Goal: Task Accomplishment & Management: Complete application form

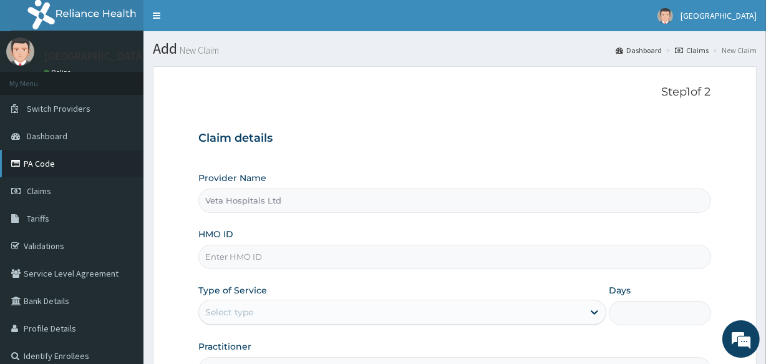
click at [29, 160] on link "PA Code" at bounding box center [72, 163] width 144 height 27
type input "PFN/10169/A"
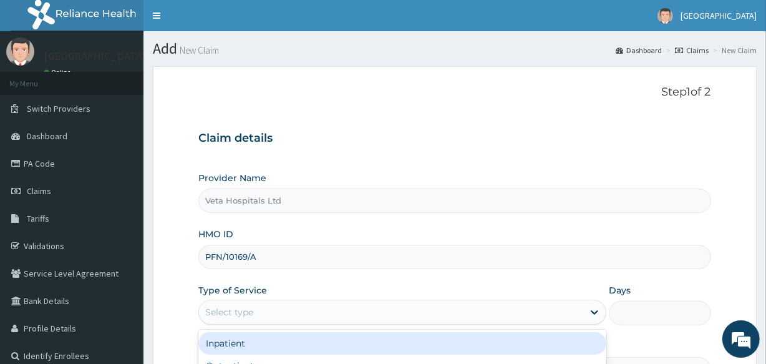
click at [243, 306] on div "Select type" at bounding box center [229, 312] width 48 height 12
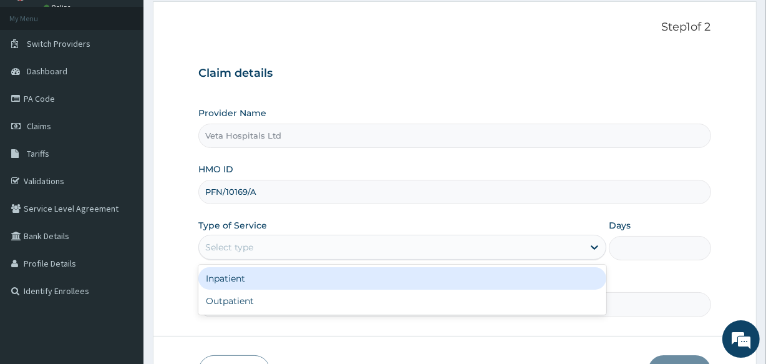
scroll to position [81, 0]
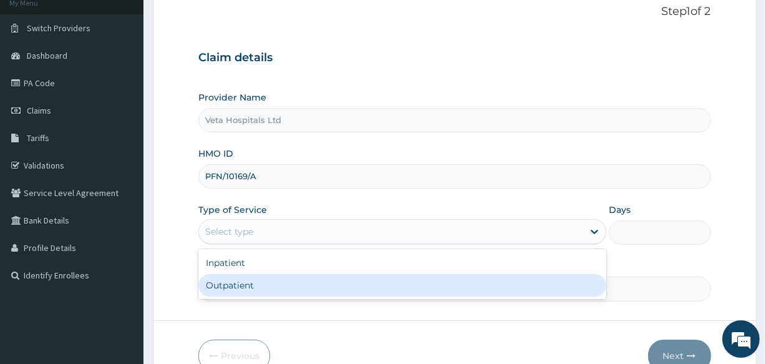
click at [242, 287] on div "Outpatient" at bounding box center [402, 285] width 408 height 22
type input "1"
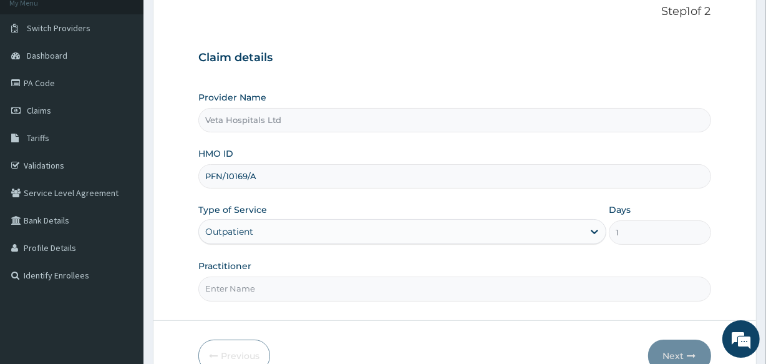
click at [245, 277] on input "Practitioner" at bounding box center [454, 288] width 512 height 24
type input "DR .SAMUEL"
click at [673, 345] on button "Next" at bounding box center [679, 355] width 63 height 32
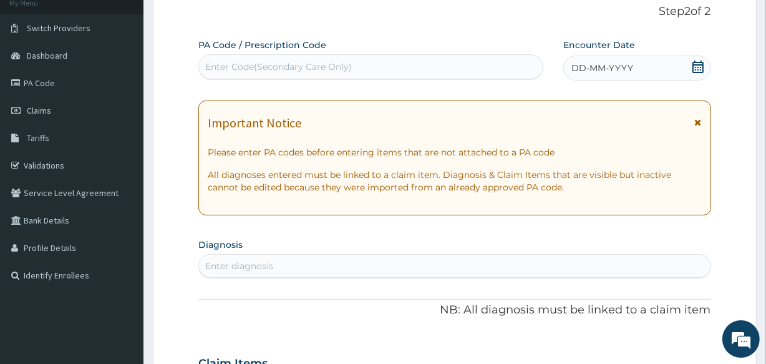
click at [240, 64] on div "Enter Code(Secondary Care Only)" at bounding box center [278, 67] width 147 height 12
paste input "PA/7C9CB1"
type input "PA/7C9CB1"
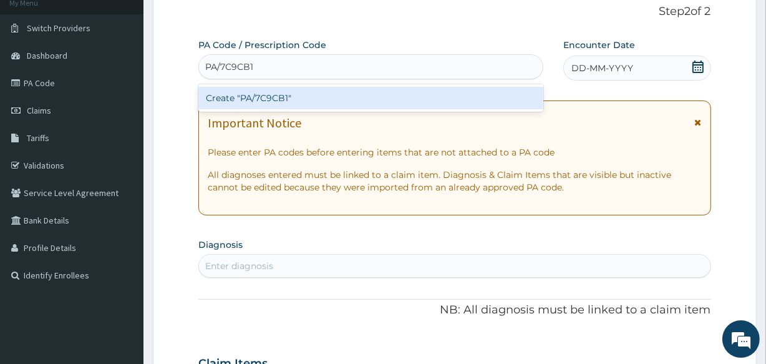
click at [266, 97] on div "Create "PA/7C9CB1"" at bounding box center [370, 98] width 344 height 22
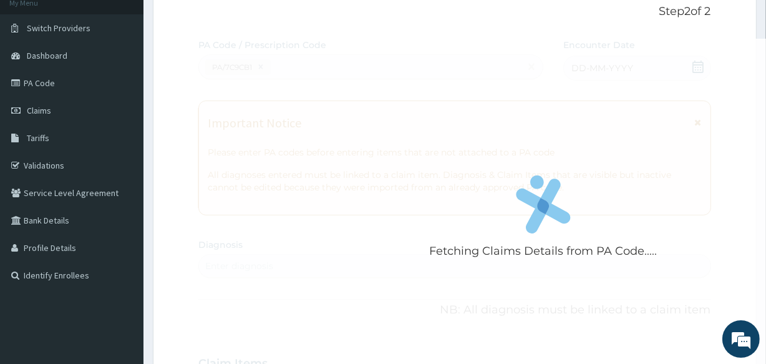
click at [295, 180] on div "Fetching Claims Details from PA Code....." at bounding box center [543, 221] width 690 height 364
click at [662, 220] on div "Fetching Claims Details from PA Code....." at bounding box center [543, 221] width 690 height 364
drag, startPoint x: 454, startPoint y: 218, endPoint x: 533, endPoint y: 206, distance: 80.2
click at [533, 206] on div "Fetching Claims Details from PA Code....." at bounding box center [543, 221] width 690 height 364
click at [276, 216] on div "Fetching Claims Details from PA Code....." at bounding box center [543, 221] width 690 height 364
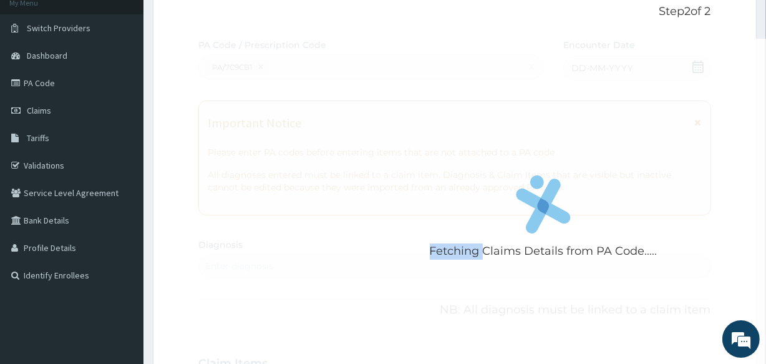
click at [276, 216] on div "Fetching Claims Details from PA Code....." at bounding box center [543, 221] width 690 height 364
click at [311, 181] on div "Fetching Claims Details from PA Code....." at bounding box center [543, 221] width 690 height 364
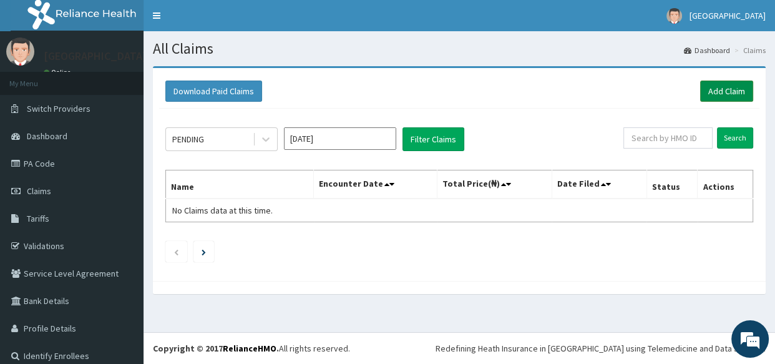
click at [716, 90] on link "Add Claim" at bounding box center [726, 91] width 53 height 21
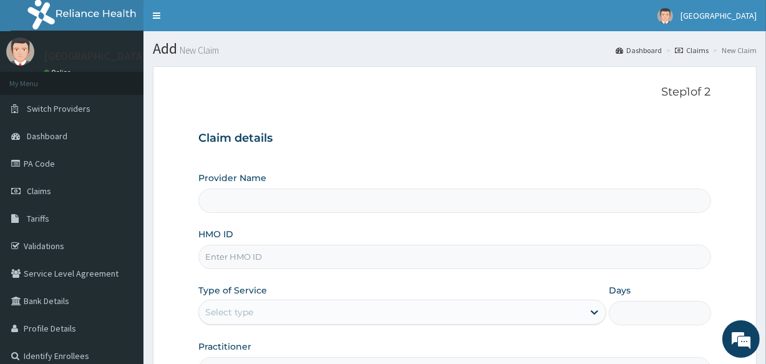
click at [308, 256] on input "HMO ID" at bounding box center [454, 257] width 512 height 24
type input "Veta Hospitals Ltd"
type input "PFN/10169/A"
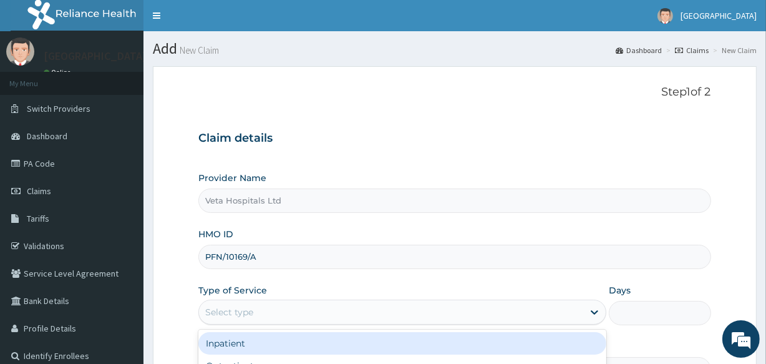
click at [273, 313] on div "Select type" at bounding box center [391, 312] width 384 height 20
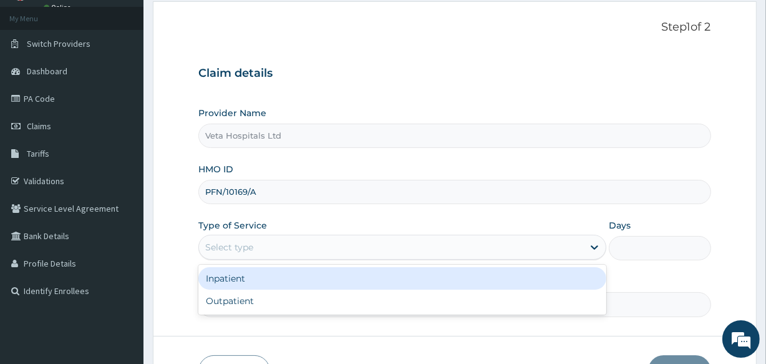
scroll to position [66, 0]
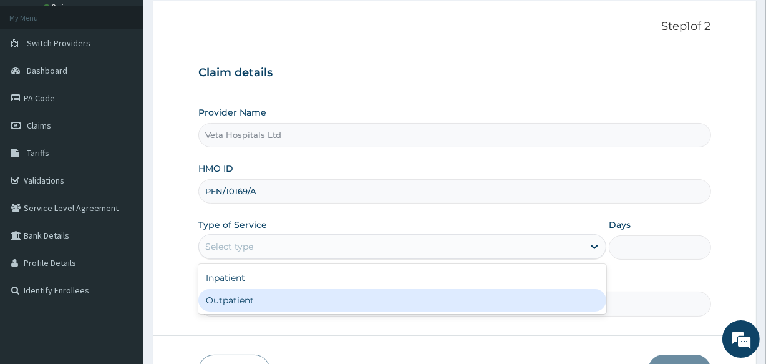
click at [222, 291] on div "Outpatient" at bounding box center [402, 300] width 408 height 22
type input "1"
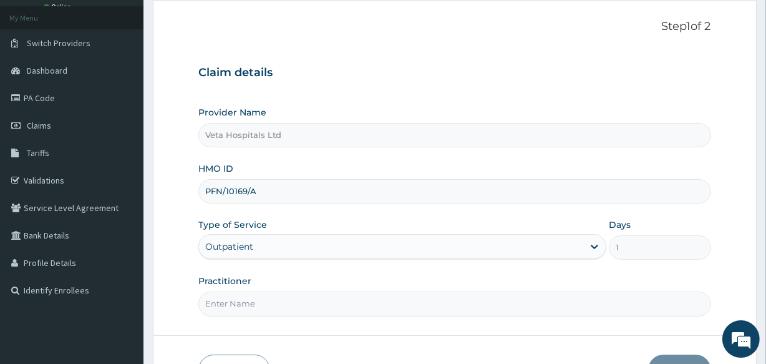
click at [227, 299] on input "Practitioner" at bounding box center [454, 303] width 512 height 24
type input "DR .SAMUEL"
click at [691, 354] on button "Next" at bounding box center [679, 370] width 63 height 32
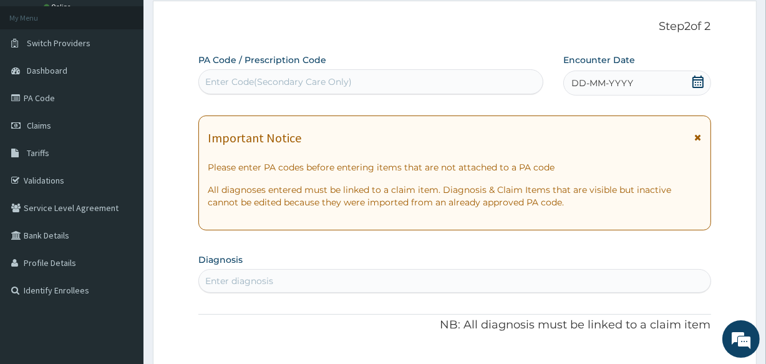
click at [273, 81] on div "Enter Code(Secondary Care Only)" at bounding box center [278, 82] width 147 height 12
paste input "PA/7C9CB1"
type input "PA/7C9CB1"
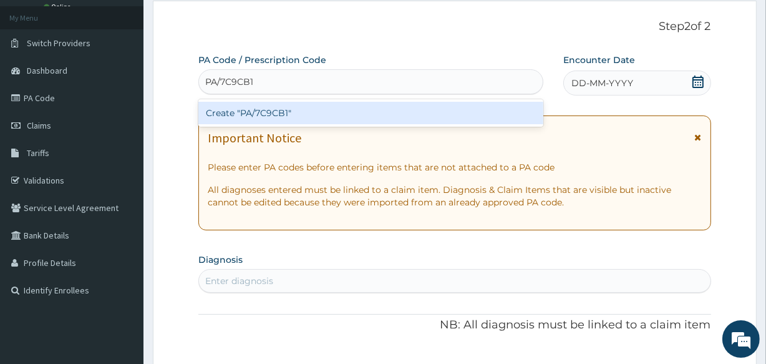
click at [311, 102] on div "Create "PA/7C9CB1"" at bounding box center [370, 113] width 344 height 22
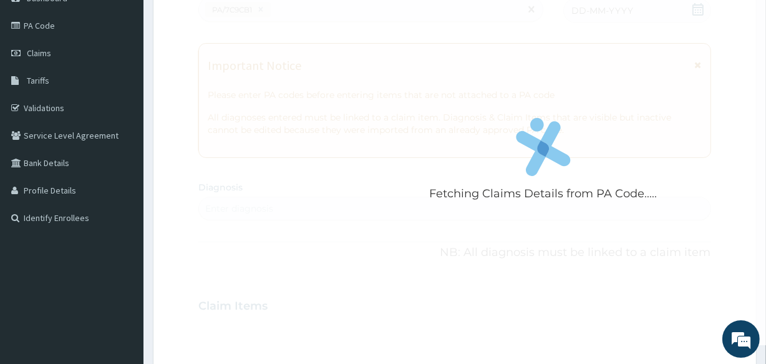
scroll to position [142, 0]
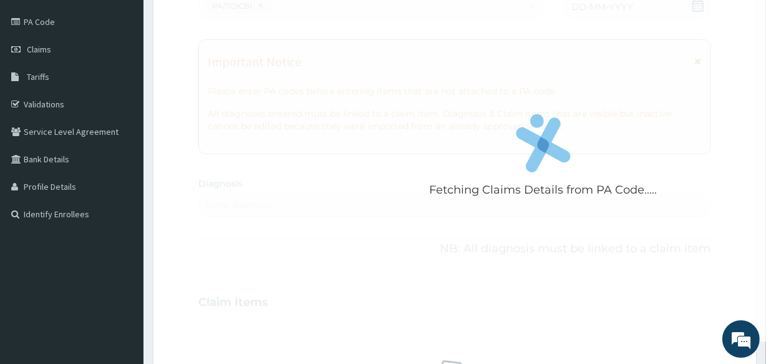
click at [552, 264] on div "Fetching Claims Details from PA Code....." at bounding box center [543, 160] width 690 height 364
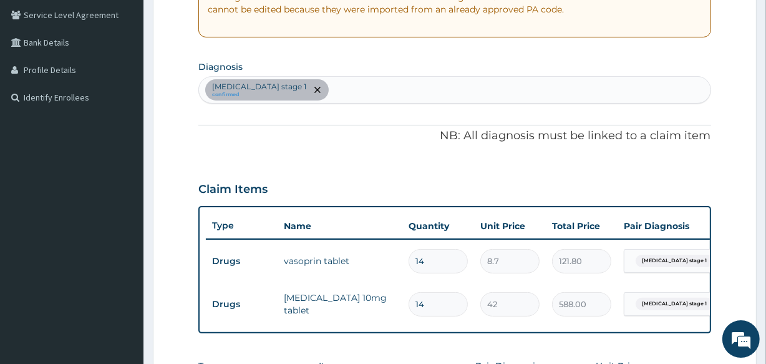
scroll to position [223, 0]
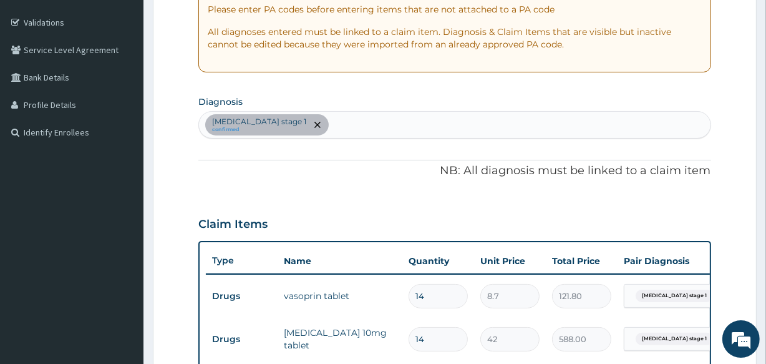
click at [313, 120] on div "Hypertension stage 1 confirmed" at bounding box center [454, 125] width 511 height 26
type input "PLASMO"
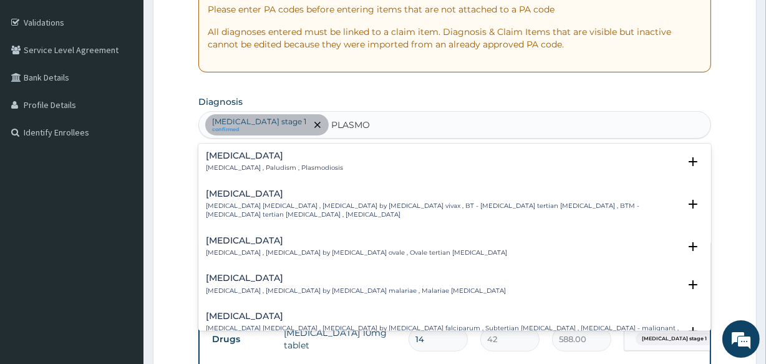
click at [212, 151] on h4 "[MEDICAL_DATA]" at bounding box center [274, 155] width 137 height 9
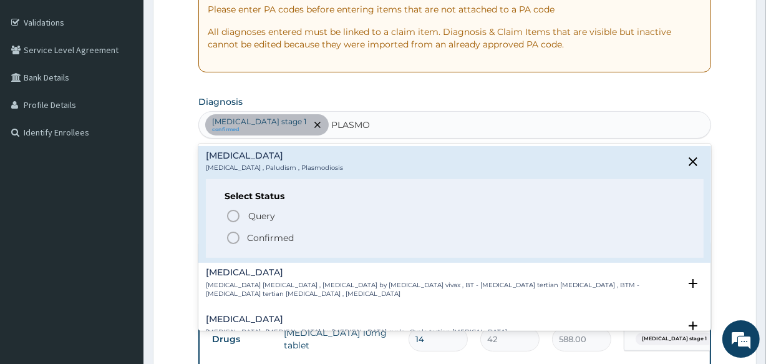
click at [227, 230] on icon "status option filled" at bounding box center [233, 237] width 15 height 15
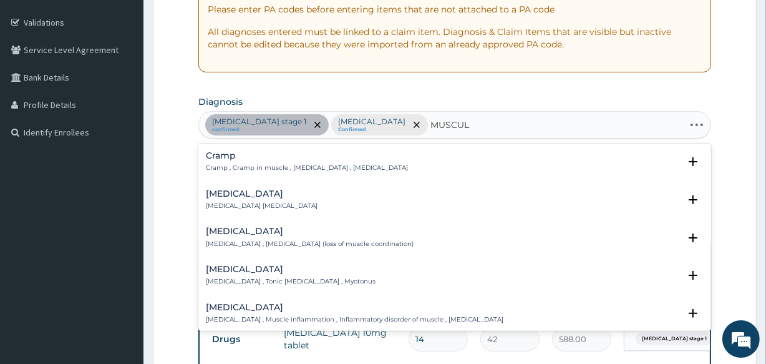
type input "MUSCULO"
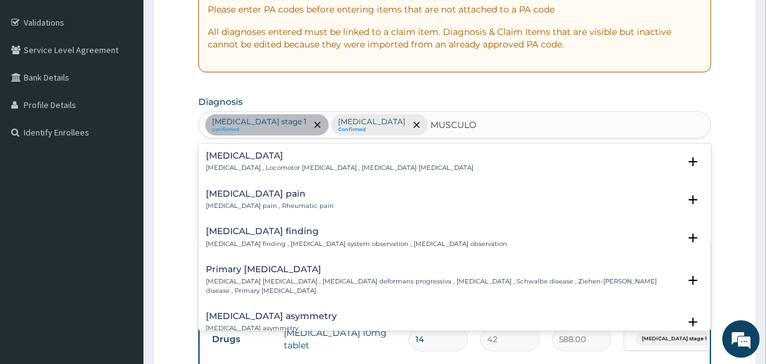
click at [285, 192] on h4 "Musculoskeletal pain" at bounding box center [270, 193] width 128 height 9
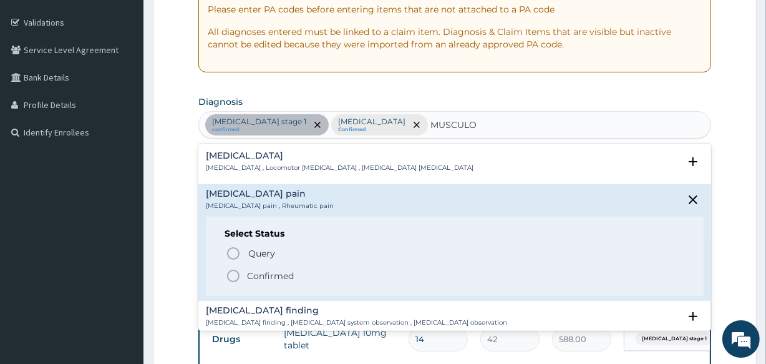
click at [232, 275] on icon "status option filled" at bounding box center [233, 275] width 15 height 15
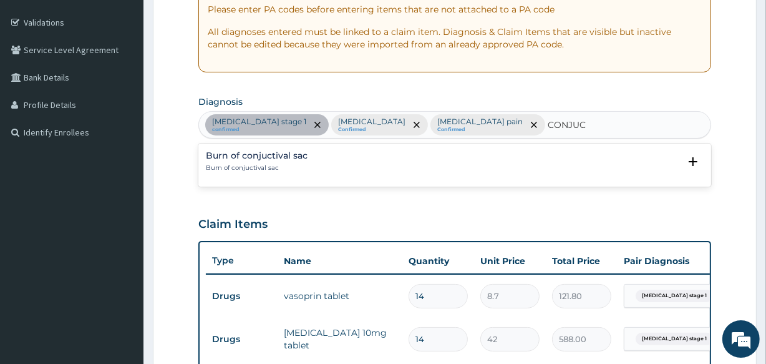
type input "CONJU"
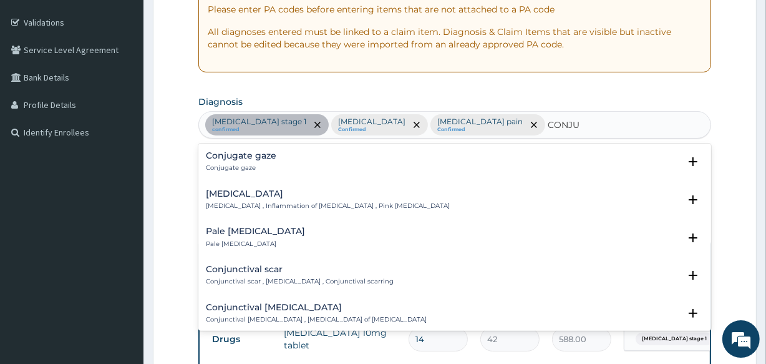
click at [255, 189] on h4 "Conjunctivitis" at bounding box center [328, 193] width 244 height 9
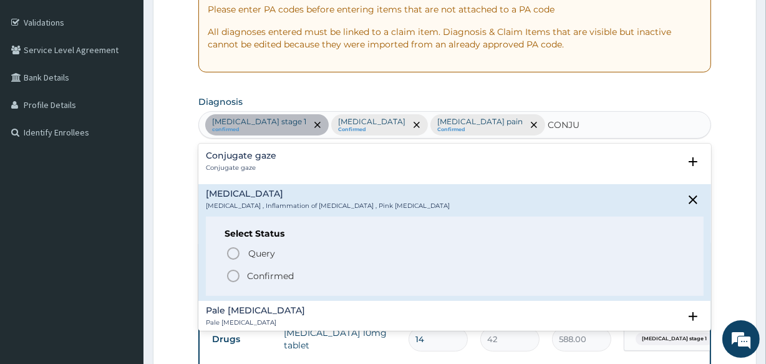
click at [233, 266] on div "Query Query covers suspected (?), Keep in view (kiv), Ruled out (r/o) Confirmed" at bounding box center [455, 264] width 460 height 38
click at [234, 270] on circle "status option filled" at bounding box center [233, 275] width 11 height 11
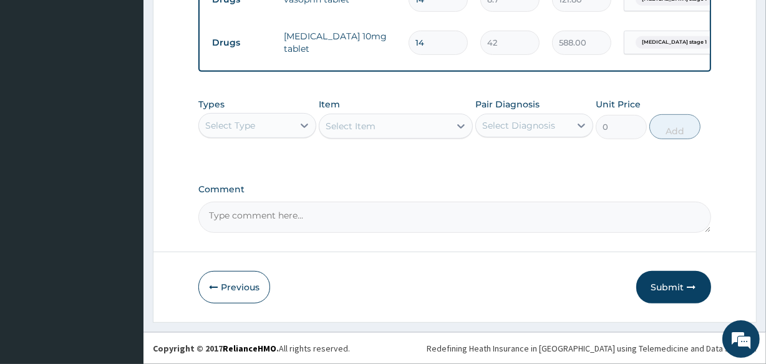
scroll to position [528, 0]
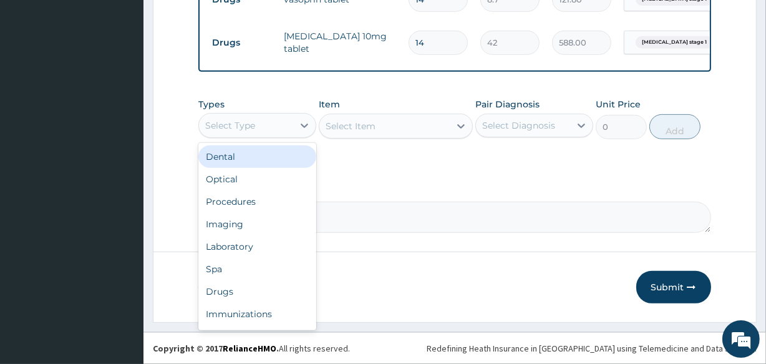
click at [241, 119] on div "Select Type" at bounding box center [230, 125] width 50 height 12
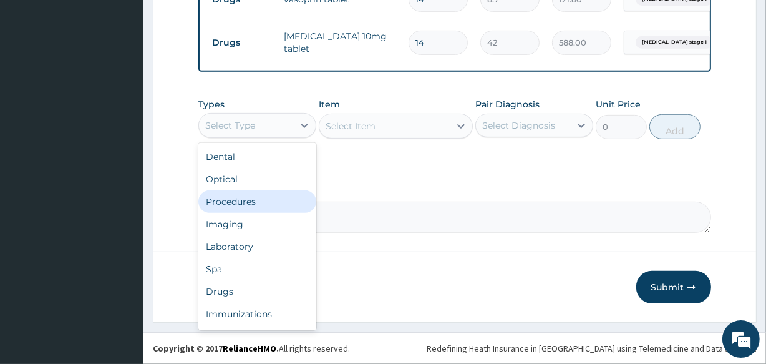
click at [241, 191] on div "Procedures" at bounding box center [257, 201] width 118 height 22
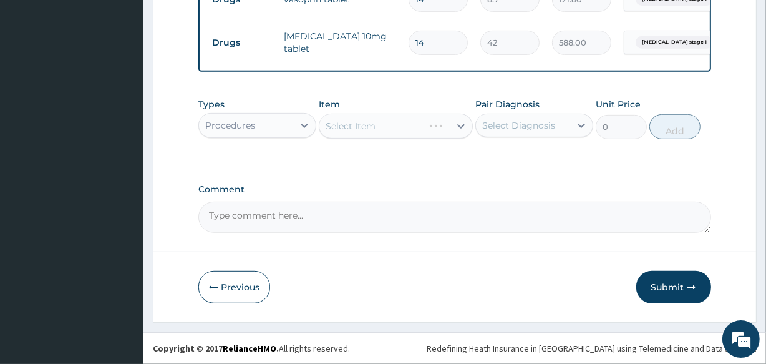
click at [383, 121] on div "Select Item" at bounding box center [396, 126] width 154 height 25
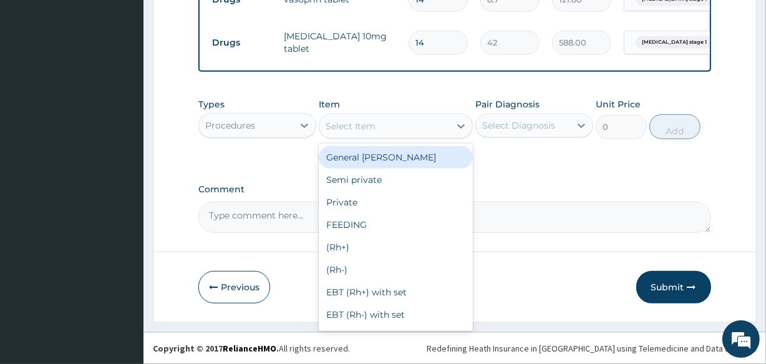
click at [383, 121] on div "Select Item" at bounding box center [385, 126] width 130 height 20
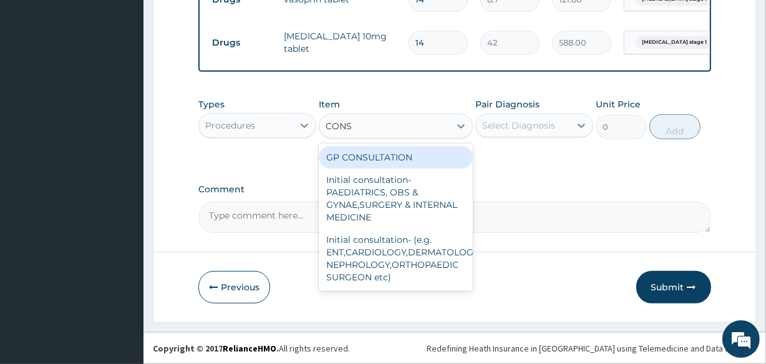
type input "CONSU"
click at [398, 155] on div "GP CONSULTATION" at bounding box center [396, 157] width 154 height 22
type input "2000"
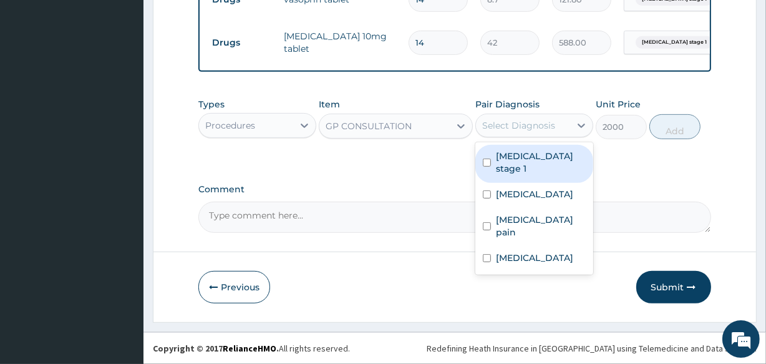
click at [507, 126] on div "Select Diagnosis" at bounding box center [518, 125] width 73 height 12
click at [497, 155] on label "Hypertension stage 1" at bounding box center [541, 162] width 90 height 25
checkbox input "true"
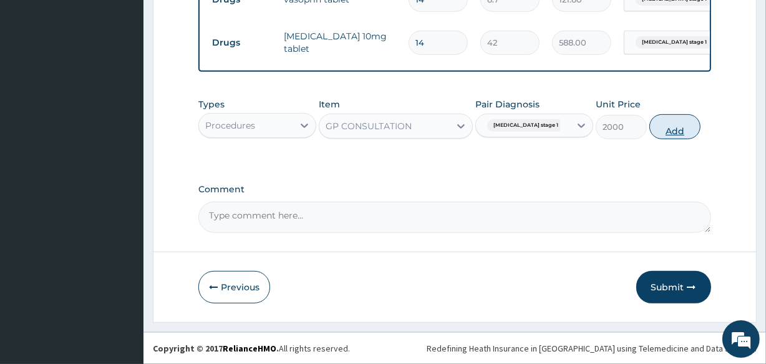
click at [674, 117] on button "Add" at bounding box center [675, 126] width 51 height 25
type input "0"
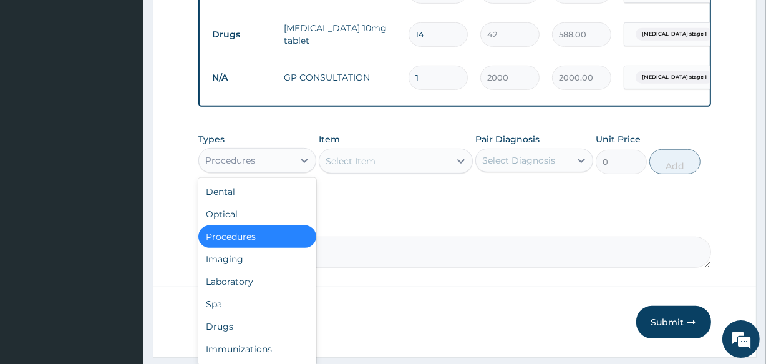
click at [286, 168] on div "Procedures" at bounding box center [246, 160] width 94 height 20
click at [241, 335] on div "Drugs" at bounding box center [257, 326] width 118 height 22
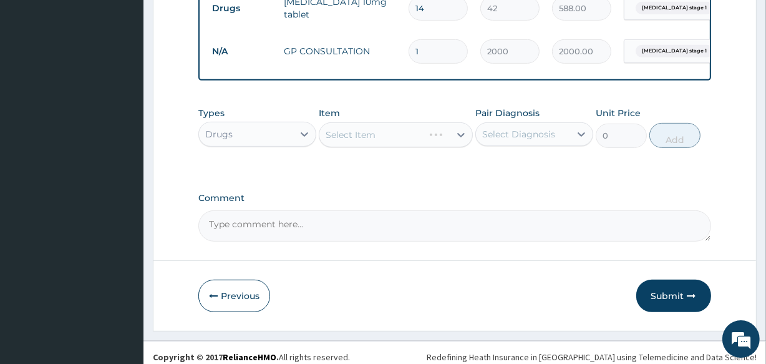
scroll to position [571, 0]
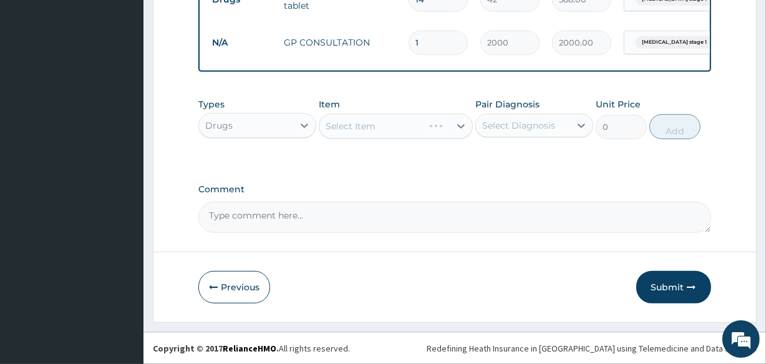
click at [401, 121] on div "Select Item" at bounding box center [396, 126] width 154 height 25
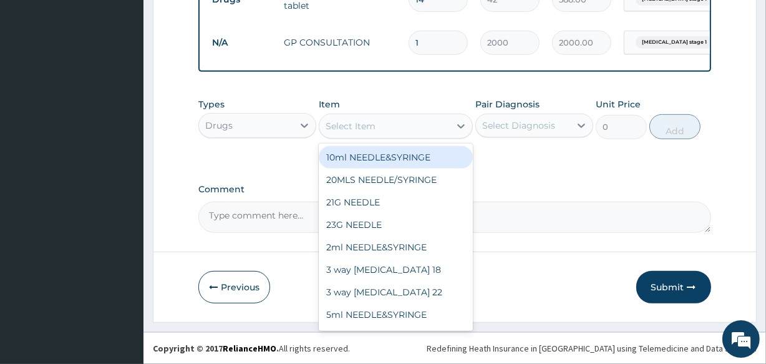
click at [387, 134] on div "Select Item" at bounding box center [385, 126] width 130 height 20
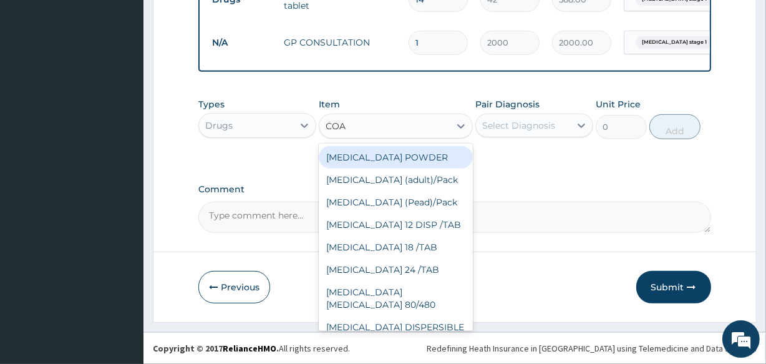
type input "COAR"
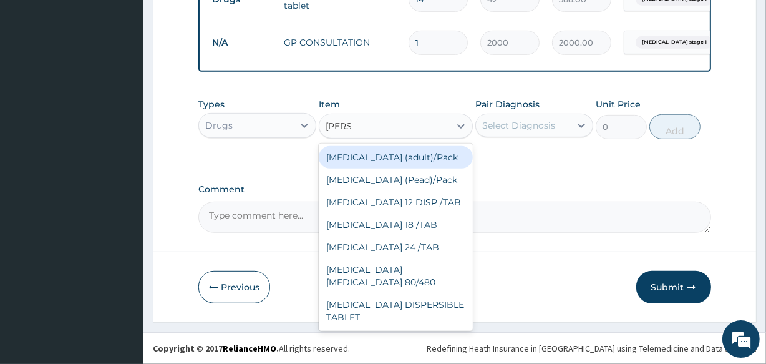
click at [388, 155] on div "Coartem (adult)/Pack" at bounding box center [396, 157] width 154 height 22
type input "2437.5"
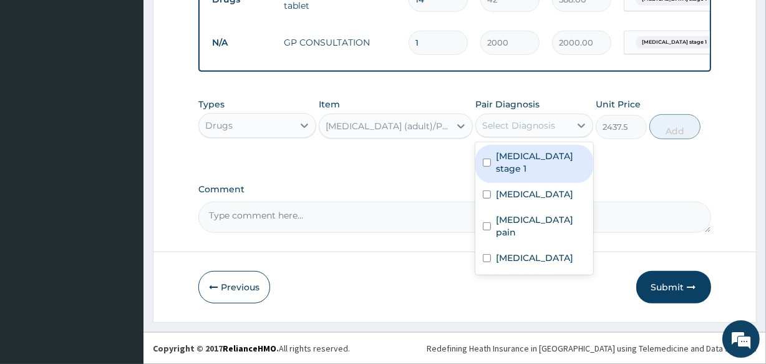
click at [530, 125] on div "Select Diagnosis" at bounding box center [518, 125] width 73 height 12
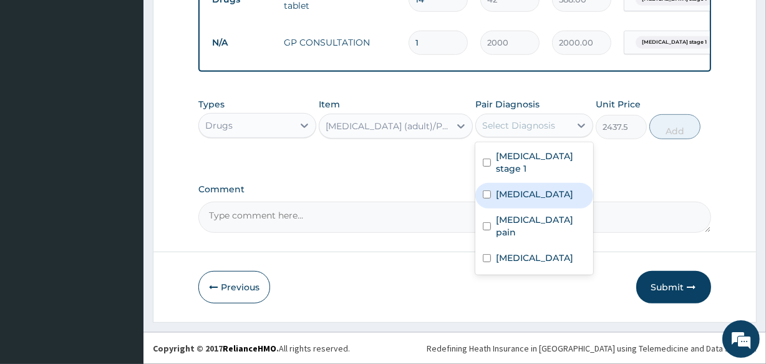
click at [524, 198] on label "Malaria" at bounding box center [534, 194] width 77 height 12
checkbox input "true"
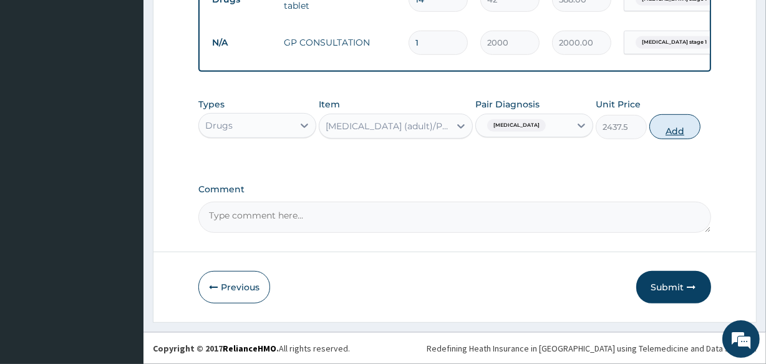
click at [680, 122] on button "Add" at bounding box center [675, 126] width 51 height 25
type input "0"
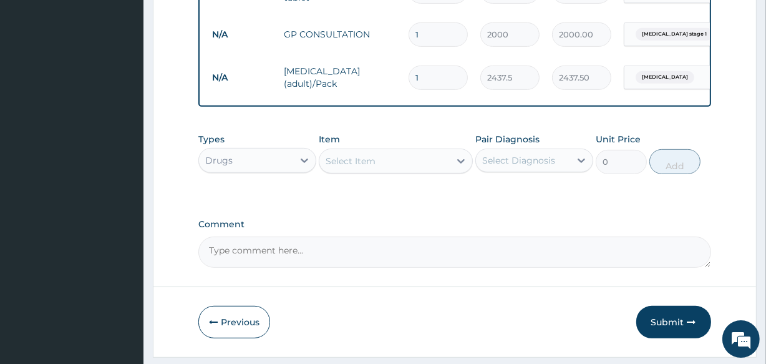
click at [367, 164] on div "Select Item" at bounding box center [351, 161] width 50 height 12
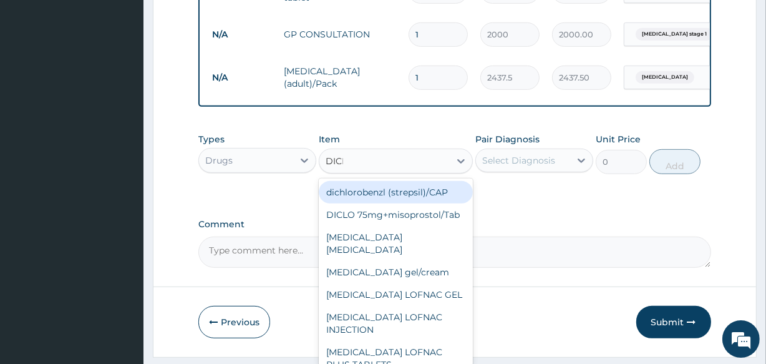
type input "DICLO"
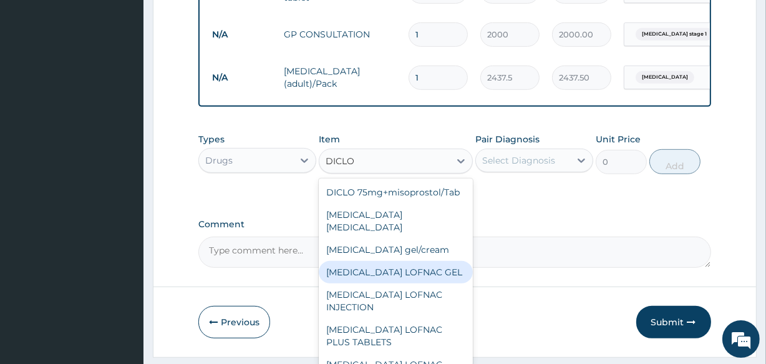
click at [393, 283] on div "Diclofenac LOFNAC GEL" at bounding box center [396, 272] width 154 height 22
type input "937.5"
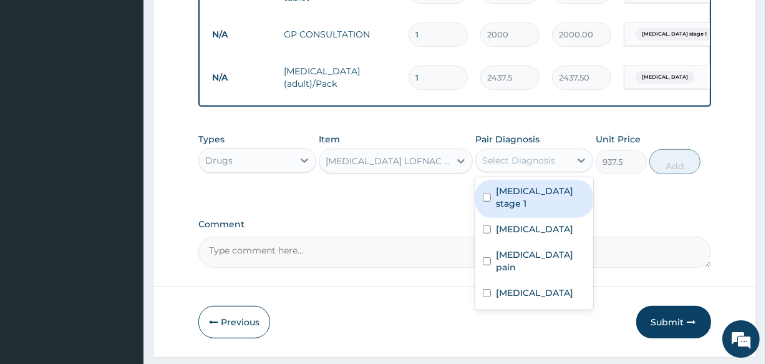
click at [485, 167] on div "Select Diagnosis" at bounding box center [518, 160] width 73 height 12
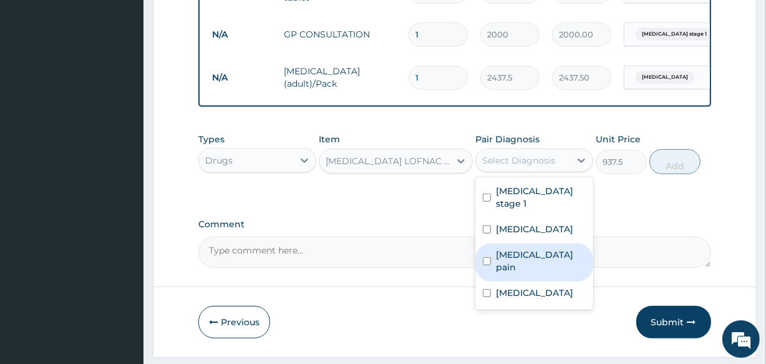
click at [505, 267] on label "Musculoskeletal pain" at bounding box center [541, 260] width 90 height 25
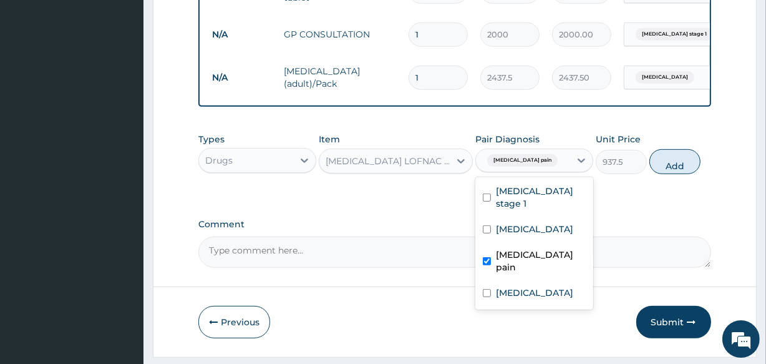
click at [505, 267] on label "Musculoskeletal pain" at bounding box center [541, 260] width 90 height 25
checkbox input "false"
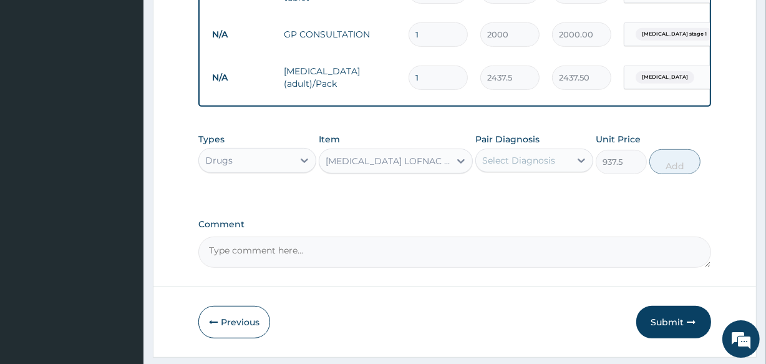
click at [529, 166] on div "Select Diagnosis" at bounding box center [518, 160] width 73 height 12
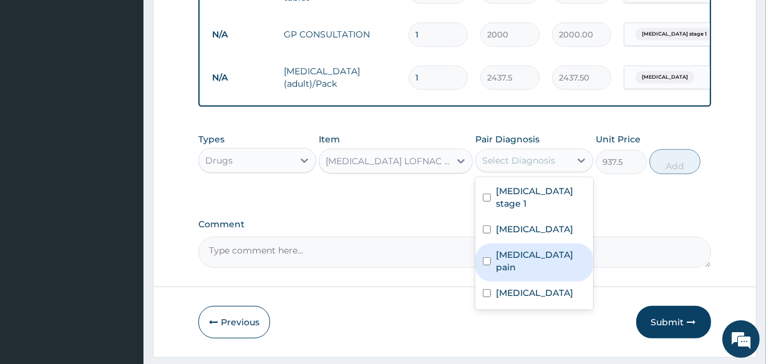
click at [529, 265] on label "Musculoskeletal pain" at bounding box center [541, 260] width 90 height 25
checkbox input "true"
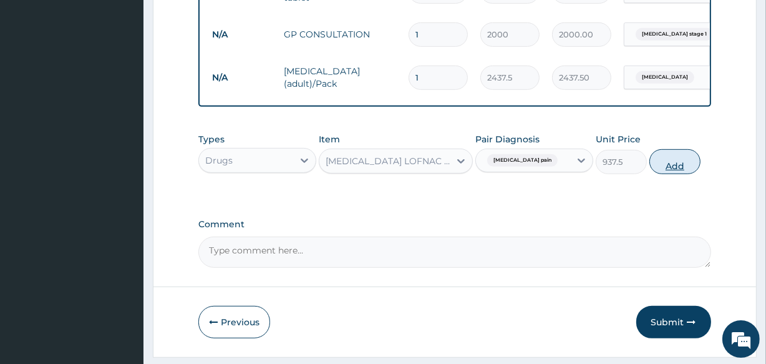
click at [679, 172] on button "Add" at bounding box center [675, 161] width 51 height 25
type input "0"
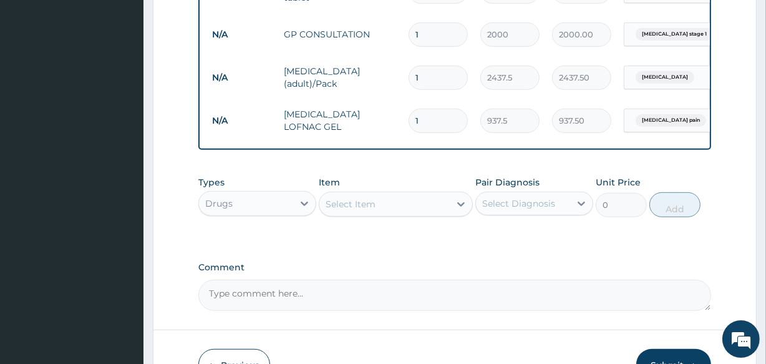
click at [368, 206] on div "Select Item" at bounding box center [385, 204] width 130 height 20
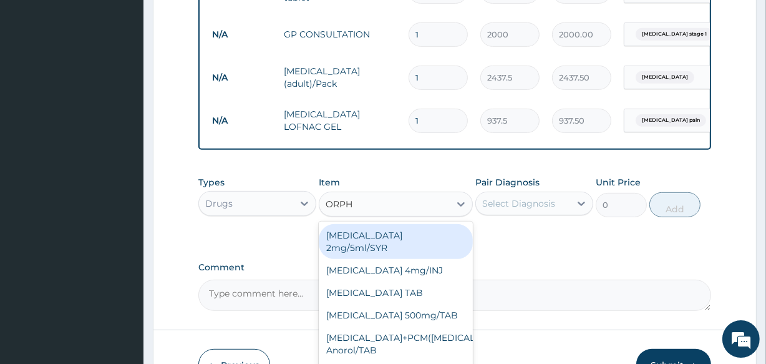
type input "ORPHE"
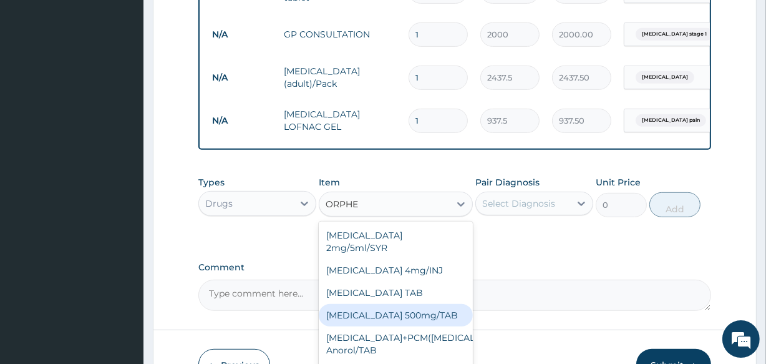
click at [430, 314] on div "[MEDICAL_DATA] 500mg/TAB" at bounding box center [396, 315] width 154 height 22
type input "159.3"
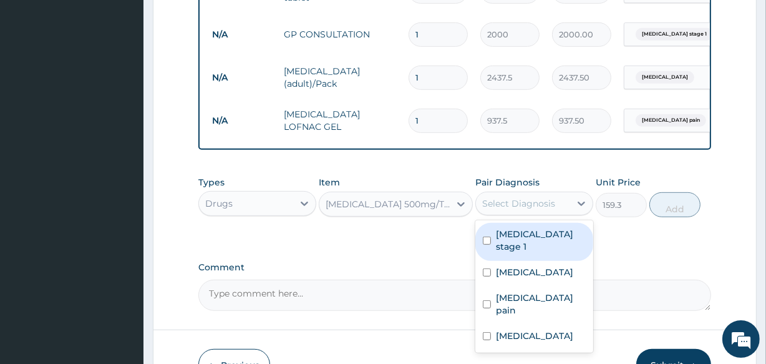
click at [513, 206] on div "Select Diagnosis" at bounding box center [518, 203] width 73 height 12
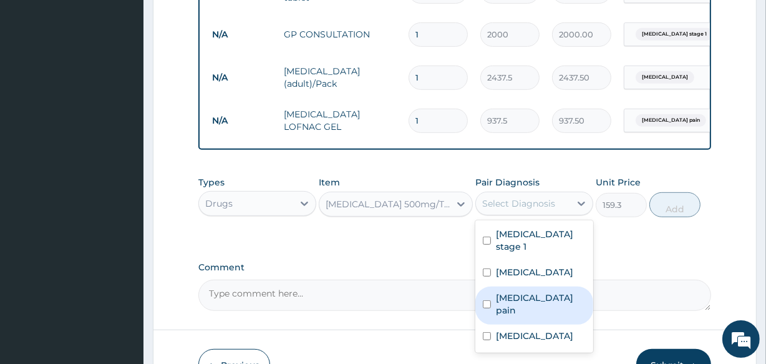
click at [517, 308] on label "Musculoskeletal pain" at bounding box center [541, 303] width 90 height 25
checkbox input "true"
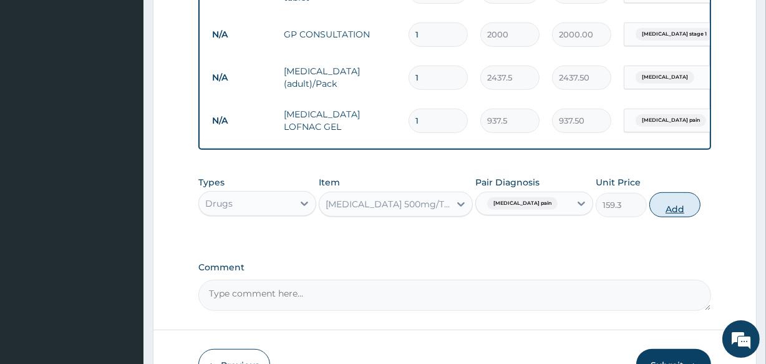
click at [674, 217] on button "Add" at bounding box center [675, 204] width 51 height 25
type input "0"
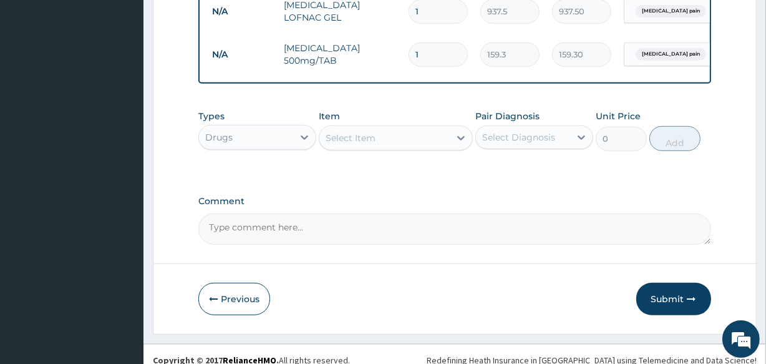
scroll to position [701, 0]
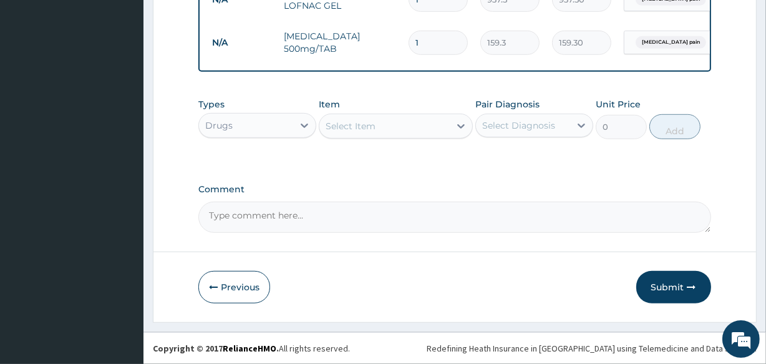
click at [348, 127] on div "Select Item" at bounding box center [351, 126] width 50 height 12
click at [505, 155] on div "Types Drugs Item Select Item Pair Diagnosis Select Diagnosis Unit Price 0 Add" at bounding box center [454, 128] width 512 height 72
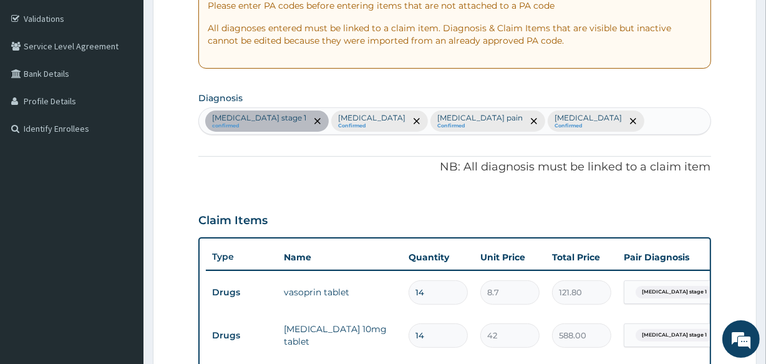
scroll to position [225, 0]
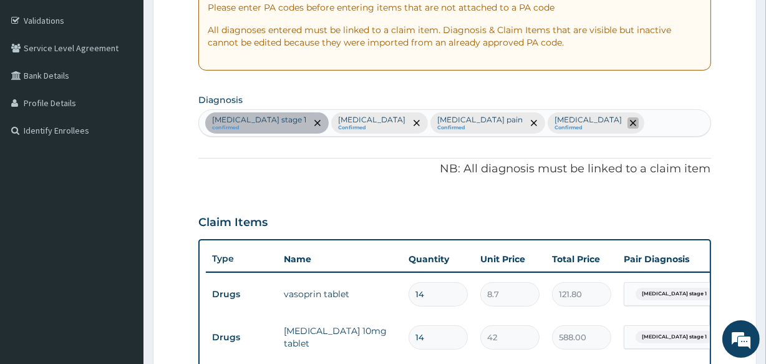
click at [628, 119] on span "remove selection option" at bounding box center [633, 122] width 11 height 11
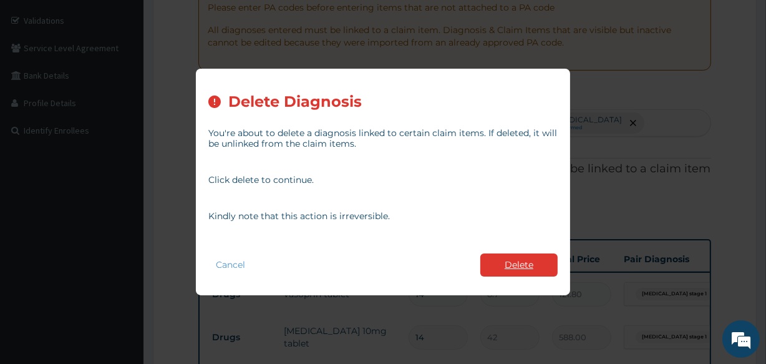
click at [497, 261] on button "Delete" at bounding box center [519, 264] width 77 height 23
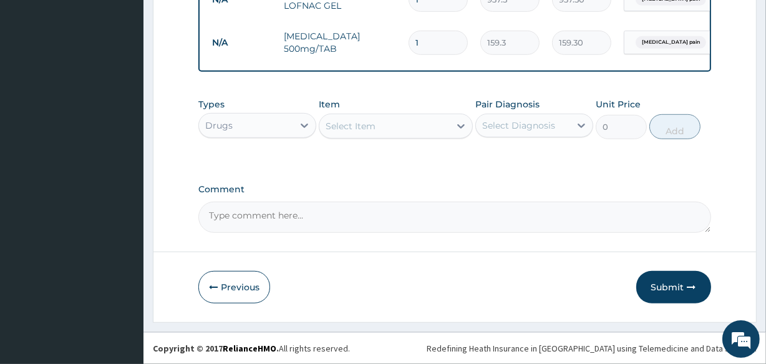
scroll to position [701, 0]
click at [670, 285] on button "Submit" at bounding box center [674, 287] width 75 height 32
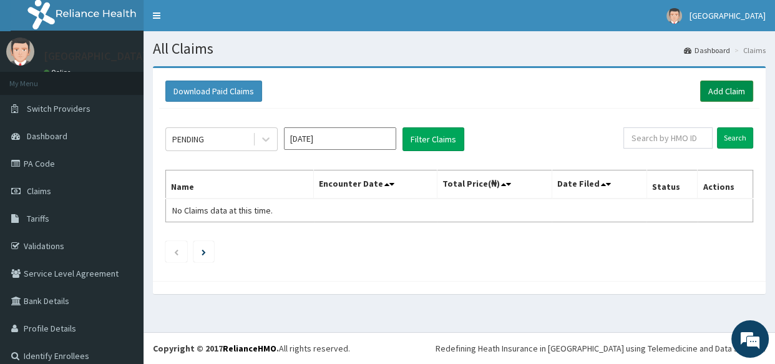
click at [728, 87] on link "Add Claim" at bounding box center [726, 91] width 53 height 21
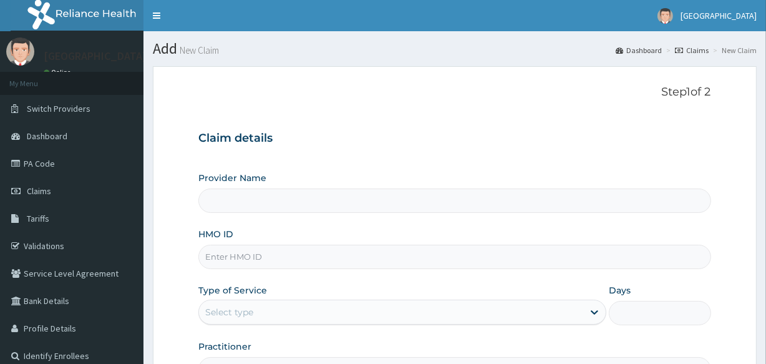
type input "Veta Hospitals Ltd"
click at [574, 154] on div "Claim details Provider Name Veta Hospitals Ltd HMO ID Type of Service Select ty…" at bounding box center [454, 250] width 512 height 262
drag, startPoint x: 764, startPoint y: 122, endPoint x: 768, endPoint y: 135, distance: 14.2
click at [766, 135] on html "R EL Toggle navigation Veta Hospital Veta Hospital - vetahospitalltd@yahoo.com …" at bounding box center [383, 256] width 766 height 513
click at [526, 130] on div "Claim details Provider Name Veta Hospitals Ltd HMO ID Type of Service Select ty…" at bounding box center [454, 250] width 512 height 262
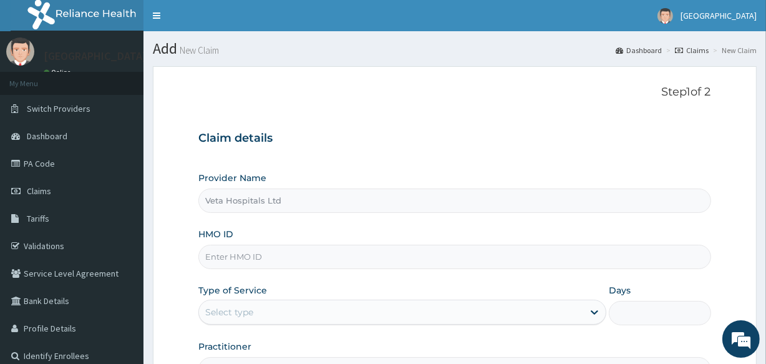
click at [237, 256] on input "HMO ID" at bounding box center [454, 257] width 512 height 24
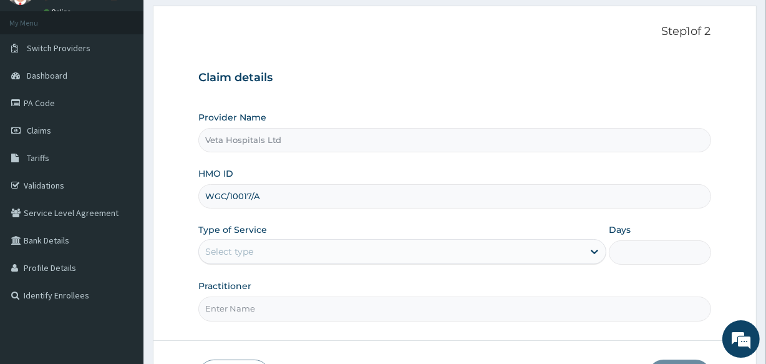
scroll to position [100, 0]
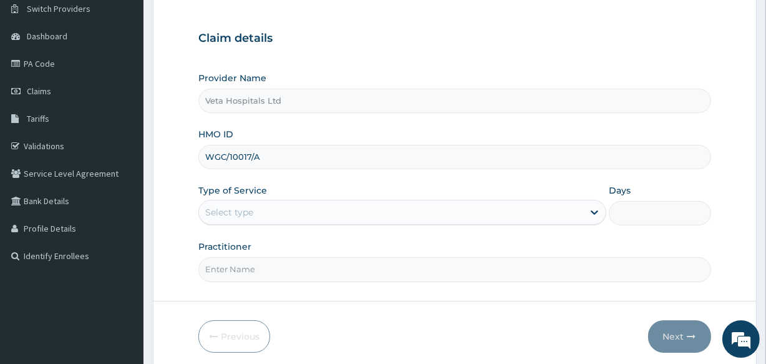
type input "WGC/10017/A"
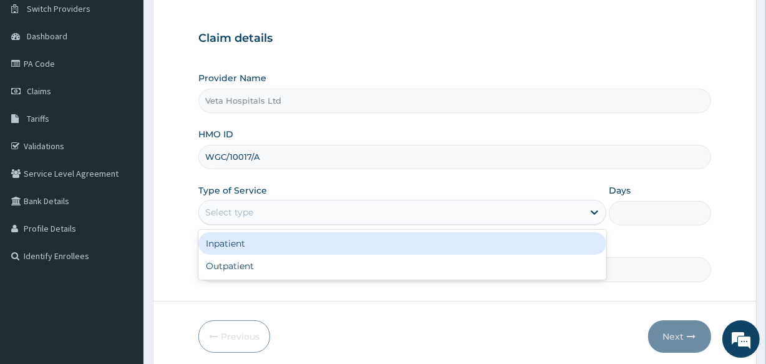
click at [246, 217] on div "Select type" at bounding box center [229, 212] width 48 height 12
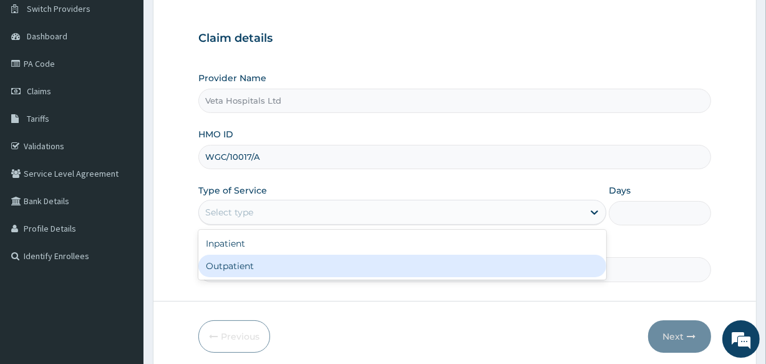
click at [245, 257] on div "Outpatient" at bounding box center [402, 266] width 408 height 22
type input "1"
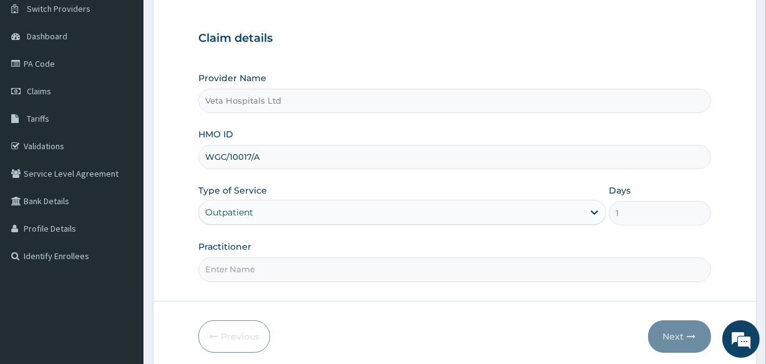
click at [247, 268] on input "Practitioner" at bounding box center [454, 269] width 512 height 24
type input "[PERSON_NAME]"
click at [681, 329] on button "Next" at bounding box center [679, 336] width 63 height 32
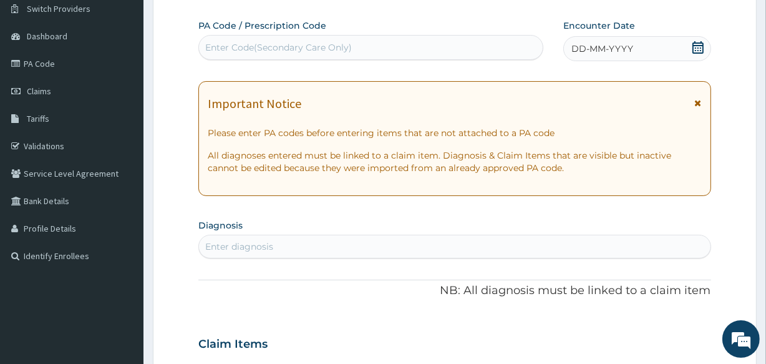
click at [699, 45] on icon at bounding box center [698, 47] width 11 height 12
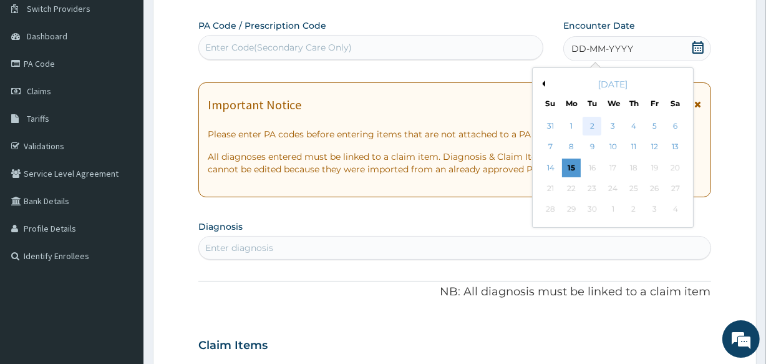
click at [592, 125] on div "2" at bounding box center [592, 126] width 19 height 19
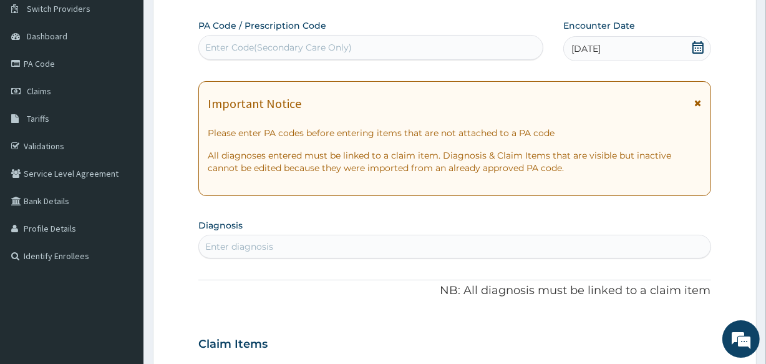
click at [220, 233] on section "Diagnosis Enter diagnosis" at bounding box center [454, 237] width 512 height 42
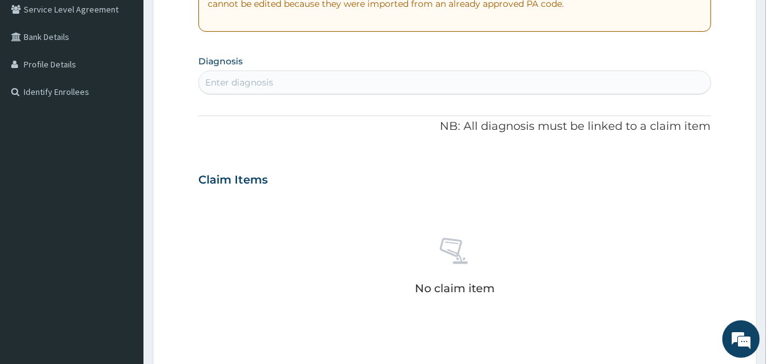
scroll to position [268, 0]
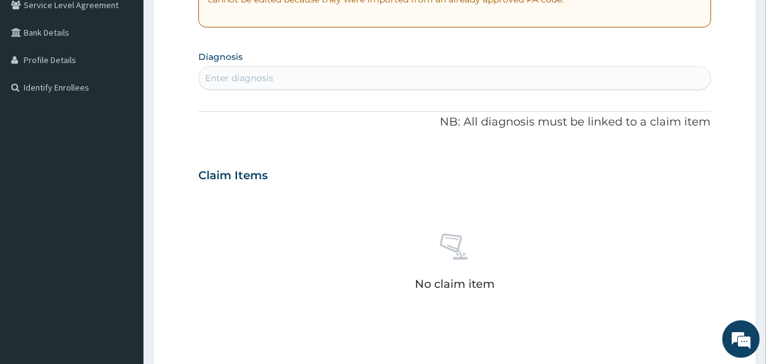
click at [238, 75] on div "Enter diagnosis" at bounding box center [239, 78] width 68 height 12
type input "PLASMO"
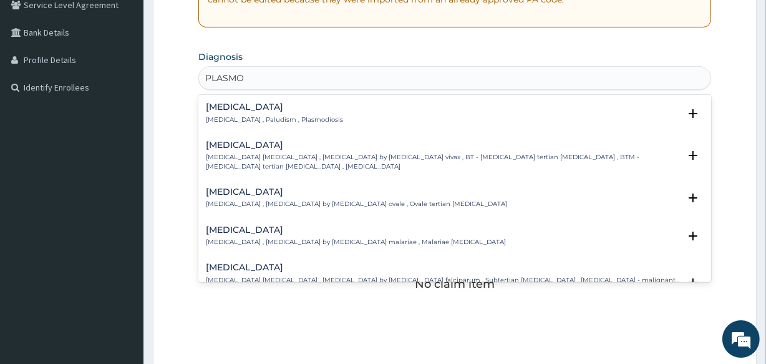
click at [235, 110] on h4 "[MEDICAL_DATA]" at bounding box center [274, 106] width 137 height 9
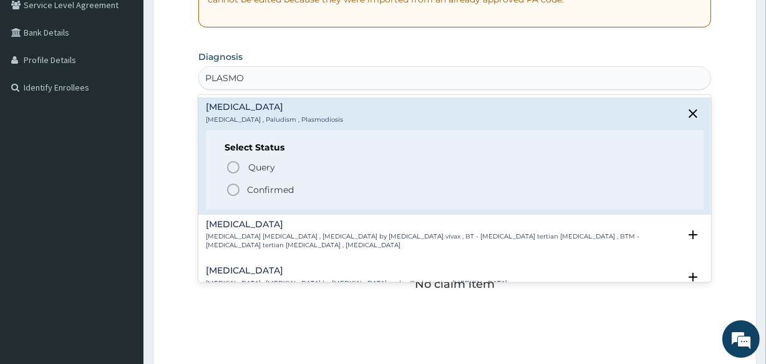
click at [235, 186] on icon "status option filled" at bounding box center [233, 189] width 15 height 15
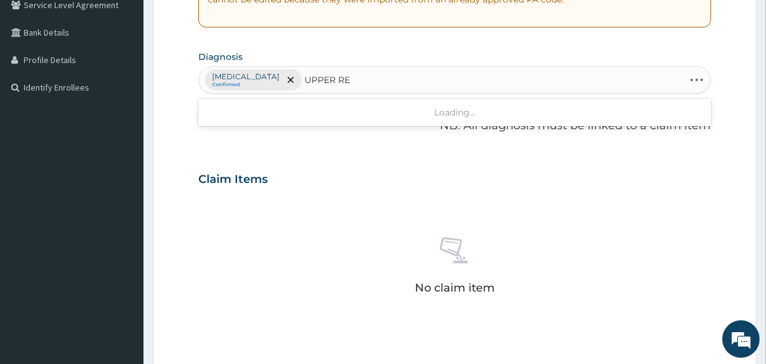
type input "UPPER RES"
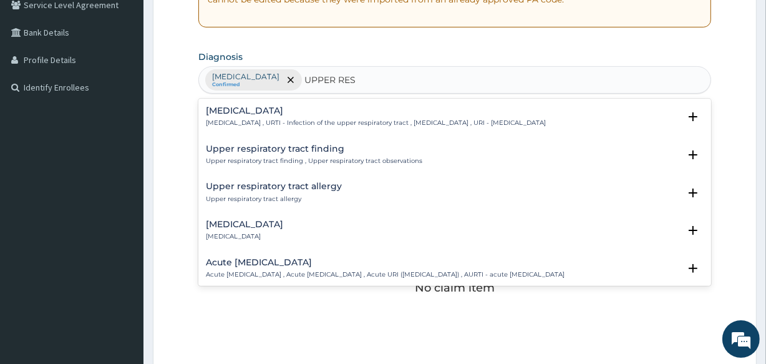
click at [275, 106] on h4 "[MEDICAL_DATA]" at bounding box center [376, 110] width 340 height 9
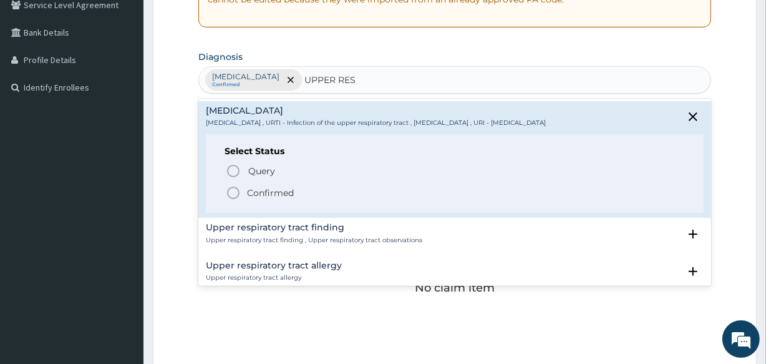
click at [230, 185] on icon "status option filled" at bounding box center [233, 192] width 15 height 15
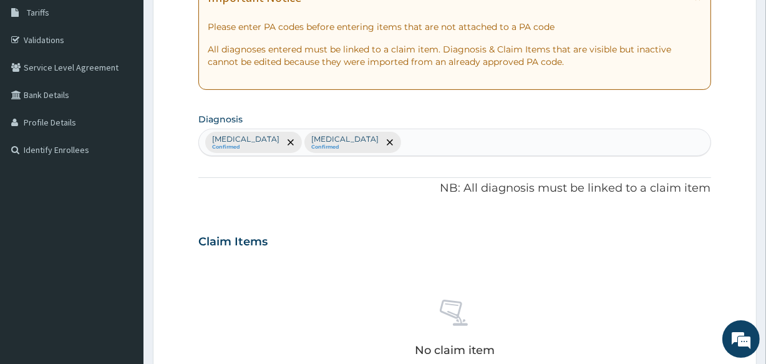
scroll to position [200, 0]
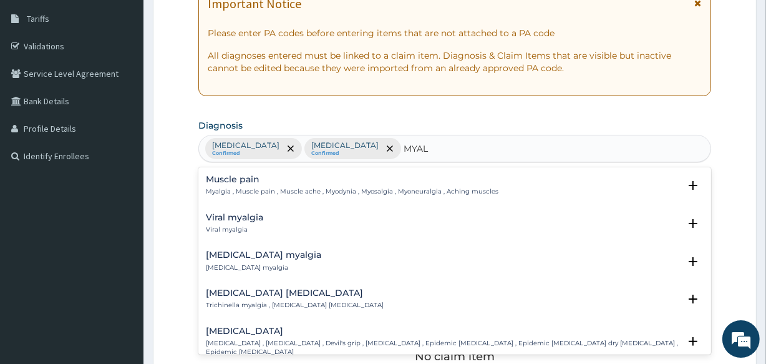
type input "MYAL"
click at [226, 165] on div "PA Code / Prescription Code Enter Code(Secondary Care Only) Encounter Date 02-0…" at bounding box center [454, 244] width 512 height 650
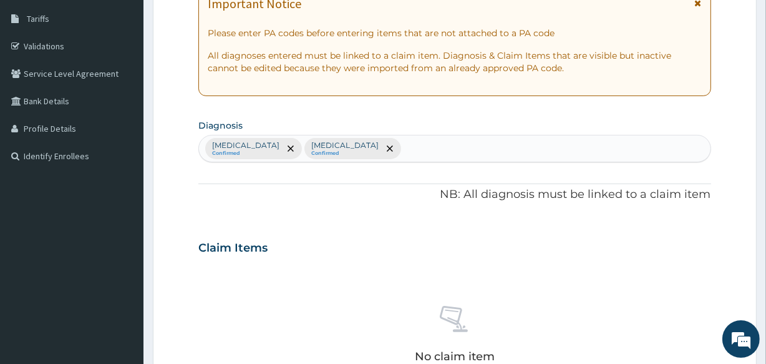
click at [402, 147] on div "Malaria Confirmed Upper respiratory infection Confirmed" at bounding box center [454, 148] width 511 height 26
type input "MYAL"
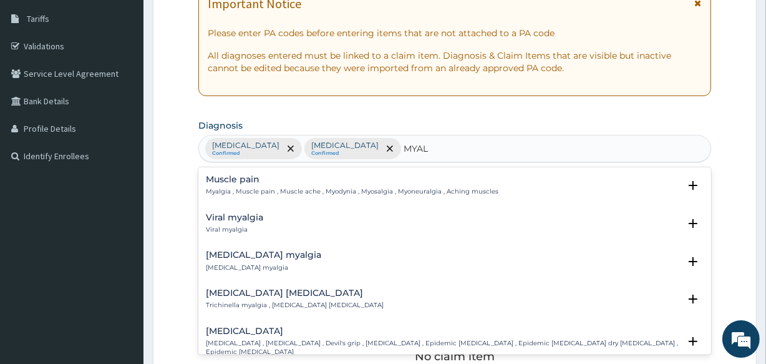
click at [233, 187] on p "Myalgia , Muscle pain , Muscle ache , Myodynia , Myosalgia , Myoneuralgia , Ach…" at bounding box center [352, 191] width 293 height 9
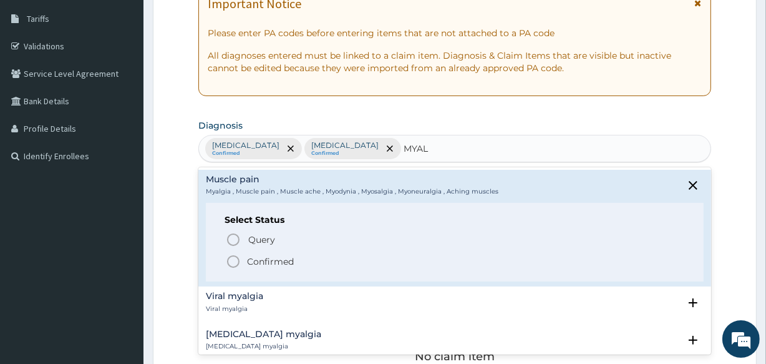
click at [231, 260] on icon "status option filled" at bounding box center [233, 261] width 15 height 15
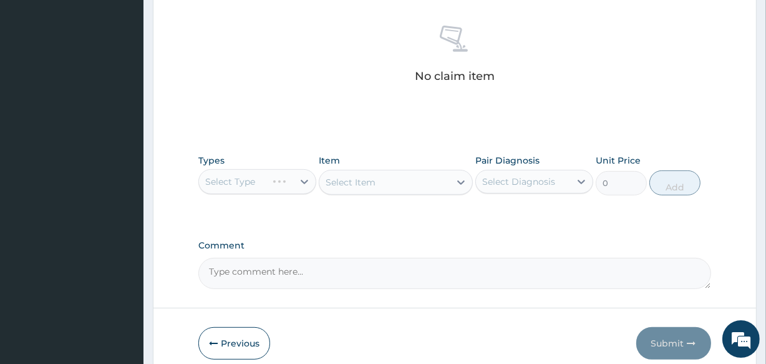
scroll to position [535, 0]
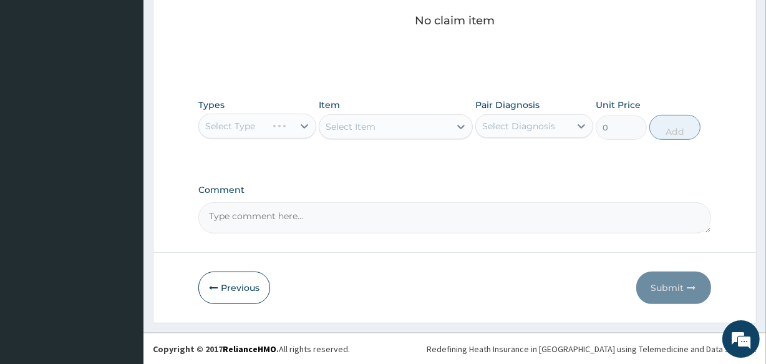
click at [255, 123] on div "Select Type" at bounding box center [257, 126] width 118 height 25
click at [232, 128] on div "Select Type" at bounding box center [257, 126] width 118 height 25
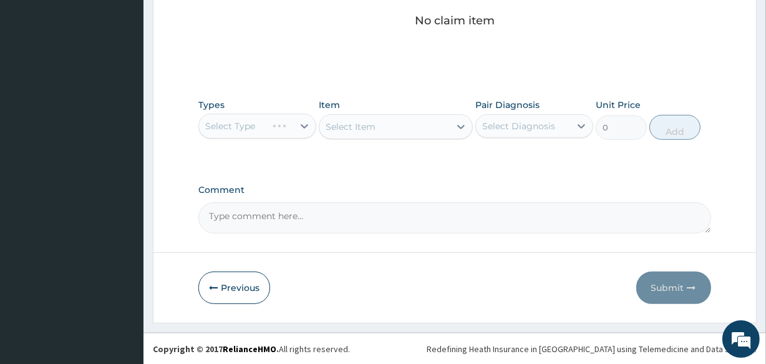
click at [232, 128] on div "Select Type" at bounding box center [257, 126] width 118 height 25
click at [234, 286] on button "Previous" at bounding box center [234, 287] width 72 height 32
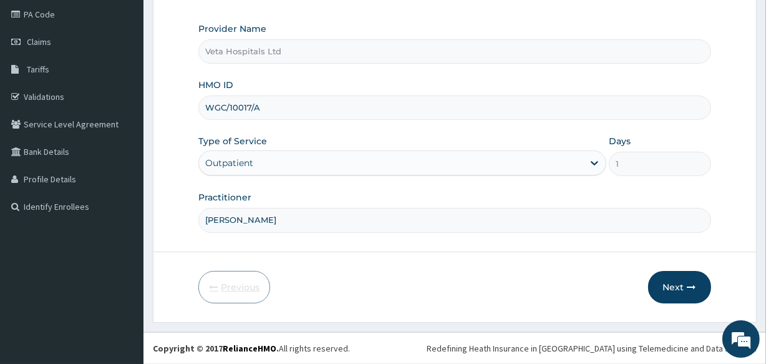
scroll to position [148, 0]
click at [669, 278] on button "Next" at bounding box center [679, 288] width 63 height 32
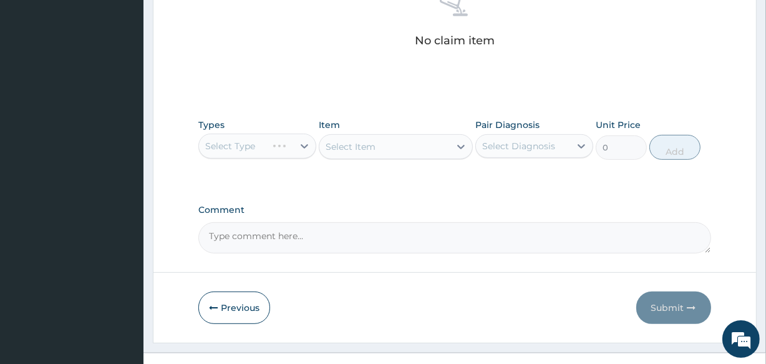
scroll to position [535, 0]
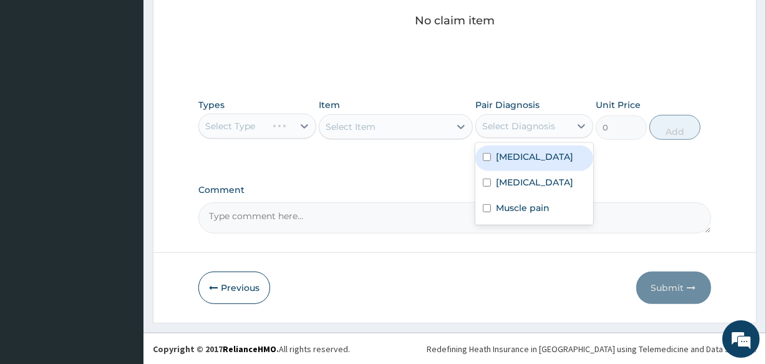
click at [543, 132] on div "Select Diagnosis" at bounding box center [523, 126] width 94 height 20
click at [514, 165] on div "Malaria" at bounding box center [535, 158] width 118 height 26
checkbox input "true"
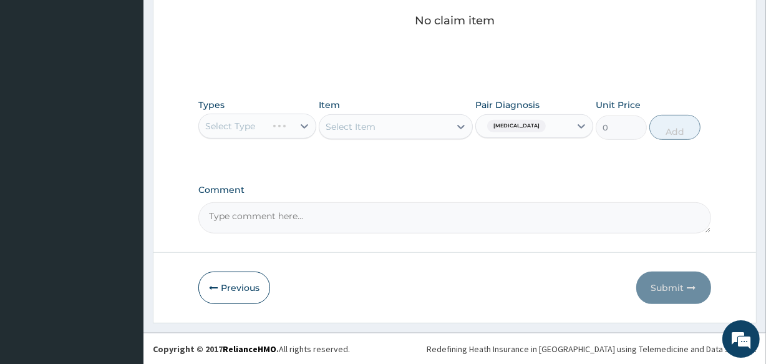
click at [368, 118] on div "Select Item" at bounding box center [396, 126] width 154 height 25
click at [273, 116] on div "Select Type" at bounding box center [257, 126] width 118 height 25
click at [333, 141] on div "Types Select Type Item Select Item Pair Diagnosis Malaria Unit Price 0 Add" at bounding box center [454, 119] width 512 height 54
click at [337, 149] on div "Types Select Type Item Select Item Pair Diagnosis Malaria Unit Price 0 Add" at bounding box center [454, 128] width 512 height 72
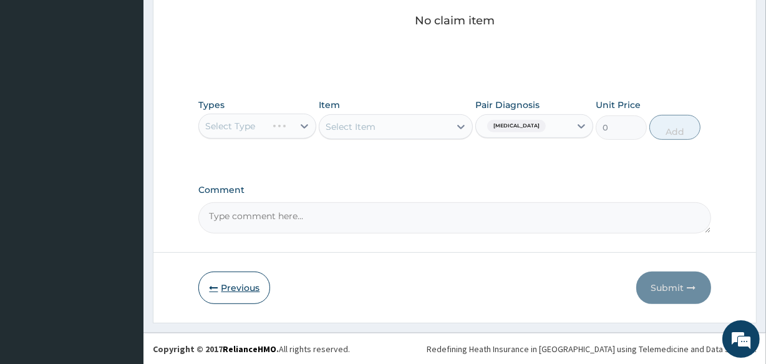
drag, startPoint x: 217, startPoint y: 274, endPoint x: 219, endPoint y: 281, distance: 7.3
click at [219, 281] on button "Previous" at bounding box center [234, 287] width 72 height 32
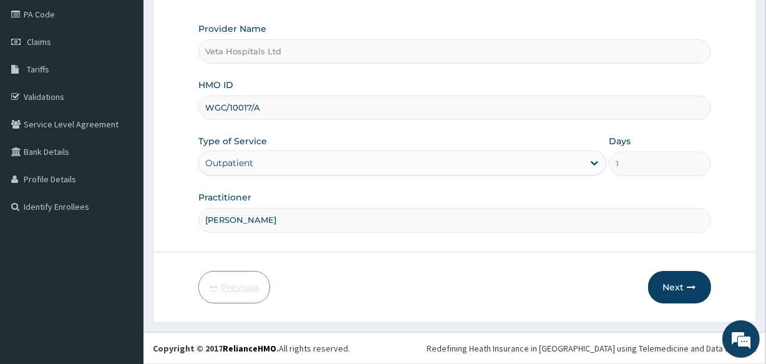
scroll to position [148, 0]
click at [66, 38] on link "Claims" at bounding box center [72, 42] width 144 height 27
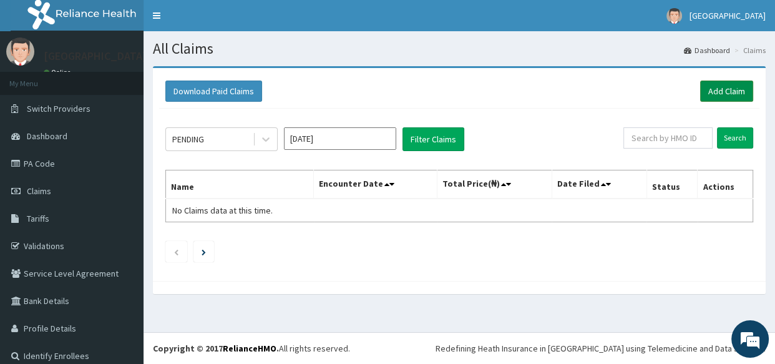
click at [716, 87] on link "Add Claim" at bounding box center [726, 91] width 53 height 21
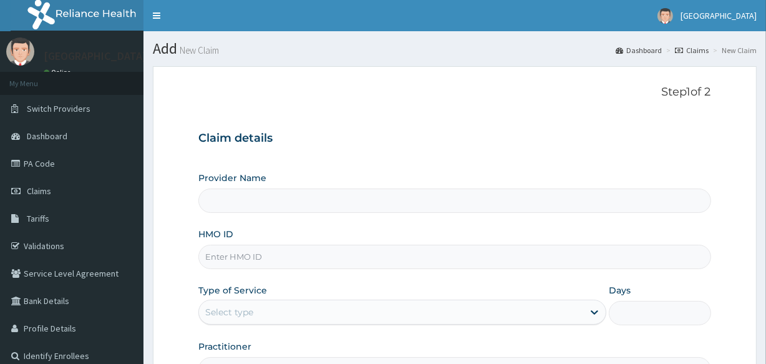
type input "Veta Hospitals Ltd"
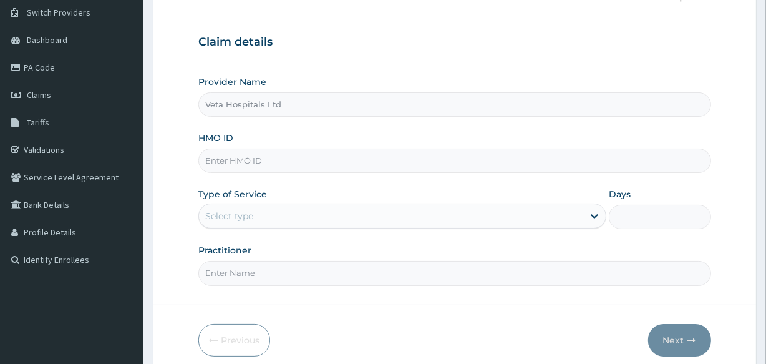
scroll to position [104, 0]
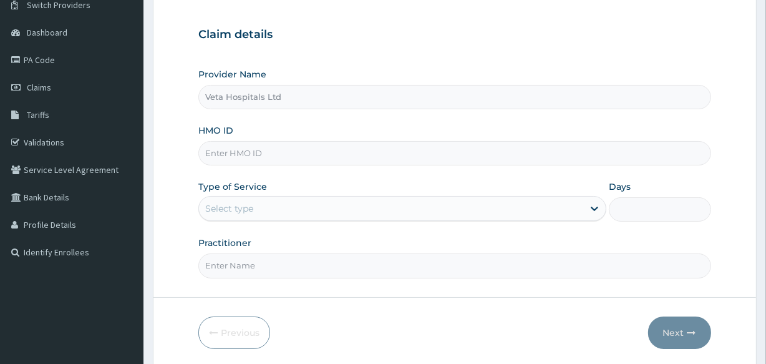
click at [262, 155] on input "HMO ID" at bounding box center [454, 153] width 512 height 24
type input "WGC/10017/A"
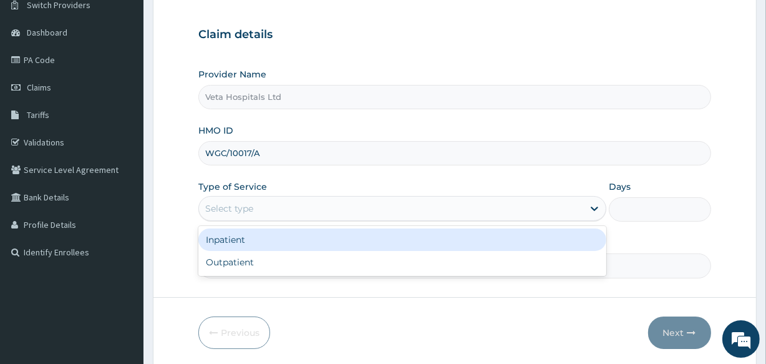
click at [249, 208] on div "Select type" at bounding box center [229, 208] width 48 height 12
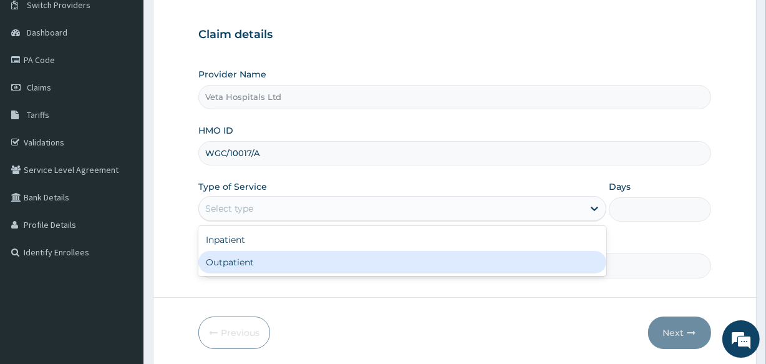
click at [238, 260] on div "Outpatient" at bounding box center [402, 262] width 408 height 22
type input "1"
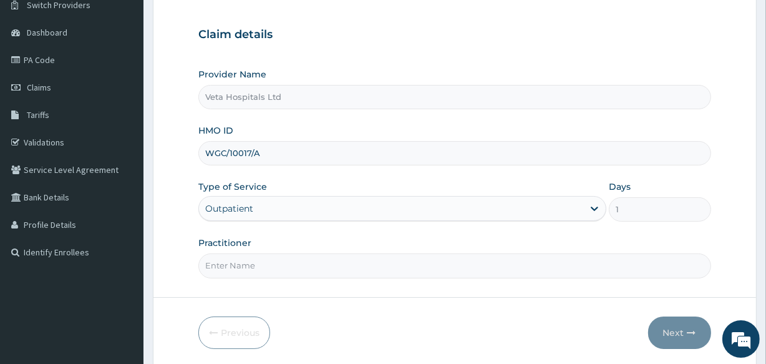
click at [231, 268] on input "Practitioner" at bounding box center [454, 265] width 512 height 24
type input "[PERSON_NAME]"
click at [680, 323] on button "Next" at bounding box center [679, 332] width 63 height 32
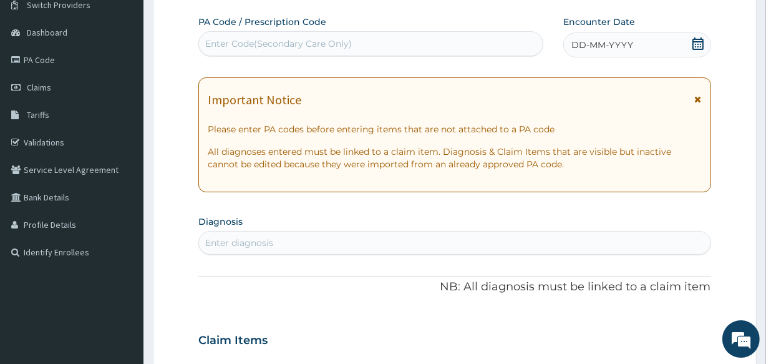
click at [702, 42] on icon at bounding box center [698, 43] width 12 height 12
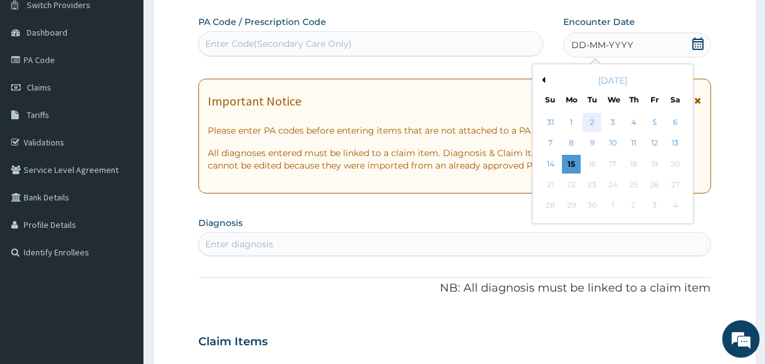
click at [588, 116] on div "2" at bounding box center [592, 122] width 19 height 19
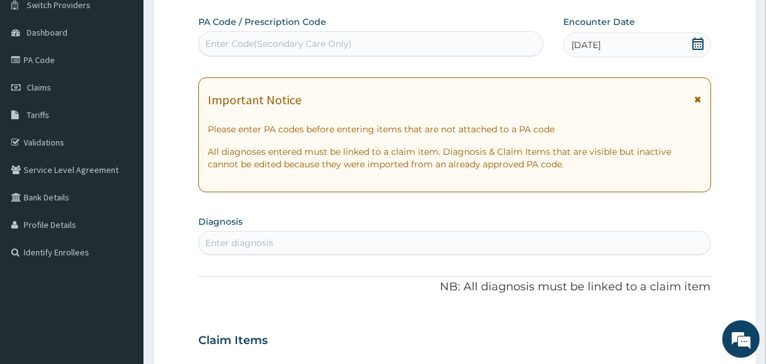
click at [225, 237] on div "Enter diagnosis" at bounding box center [239, 243] width 68 height 12
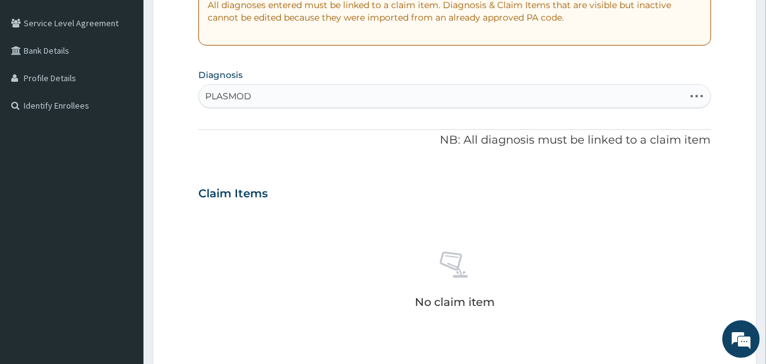
scroll to position [258, 0]
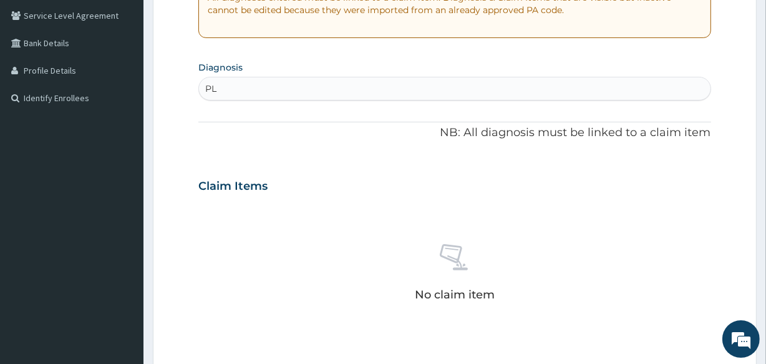
type input "P"
type input "MALAR"
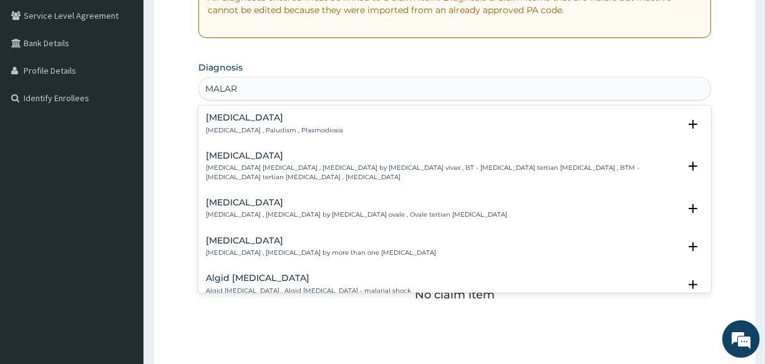
click at [233, 126] on p "[MEDICAL_DATA] , Paludism , Plasmodiosis" at bounding box center [274, 130] width 137 height 9
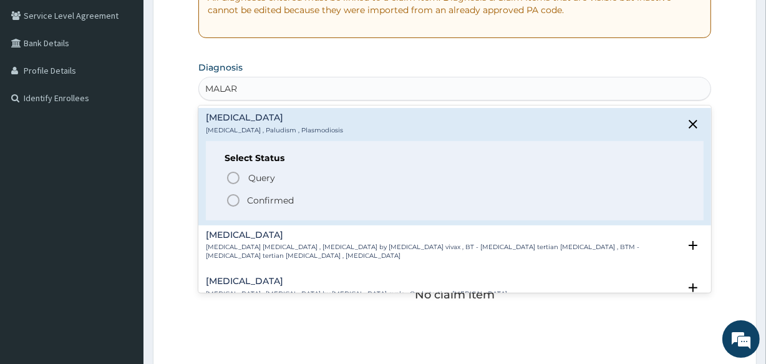
click at [235, 195] on circle "status option filled" at bounding box center [233, 200] width 11 height 11
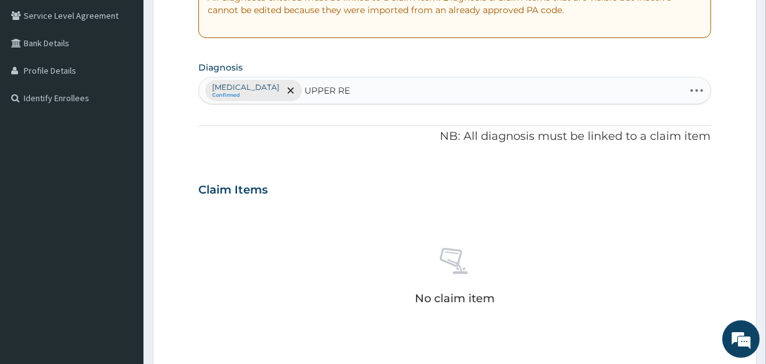
type input "UPPER RES"
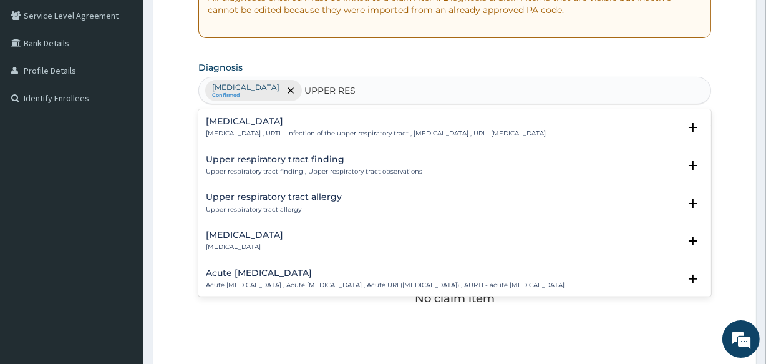
click at [286, 118] on h4 "[MEDICAL_DATA]" at bounding box center [376, 121] width 340 height 9
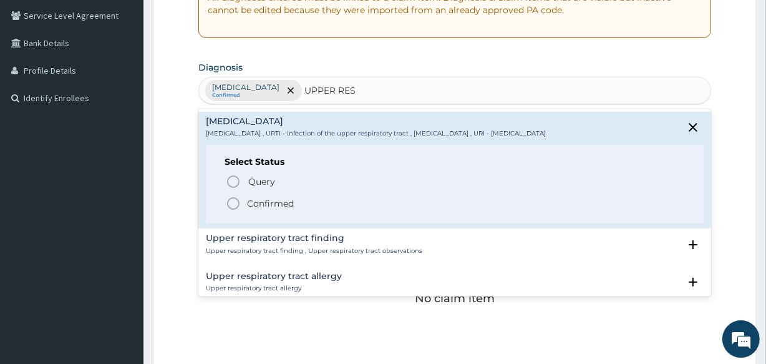
click at [234, 198] on circle "status option filled" at bounding box center [233, 203] width 11 height 11
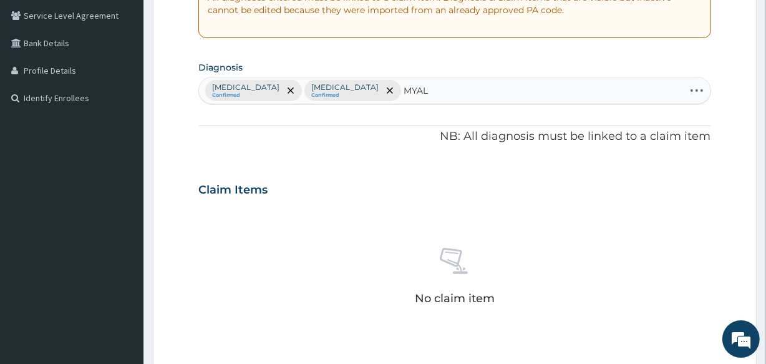
type input "MYALG"
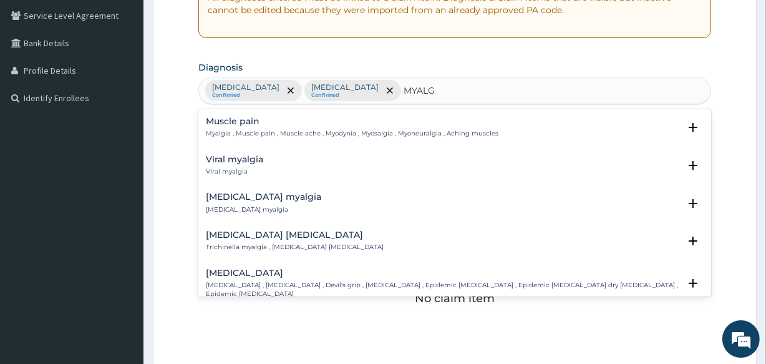
click at [229, 117] on h4 "Muscle pain" at bounding box center [352, 121] width 293 height 9
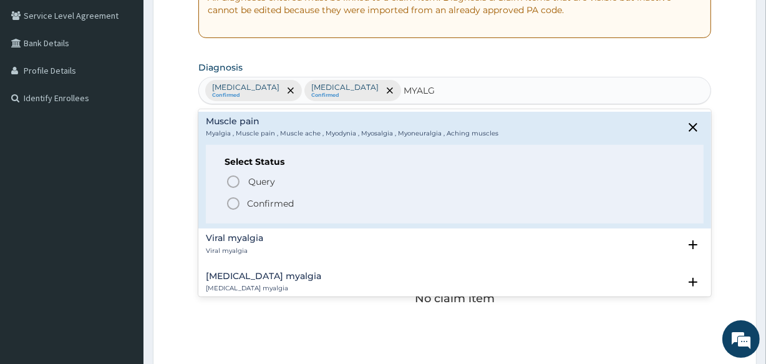
click at [227, 196] on icon "status option filled" at bounding box center [233, 203] width 15 height 15
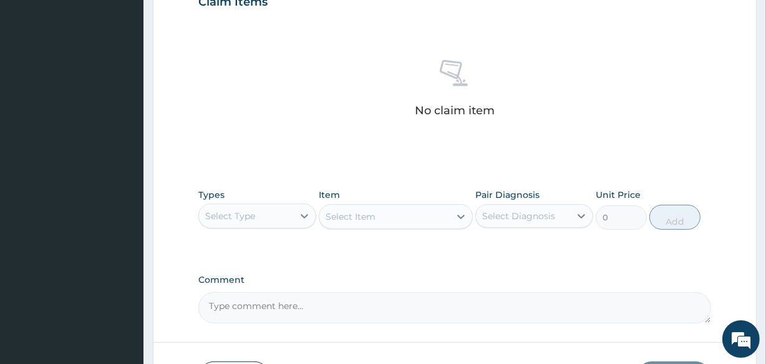
scroll to position [535, 0]
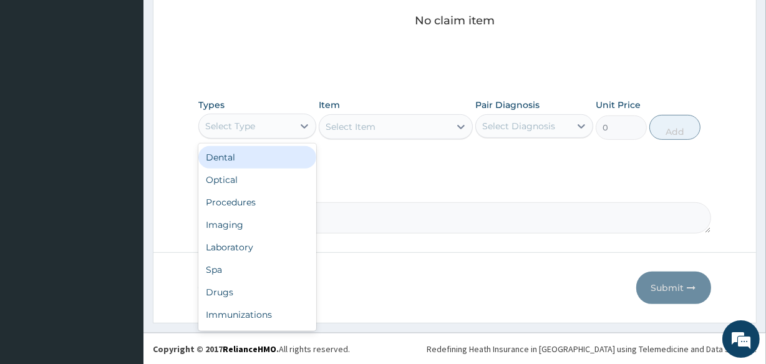
click at [274, 122] on div "Select Type" at bounding box center [246, 126] width 94 height 20
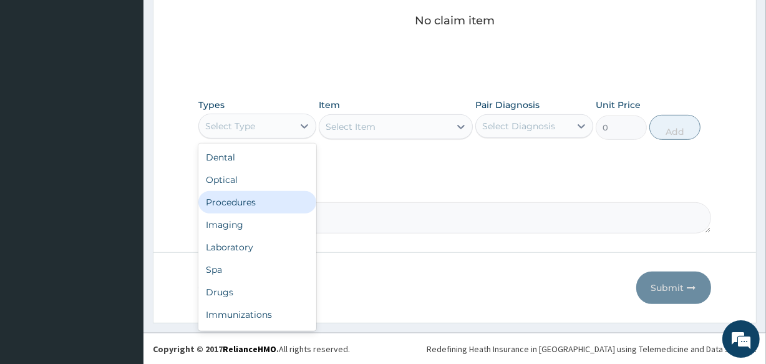
click at [252, 198] on div "Procedures" at bounding box center [257, 202] width 118 height 22
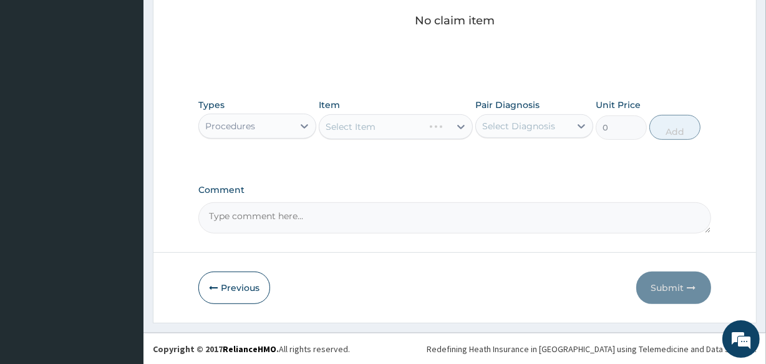
click at [366, 125] on div "Select Item" at bounding box center [396, 126] width 154 height 25
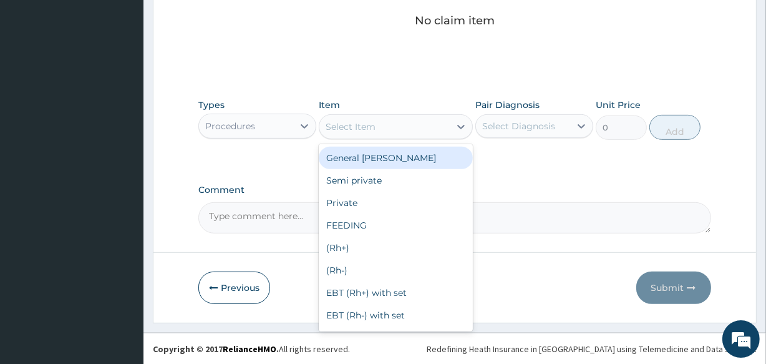
click at [366, 125] on div "Select Item" at bounding box center [351, 126] width 50 height 12
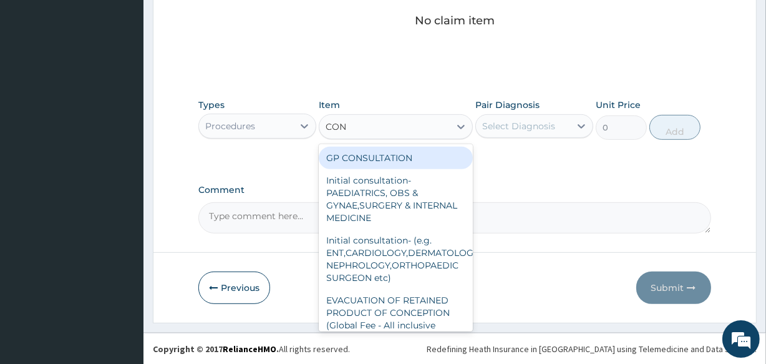
type input "CONS"
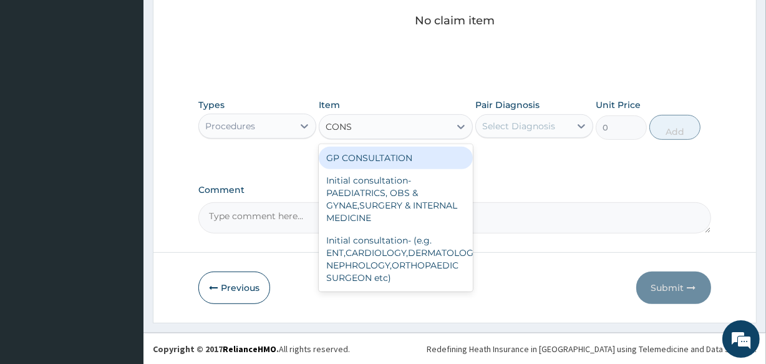
click at [374, 161] on div "GP CONSULTATION" at bounding box center [396, 158] width 154 height 22
type input "2000"
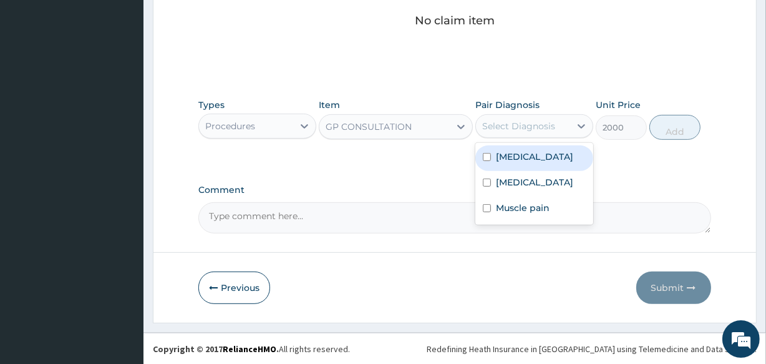
click at [530, 136] on div "Select Diagnosis" at bounding box center [535, 126] width 118 height 24
click at [495, 156] on div "Malaria" at bounding box center [535, 158] width 118 height 26
checkbox input "true"
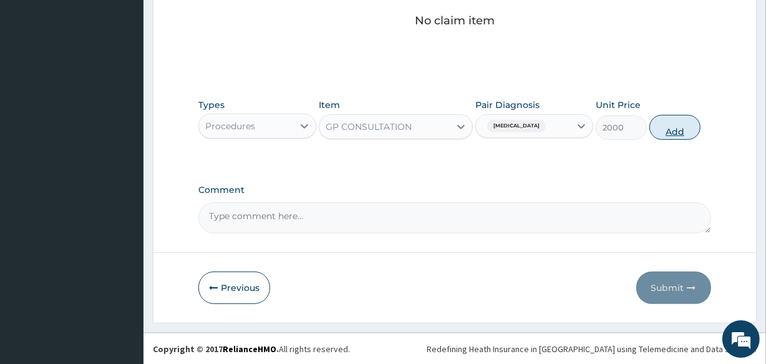
click at [664, 132] on button "Add" at bounding box center [675, 127] width 51 height 25
type input "0"
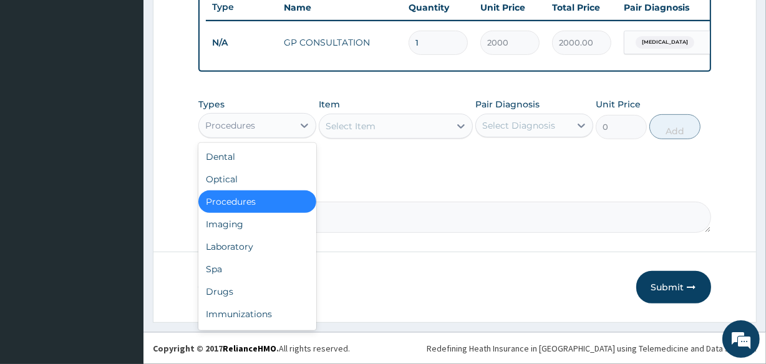
drag, startPoint x: 273, startPoint y: 121, endPoint x: 276, endPoint y: 128, distance: 7.3
click at [276, 128] on div "Procedures" at bounding box center [246, 125] width 94 height 20
click at [277, 281] on div "Drugs" at bounding box center [257, 291] width 118 height 22
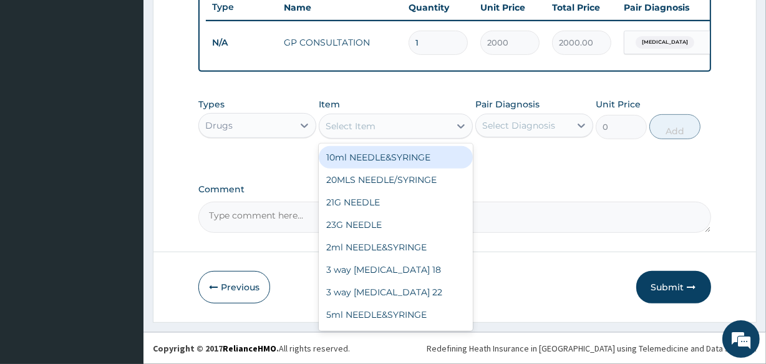
click at [362, 125] on div "Select Item" at bounding box center [351, 126] width 50 height 12
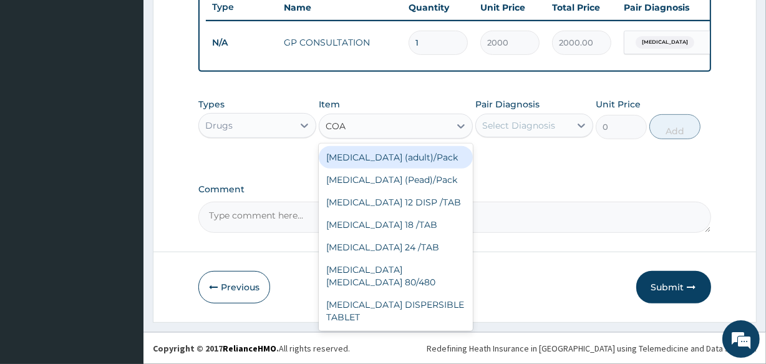
type input "COAR"
click at [368, 150] on div "Coartem (adult)/Pack" at bounding box center [396, 157] width 154 height 22
type input "2437.5"
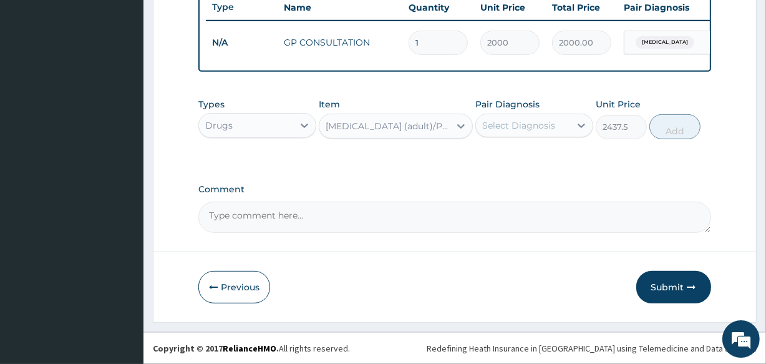
click at [515, 121] on div "Select Diagnosis" at bounding box center [518, 125] width 73 height 12
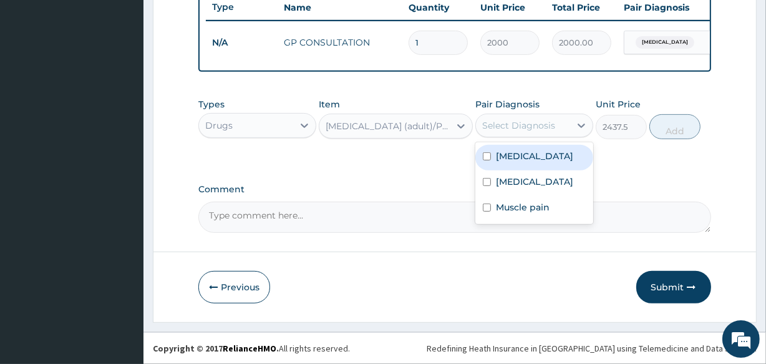
click at [492, 149] on div "Malaria" at bounding box center [535, 158] width 118 height 26
checkbox input "true"
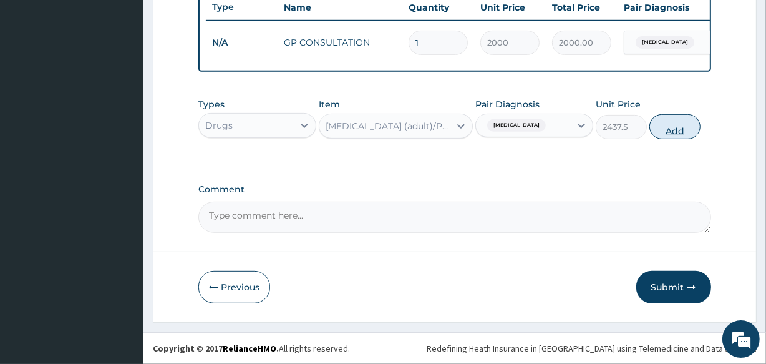
click at [662, 129] on button "Add" at bounding box center [675, 126] width 51 height 25
type input "0"
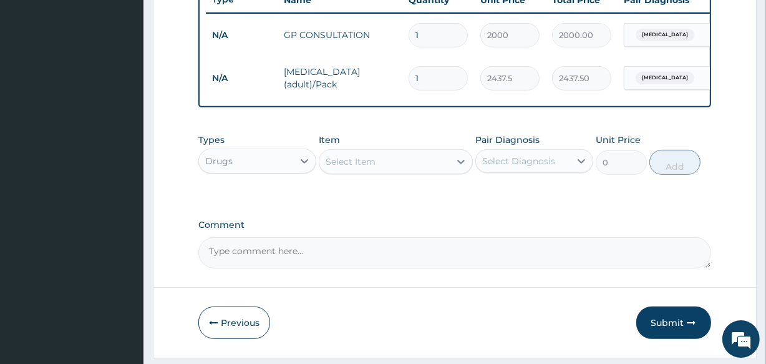
click at [347, 168] on div "Select Item" at bounding box center [351, 161] width 50 height 12
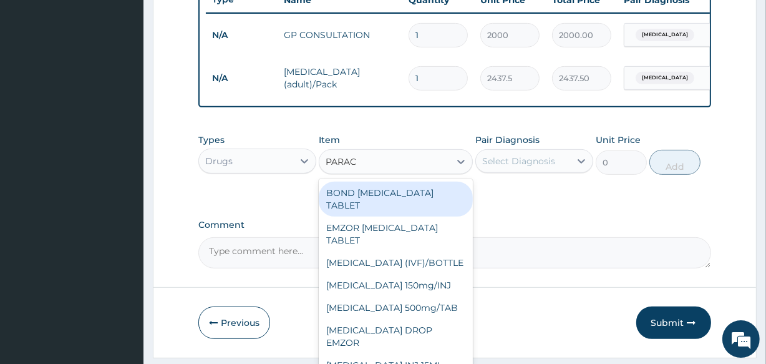
type input "PARACE"
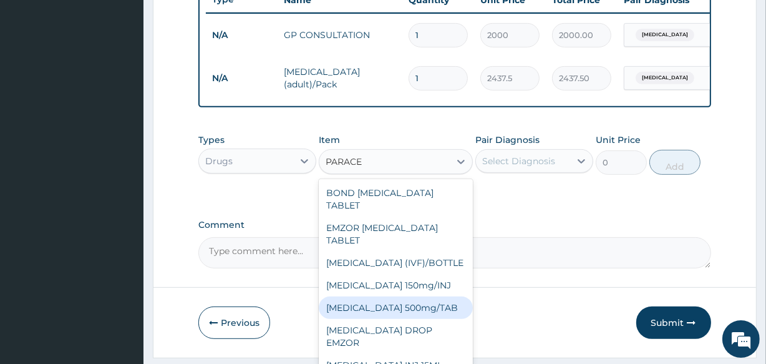
click at [442, 316] on div "[MEDICAL_DATA] 500mg/TAB" at bounding box center [396, 307] width 154 height 22
type input "18.5"
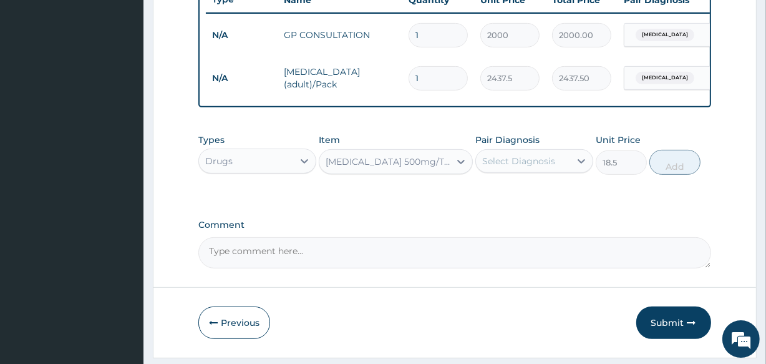
click at [526, 160] on div "Select Diagnosis" at bounding box center [523, 161] width 94 height 20
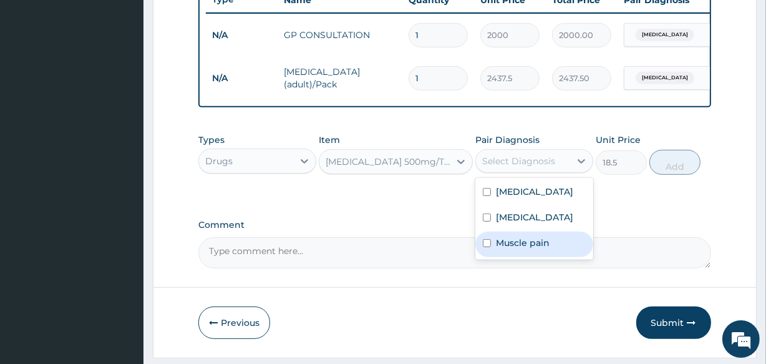
click at [522, 249] on label "Muscle pain" at bounding box center [523, 243] width 54 height 12
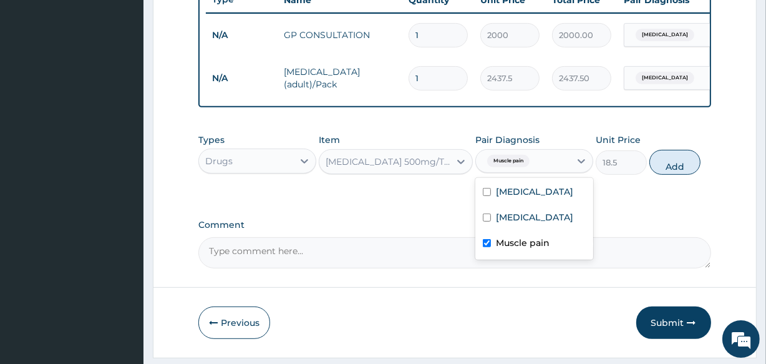
click at [522, 249] on label "Muscle pain" at bounding box center [523, 243] width 54 height 12
checkbox input "false"
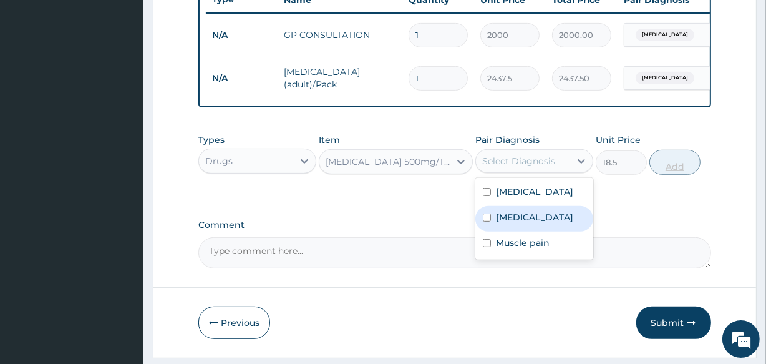
click at [680, 160] on div "Types Drugs Item PARACETAMOL 500mg/TAB Pair Diagnosis option Muscle pain, desel…" at bounding box center [454, 154] width 512 height 54
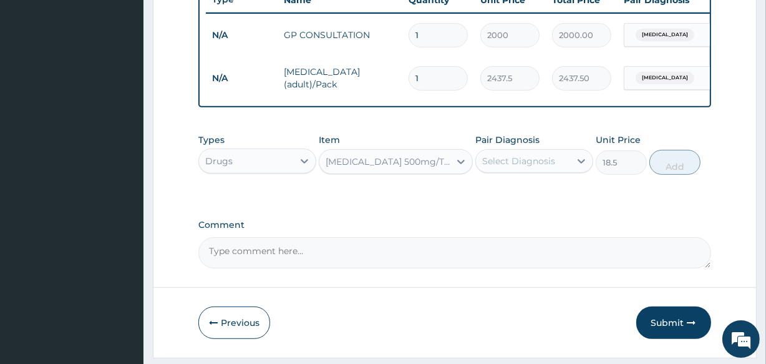
click at [532, 165] on div "Select Diagnosis" at bounding box center [518, 161] width 73 height 12
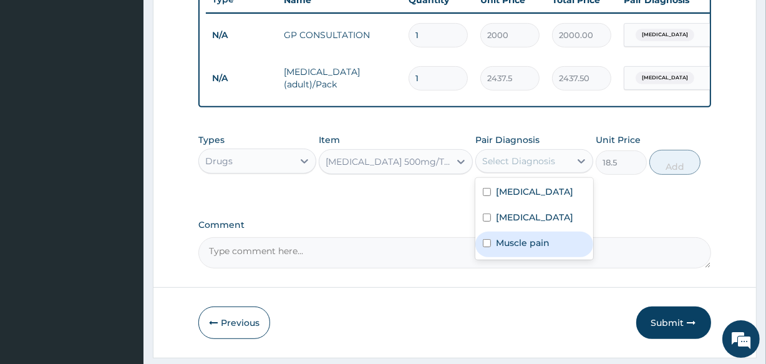
click at [524, 249] on label "Muscle pain" at bounding box center [523, 243] width 54 height 12
checkbox input "true"
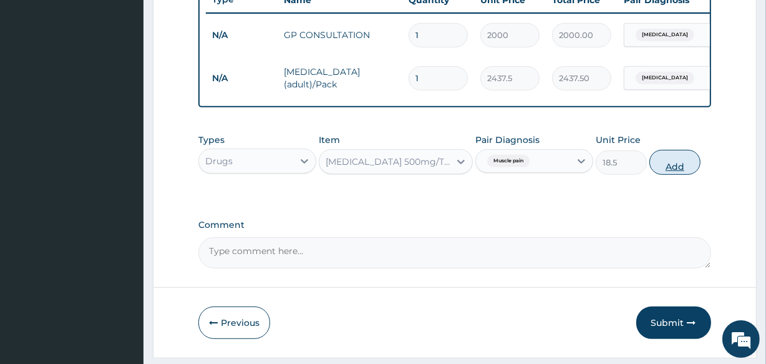
click at [667, 170] on button "Add" at bounding box center [675, 162] width 51 height 25
type input "0"
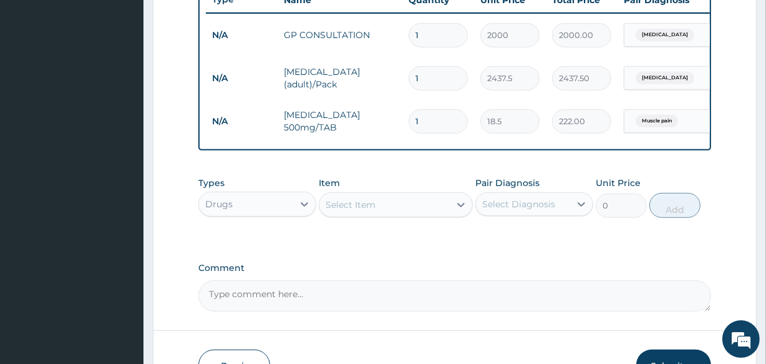
type input "12"
type input "222.00"
type input "12"
click at [400, 202] on div "Item Select Item" at bounding box center [396, 197] width 154 height 41
click at [399, 217] on div "Select Item" at bounding box center [396, 204] width 154 height 25
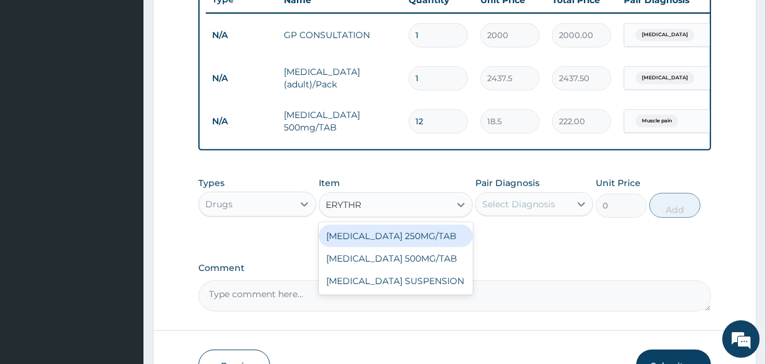
type input "ERYTHRO"
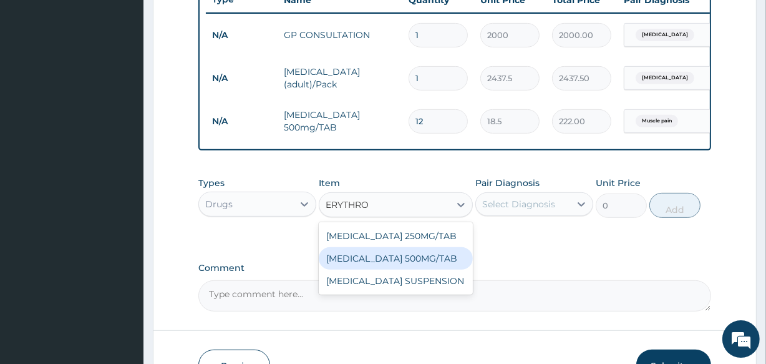
click at [412, 265] on div "ERYTHROMYCIN 500MG/TAB" at bounding box center [396, 258] width 154 height 22
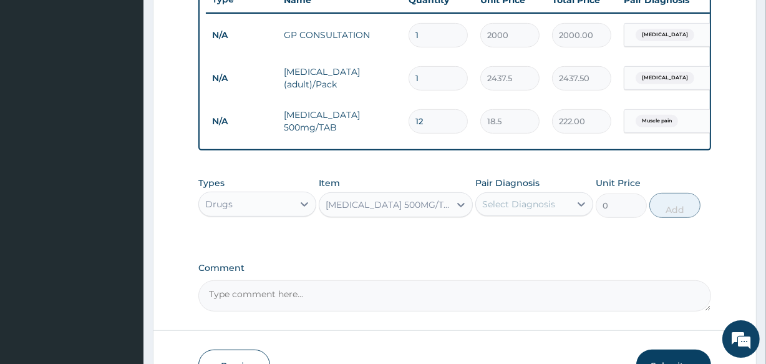
type input "65.6"
click at [544, 210] on div "Select Diagnosis" at bounding box center [518, 204] width 73 height 12
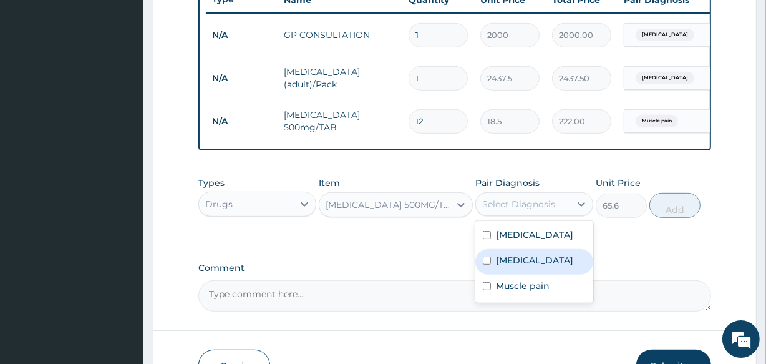
click at [509, 266] on label "Upper respiratory infection" at bounding box center [534, 260] width 77 height 12
checkbox input "true"
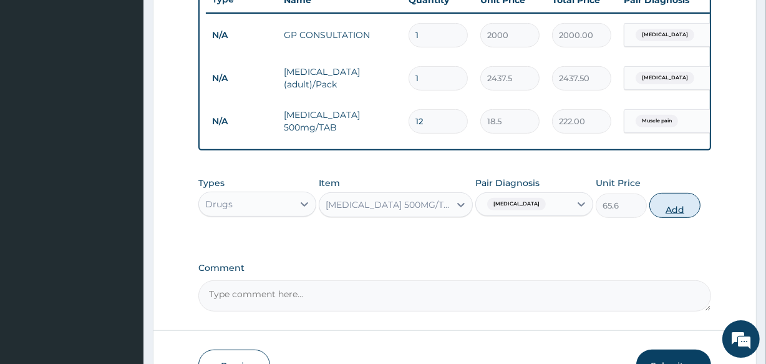
click at [678, 212] on button "Add" at bounding box center [675, 205] width 51 height 25
type input "0"
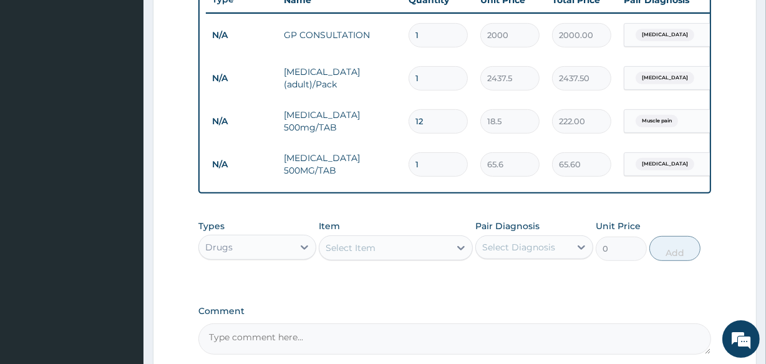
type input "0.00"
type input "9"
type input "590.40"
type input "9"
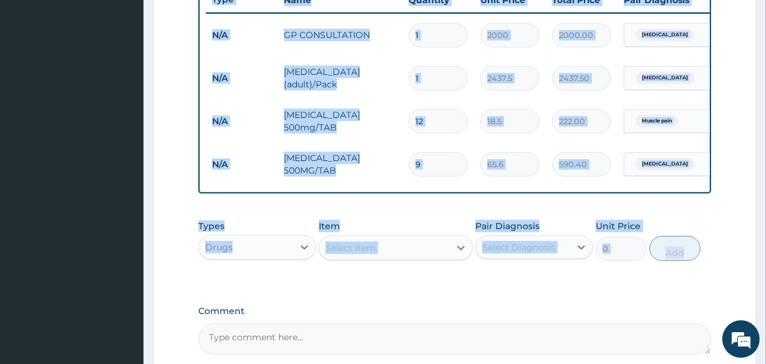
drag, startPoint x: 764, startPoint y: 187, endPoint x: 769, endPoint y: 240, distance: 54.0
click at [766, 240] on html "R EL Toggle navigation Veta Hospital Veta Hospital - vetahospitalltd@yahoo.com …" at bounding box center [383, 1] width 766 height 970
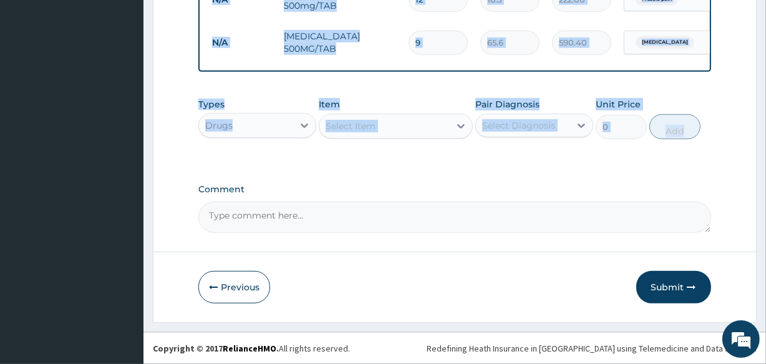
scroll to position [614, 0]
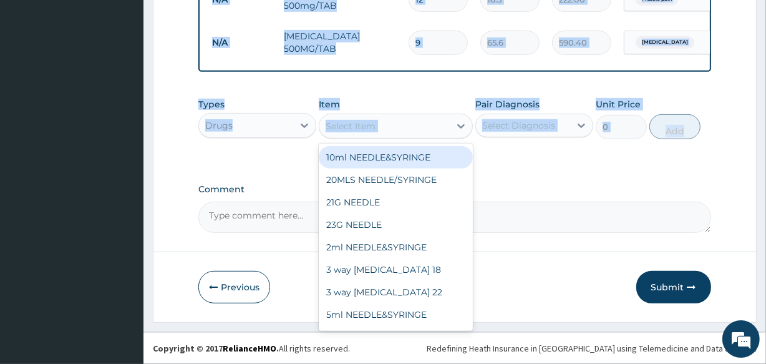
click at [413, 131] on div "Select Item" at bounding box center [385, 126] width 130 height 20
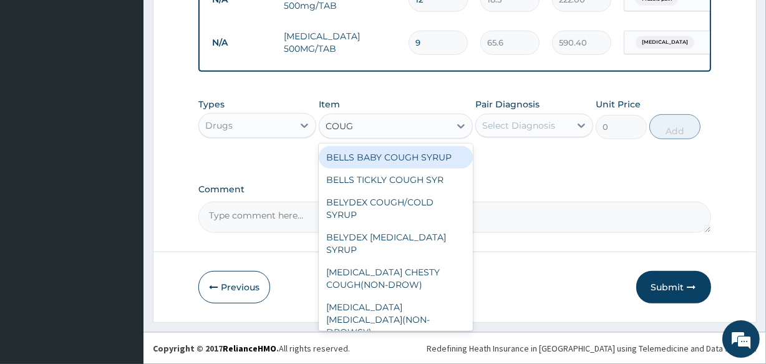
type input "COUGH"
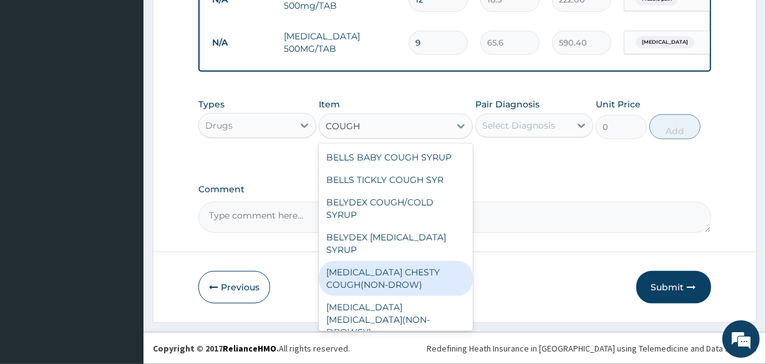
click at [421, 275] on div "[MEDICAL_DATA] CHESTY COUGH(NON-DROW)" at bounding box center [396, 278] width 154 height 35
type input "2625"
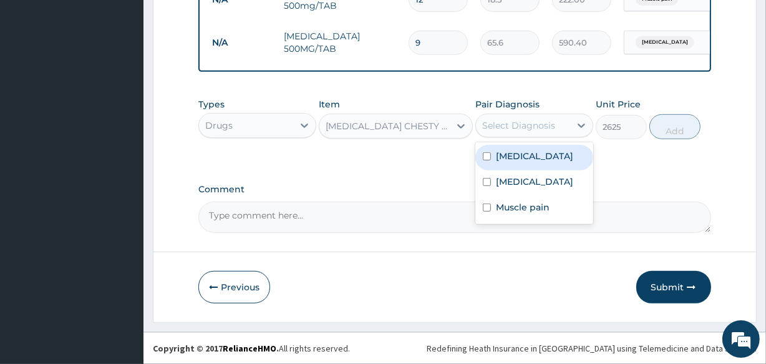
click at [520, 124] on div "Select Diagnosis" at bounding box center [518, 125] width 73 height 12
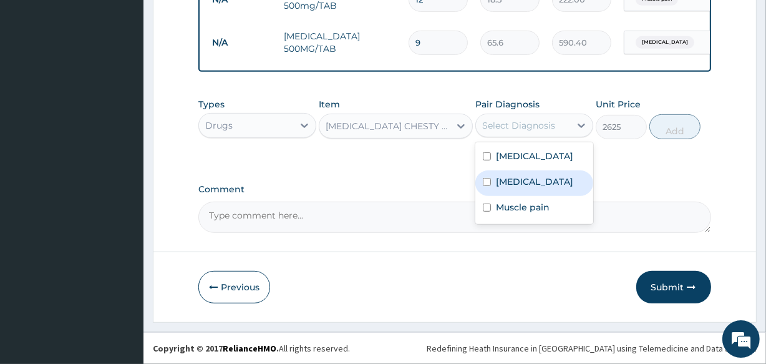
click at [510, 179] on label "[MEDICAL_DATA]" at bounding box center [534, 181] width 77 height 12
checkbox input "true"
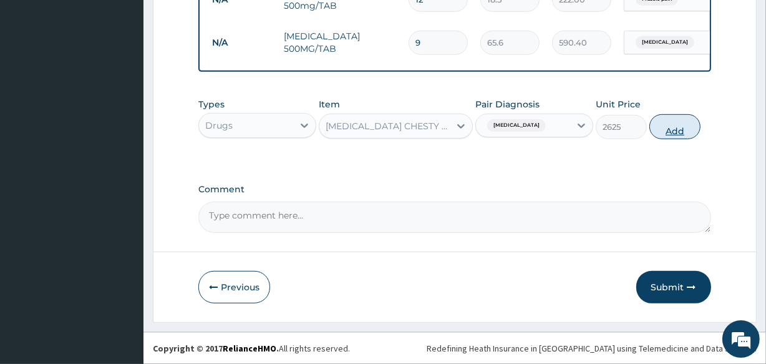
click at [674, 127] on button "Add" at bounding box center [675, 126] width 51 height 25
type input "0"
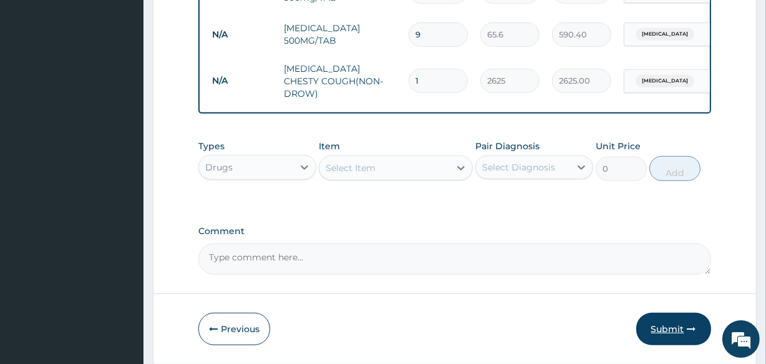
click at [674, 323] on button "Submit" at bounding box center [674, 329] width 75 height 32
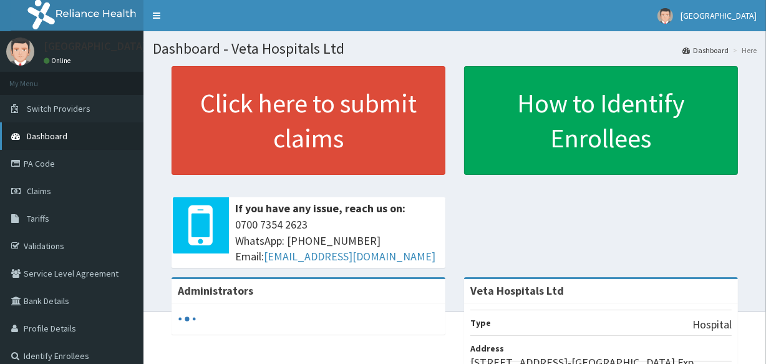
click at [54, 149] on link "Dashboard" at bounding box center [72, 135] width 144 height 27
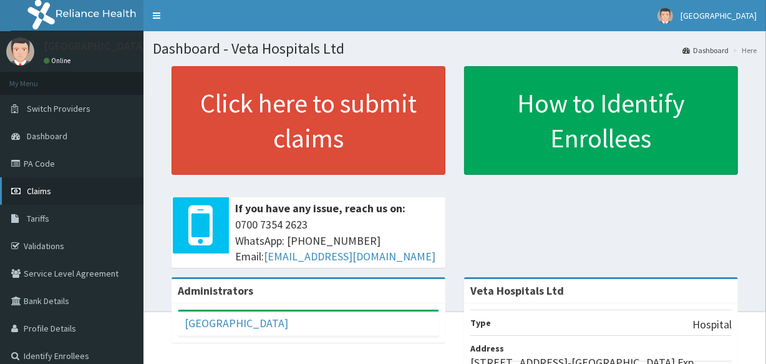
click at [51, 185] on link "Claims" at bounding box center [72, 190] width 144 height 27
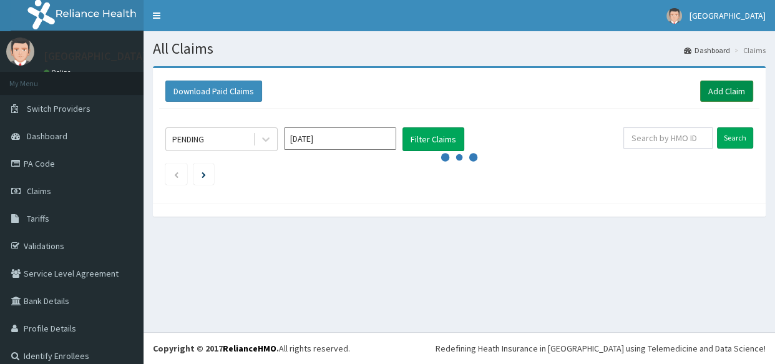
click at [714, 89] on link "Add Claim" at bounding box center [726, 91] width 53 height 21
click at [715, 89] on link "Add Claim" at bounding box center [726, 91] width 53 height 21
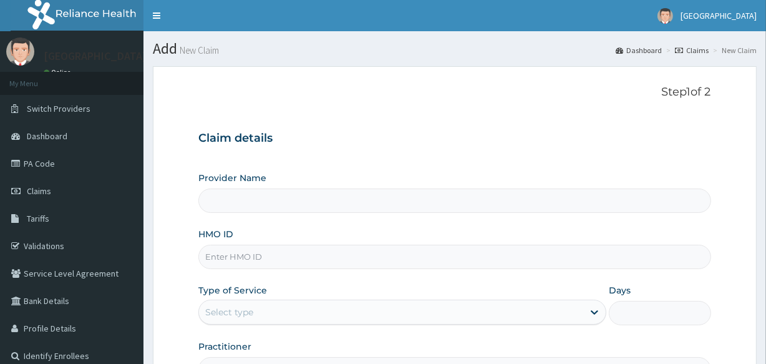
click at [291, 260] on input "HMO ID" at bounding box center [454, 257] width 512 height 24
type input "G"
type input "Veta Hospitals Ltd"
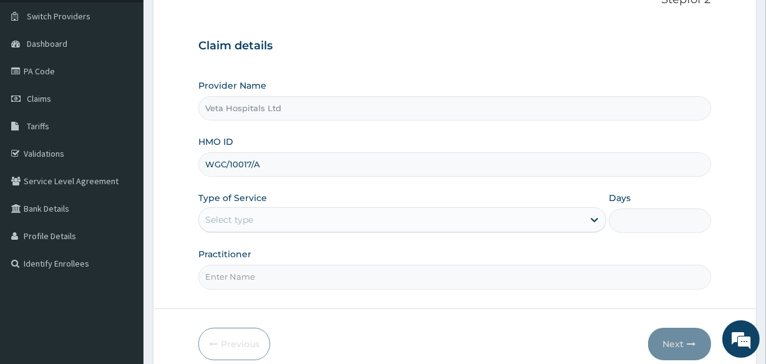
scroll to position [107, 0]
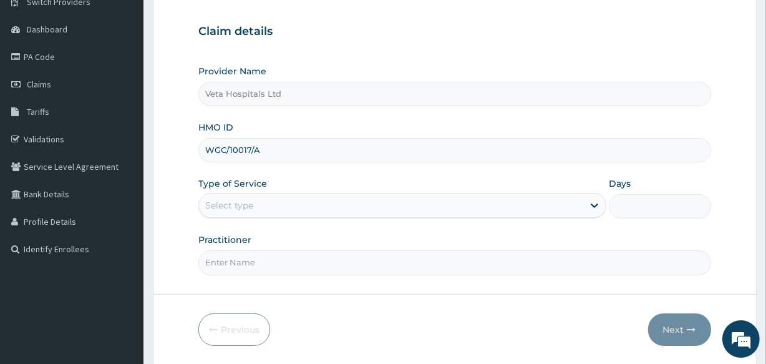
type input "WGC/10017/A"
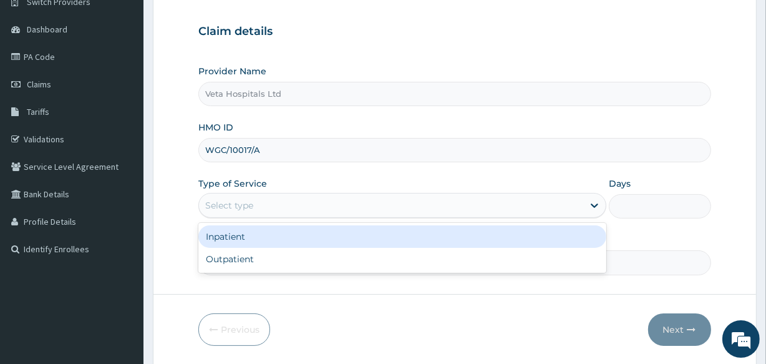
click at [306, 202] on div "Select type" at bounding box center [391, 205] width 384 height 20
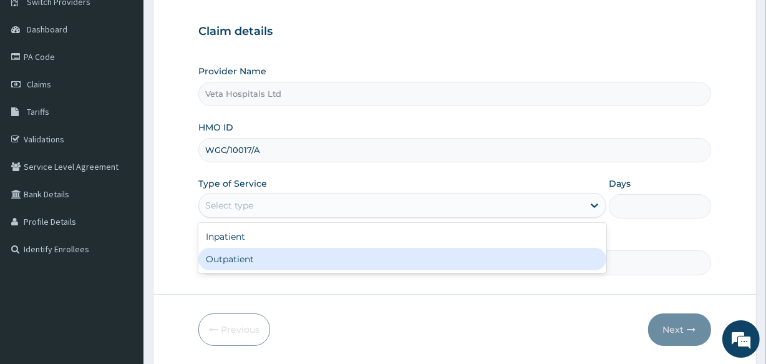
drag, startPoint x: 306, startPoint y: 202, endPoint x: 298, endPoint y: 256, distance: 54.9
click at [298, 218] on div "option Outpatient focused, 2 of 2. 2 results available. Use Up and Down to choo…" at bounding box center [402, 205] width 408 height 25
click at [290, 256] on div "Outpatient" at bounding box center [402, 259] width 408 height 22
type input "1"
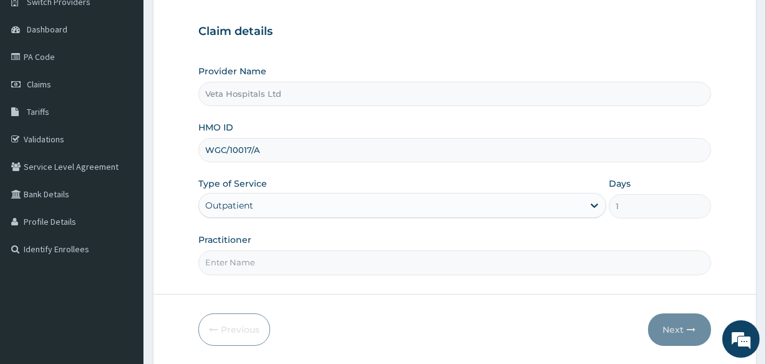
click at [256, 266] on input "Practitioner" at bounding box center [454, 262] width 512 height 24
type input "DR .SAMUEL"
click at [678, 328] on button "Next" at bounding box center [679, 329] width 63 height 32
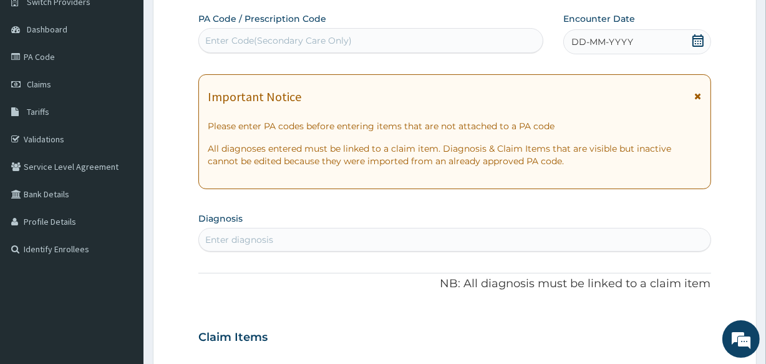
click at [698, 37] on icon at bounding box center [698, 40] width 11 height 12
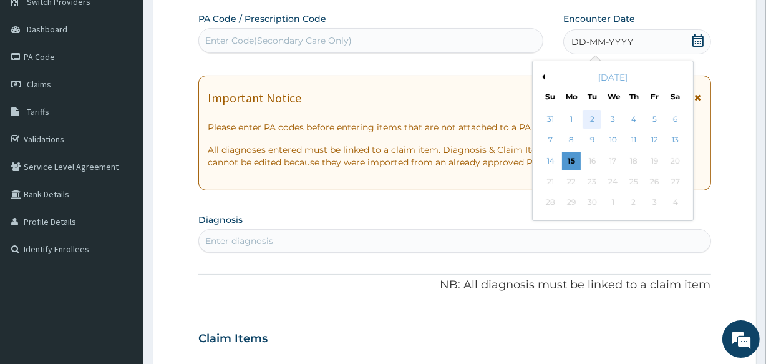
click at [590, 112] on div "2" at bounding box center [592, 119] width 19 height 19
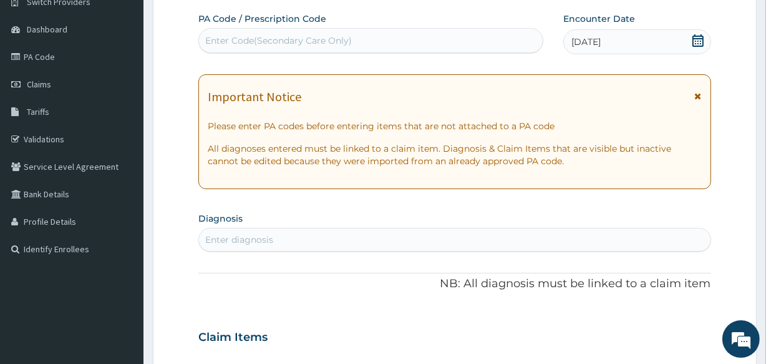
click at [223, 235] on div "Enter diagnosis" at bounding box center [239, 239] width 68 height 12
type input "MALAR"
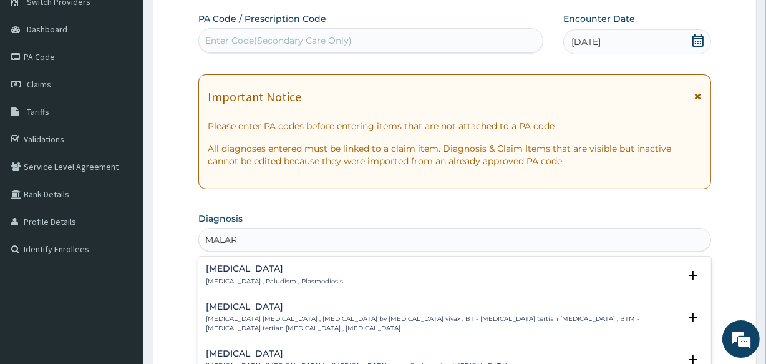
click at [222, 273] on h4 "Malaria" at bounding box center [274, 268] width 137 height 9
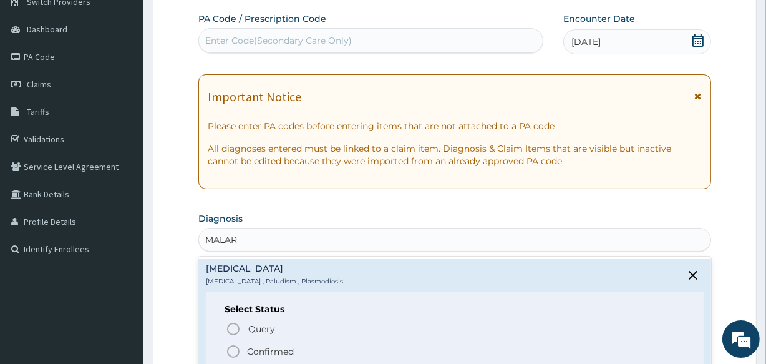
click at [233, 344] on icon "status option filled" at bounding box center [233, 351] width 15 height 15
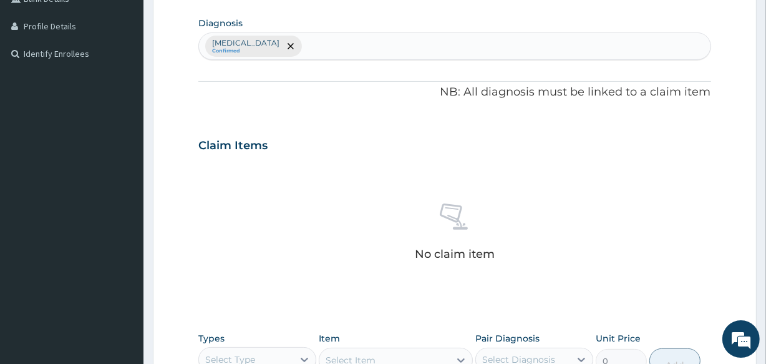
scroll to position [308, 0]
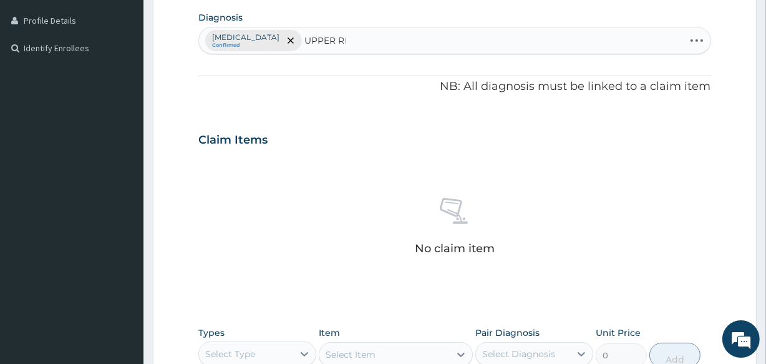
type input "UPPER RES"
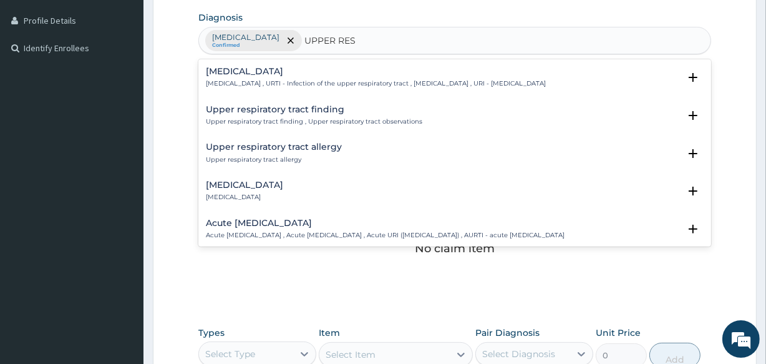
click at [262, 67] on h4 "[MEDICAL_DATA]" at bounding box center [376, 71] width 340 height 9
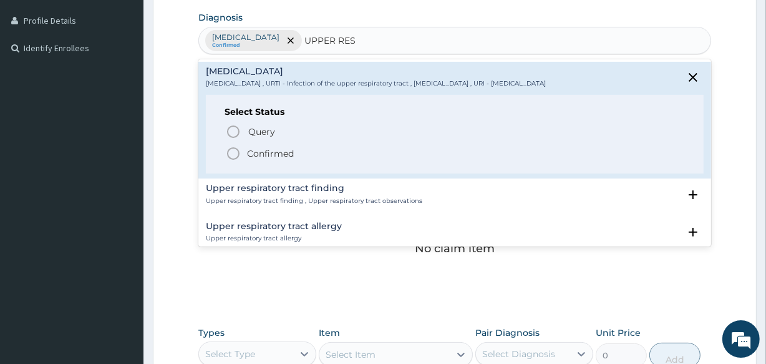
click at [233, 148] on circle "status option filled" at bounding box center [233, 153] width 11 height 11
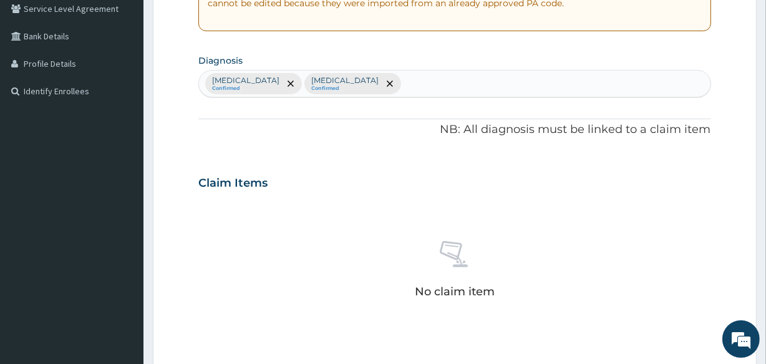
scroll to position [284, 0]
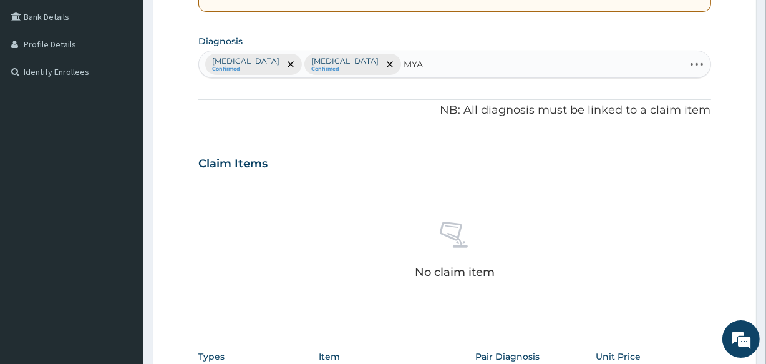
type input "MYAL"
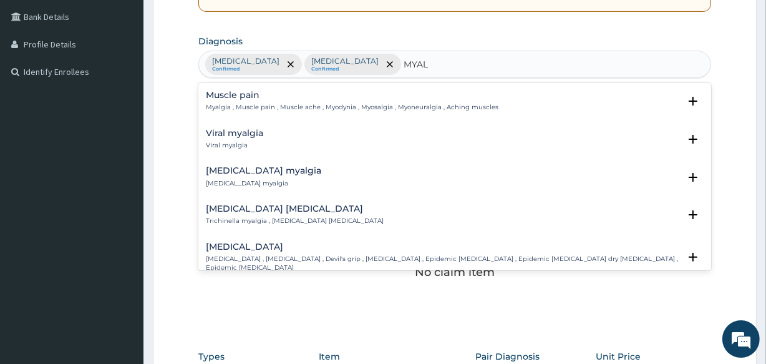
click at [281, 99] on h4 "Muscle pain" at bounding box center [352, 94] width 293 height 9
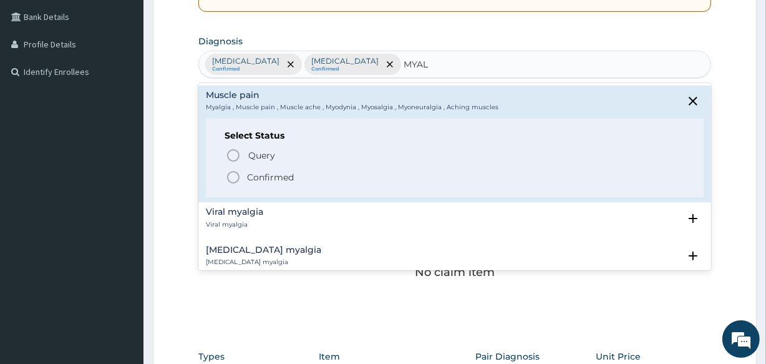
click at [233, 174] on icon "status option filled" at bounding box center [233, 177] width 15 height 15
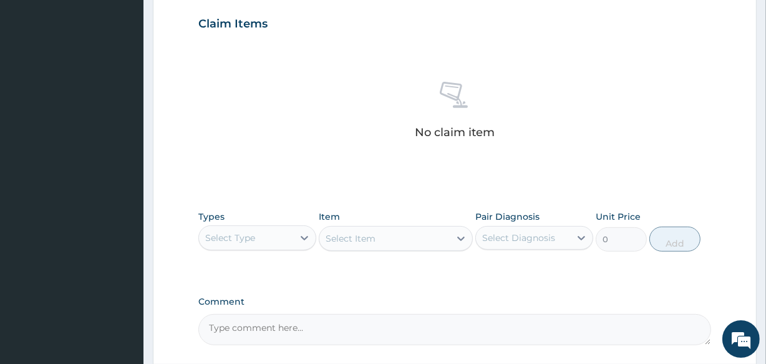
scroll to position [535, 0]
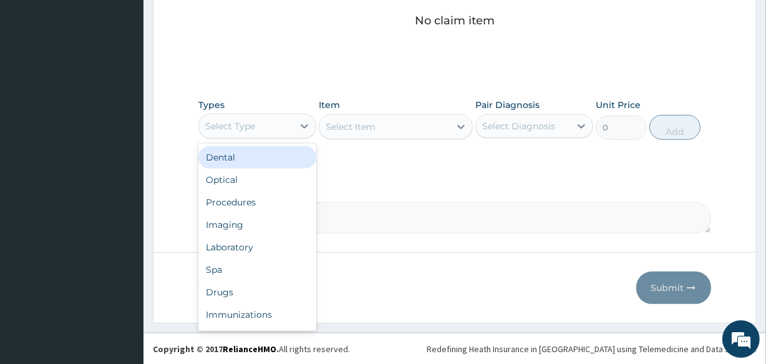
click at [247, 120] on div "Select Type" at bounding box center [230, 126] width 50 height 12
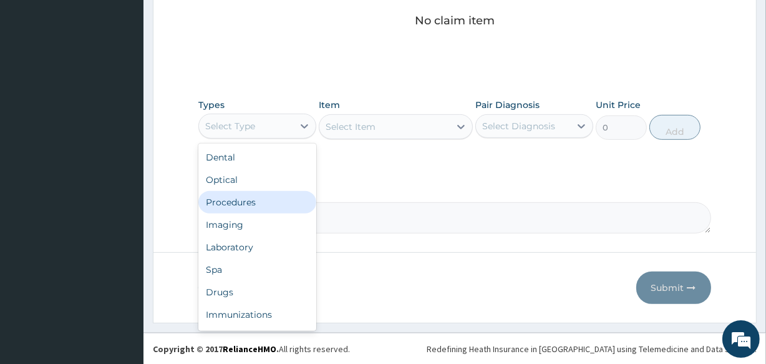
click at [256, 195] on div "Procedures" at bounding box center [257, 202] width 118 height 22
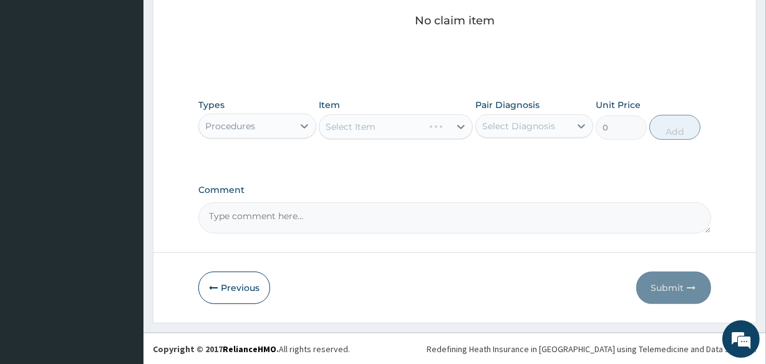
click at [358, 127] on div "Select Item" at bounding box center [396, 126] width 154 height 25
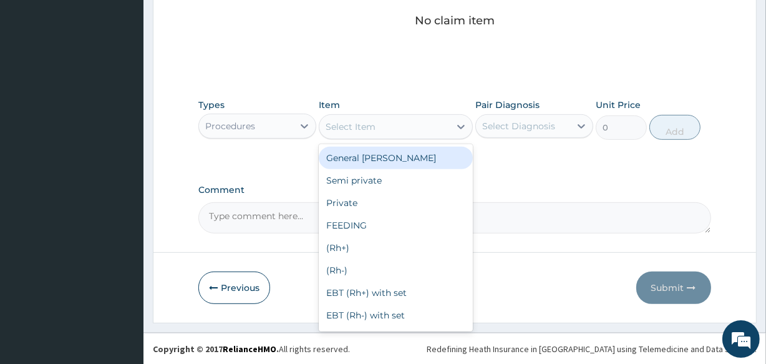
click at [358, 127] on div "Select Item" at bounding box center [351, 126] width 50 height 12
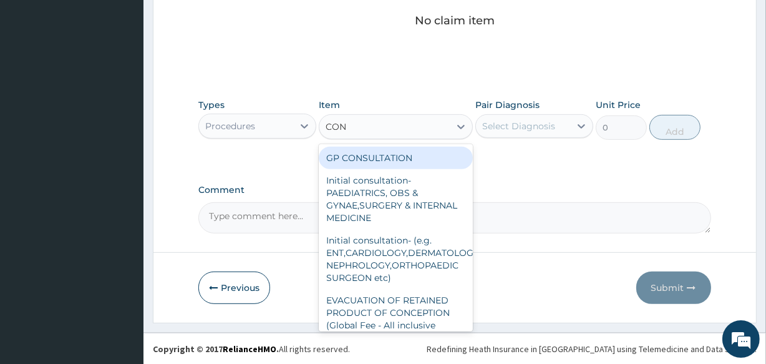
type input "CONS"
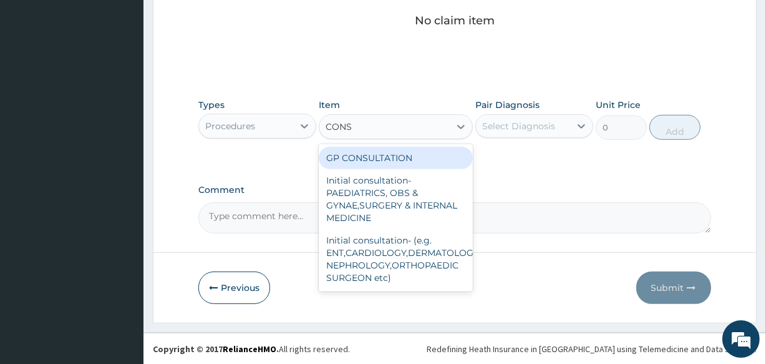
click at [375, 154] on div "GP CONSULTATION" at bounding box center [396, 158] width 154 height 22
type input "2000"
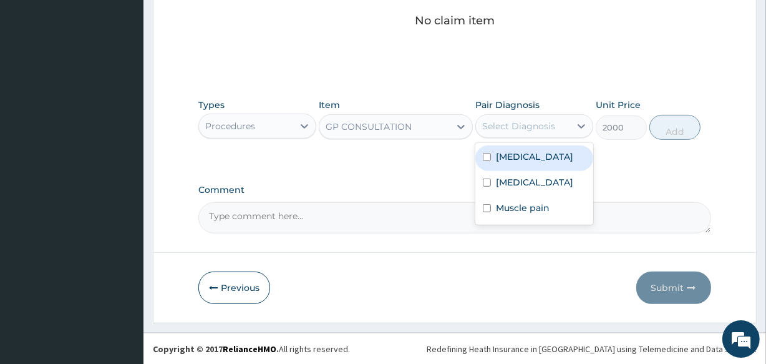
click at [525, 120] on div "Select Diagnosis" at bounding box center [518, 126] width 73 height 12
click at [509, 162] on label "[MEDICAL_DATA]" at bounding box center [534, 156] width 77 height 12
checkbox input "true"
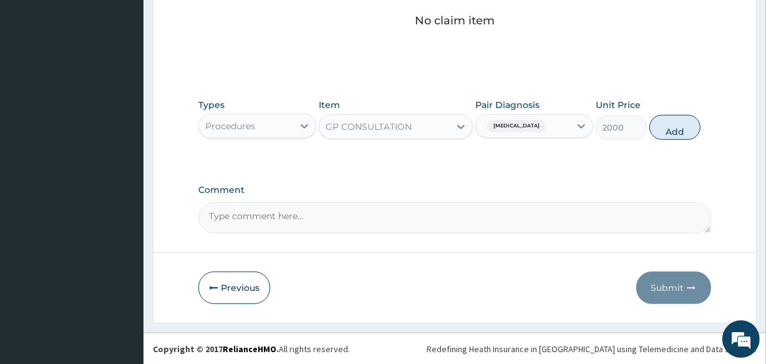
click at [673, 112] on div "Types Procedures Item GP CONSULTATION Pair Diagnosis Malaria Unit Price 2000 Add" at bounding box center [454, 119] width 512 height 54
click at [674, 119] on button "Add" at bounding box center [675, 127] width 51 height 25
type input "0"
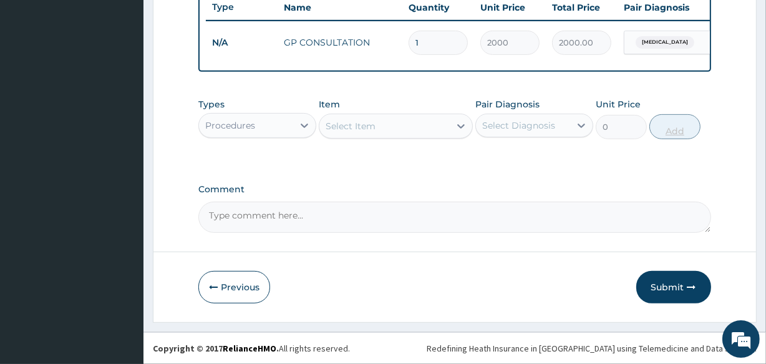
scroll to position [484, 0]
click at [278, 125] on div "Procedures" at bounding box center [246, 125] width 94 height 20
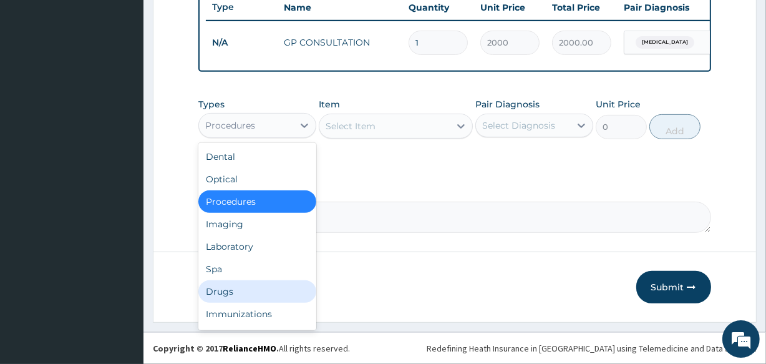
click at [250, 292] on div "Drugs" at bounding box center [257, 291] width 118 height 22
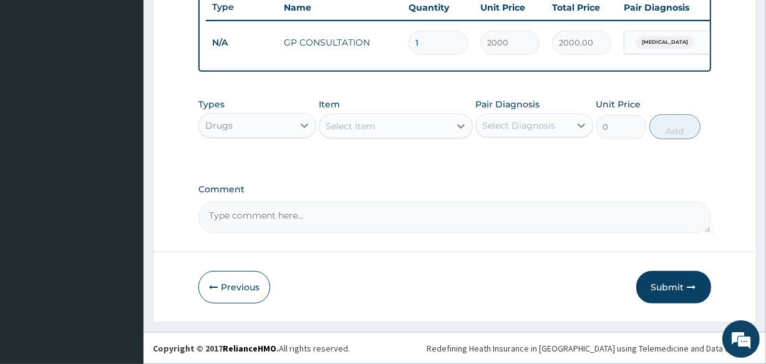
click at [415, 117] on div "Select Item" at bounding box center [385, 126] width 130 height 20
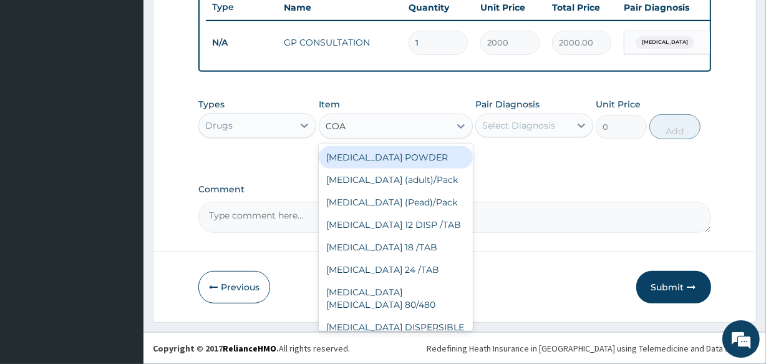
type input "COAR"
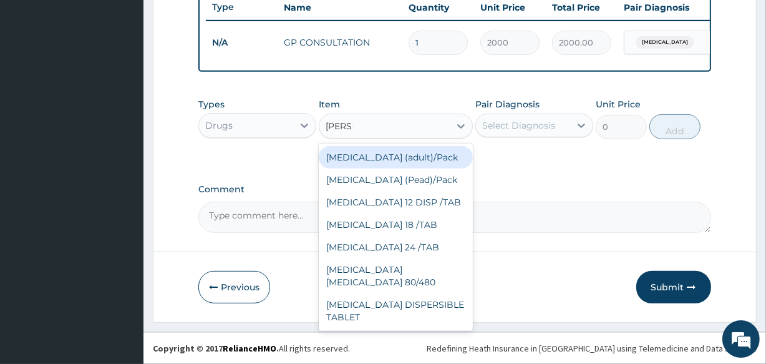
click at [416, 155] on div "[MEDICAL_DATA] (adult)/Pack" at bounding box center [396, 157] width 154 height 22
type input "2437.5"
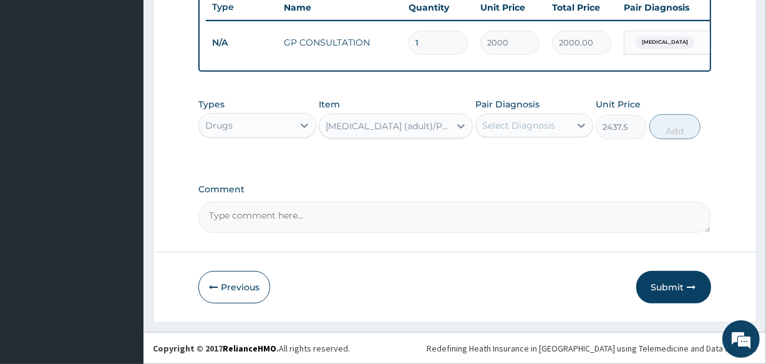
click at [503, 122] on div "Select Diagnosis" at bounding box center [518, 125] width 73 height 12
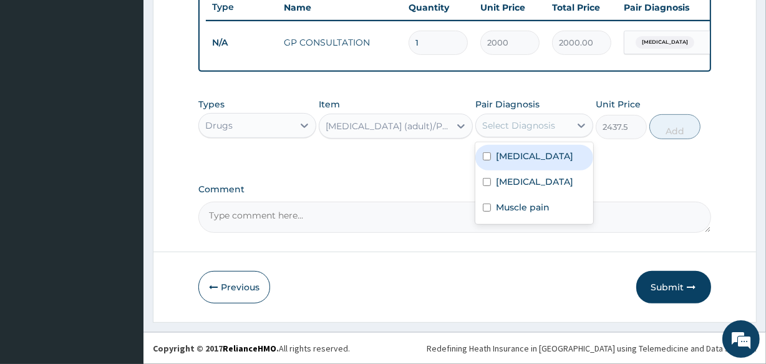
click at [491, 157] on input "checkbox" at bounding box center [487, 156] width 8 height 8
checkbox input "true"
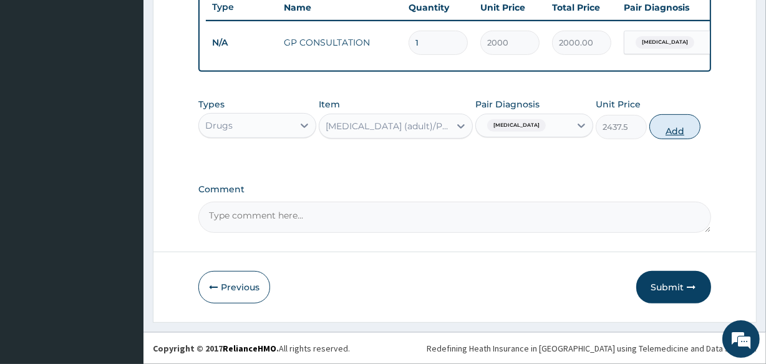
click at [675, 123] on button "Add" at bounding box center [675, 126] width 51 height 25
type input "0"
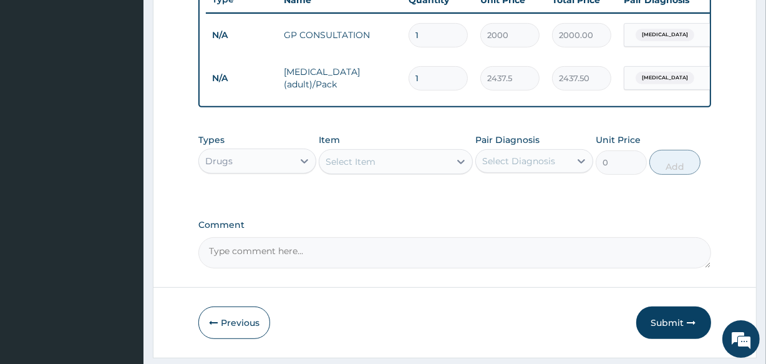
click at [369, 163] on div "Select Item" at bounding box center [351, 161] width 50 height 12
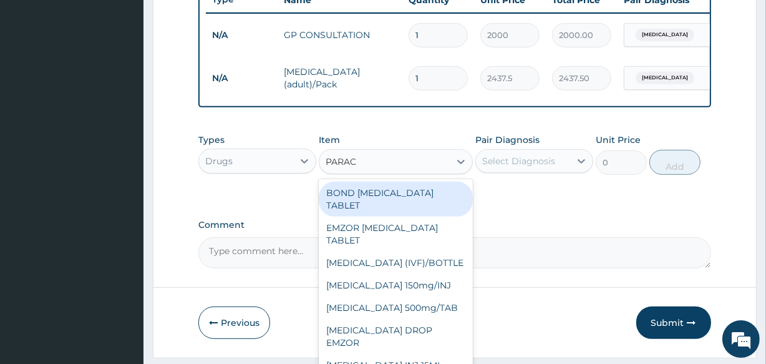
type input "PARACE"
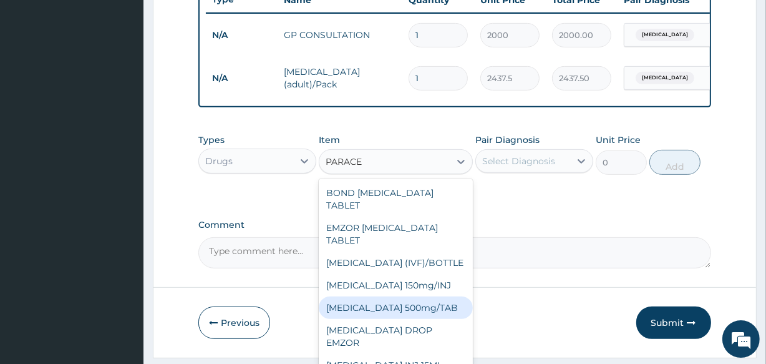
click at [399, 309] on div "[MEDICAL_DATA] 500mg/TAB" at bounding box center [396, 307] width 154 height 22
type input "18.5"
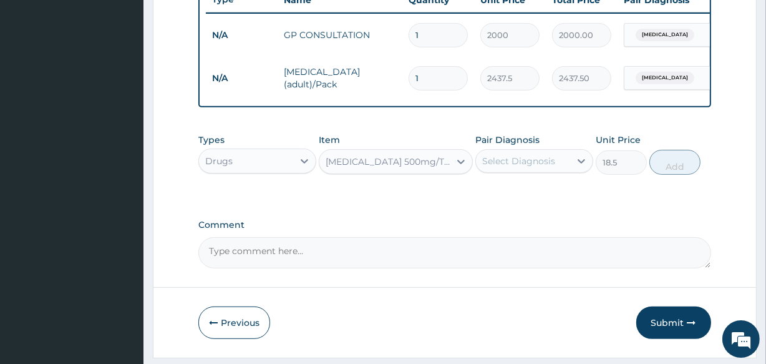
click at [533, 167] on div "Select Diagnosis" at bounding box center [518, 161] width 73 height 12
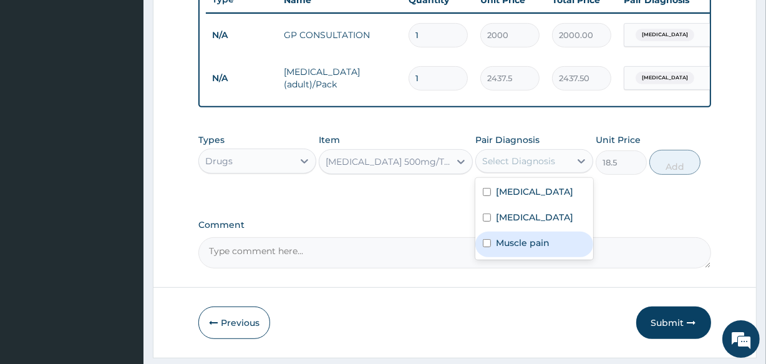
click at [515, 249] on label "Muscle pain" at bounding box center [523, 243] width 54 height 12
checkbox input "true"
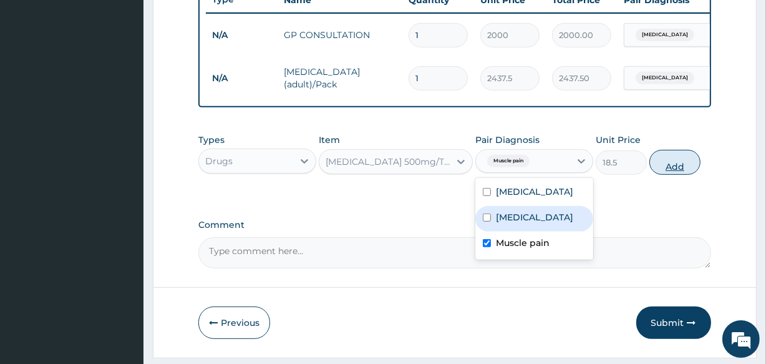
click at [668, 162] on button "Add" at bounding box center [675, 162] width 51 height 25
type input "0"
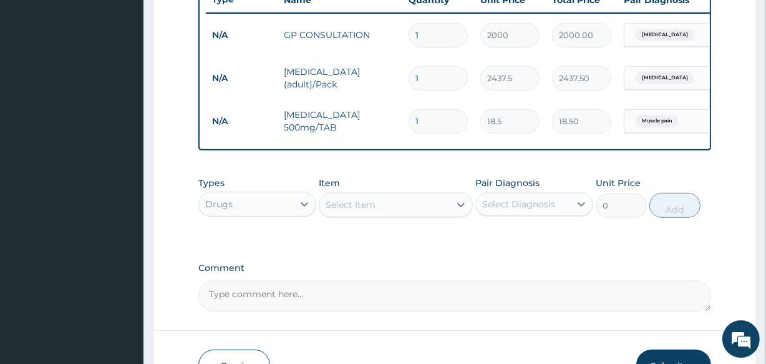
type input "12"
type input "222.00"
type input "12"
click at [392, 212] on div "Select Item" at bounding box center [385, 205] width 130 height 20
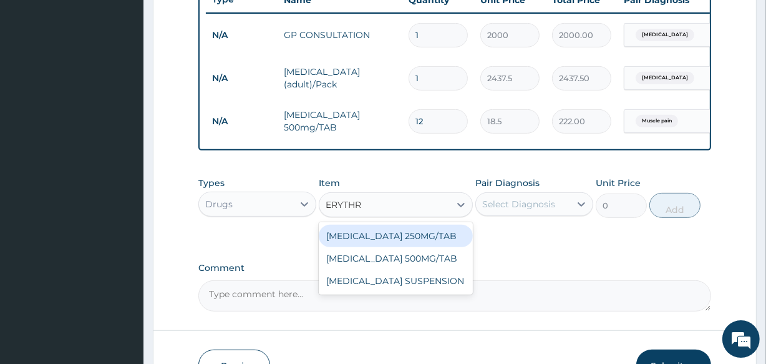
type input "ERYTHRO"
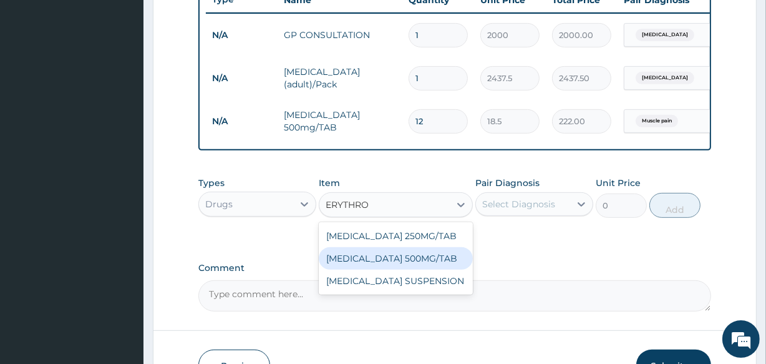
click at [391, 256] on div "[MEDICAL_DATA] 500MG/TAB" at bounding box center [396, 258] width 154 height 22
type input "65.6"
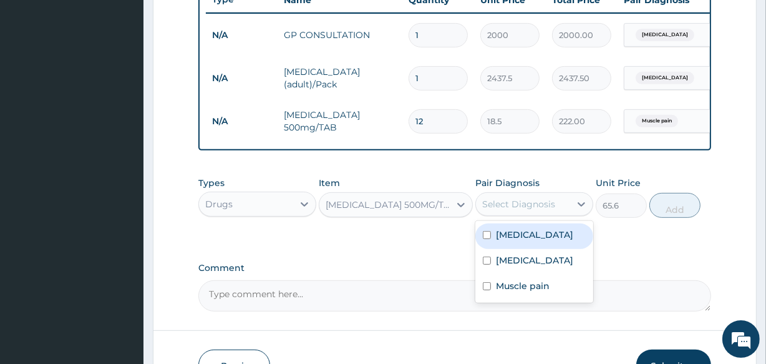
click at [502, 214] on div "Select Diagnosis" at bounding box center [523, 204] width 94 height 20
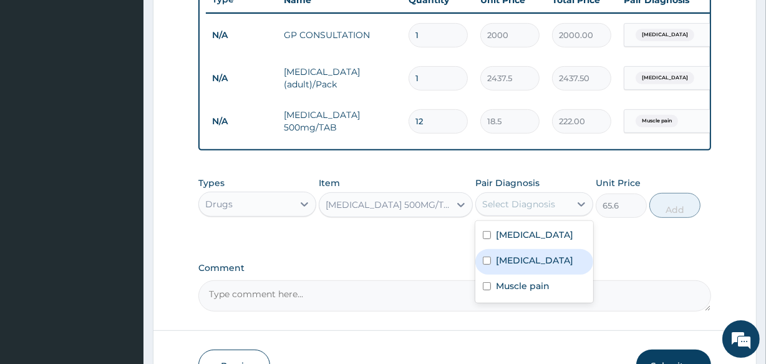
click at [497, 261] on div "Upper respiratory infection" at bounding box center [535, 262] width 118 height 26
checkbox input "true"
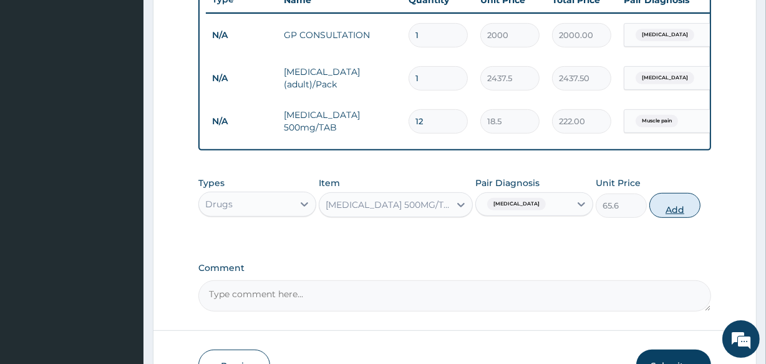
click at [681, 210] on button "Add" at bounding box center [675, 205] width 51 height 25
type input "0"
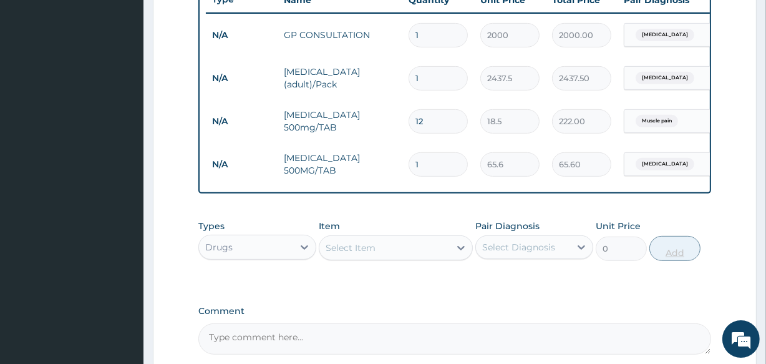
type input "0.00"
type input "9"
type input "590.40"
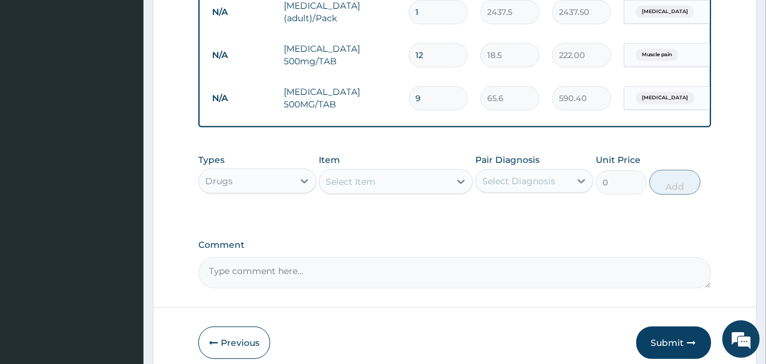
scroll to position [614, 0]
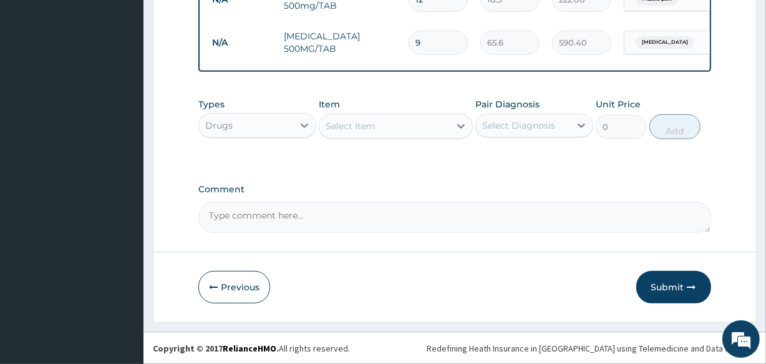
type input "9"
click at [379, 120] on div "Select Item" at bounding box center [385, 126] width 130 height 20
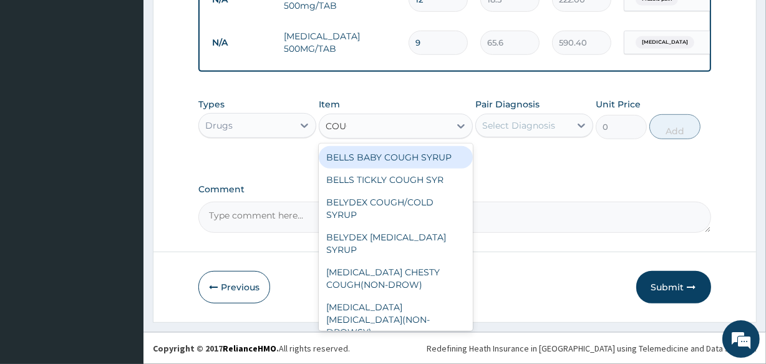
type input "COUGH"
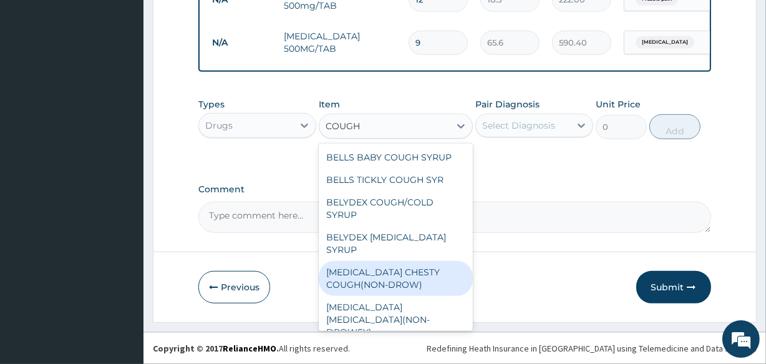
click at [376, 273] on div "[MEDICAL_DATA] CHESTY COUGH(NON-DROW)" at bounding box center [396, 278] width 154 height 35
type input "2625"
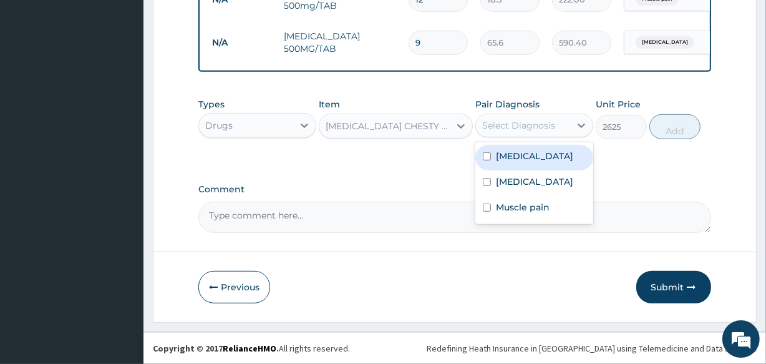
click at [515, 119] on div "Select Diagnosis" at bounding box center [518, 125] width 73 height 12
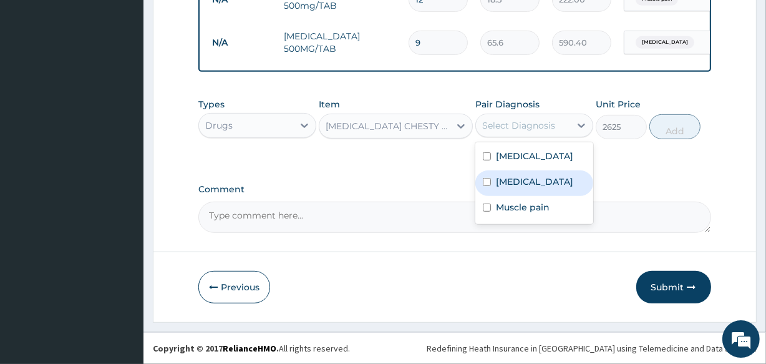
click at [503, 182] on label "Upper respiratory infection" at bounding box center [534, 181] width 77 height 12
checkbox input "true"
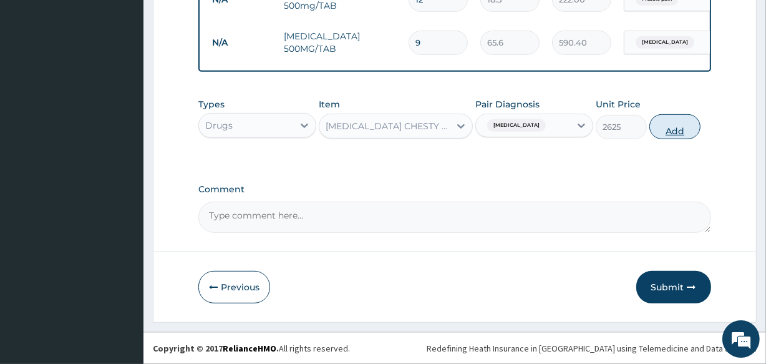
click at [674, 130] on button "Add" at bounding box center [675, 126] width 51 height 25
type input "0"
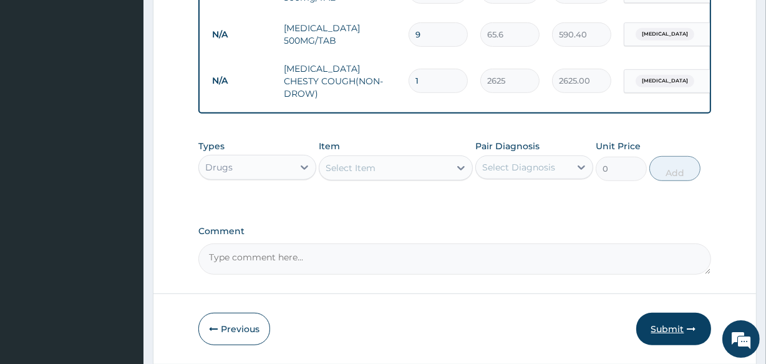
click at [672, 321] on button "Submit" at bounding box center [674, 329] width 75 height 32
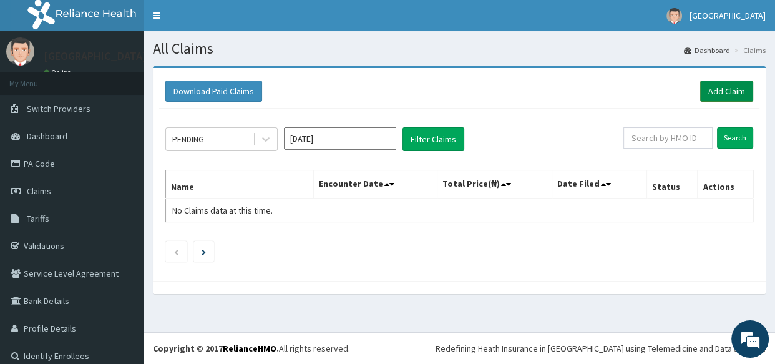
click at [711, 84] on link "Add Claim" at bounding box center [726, 91] width 53 height 21
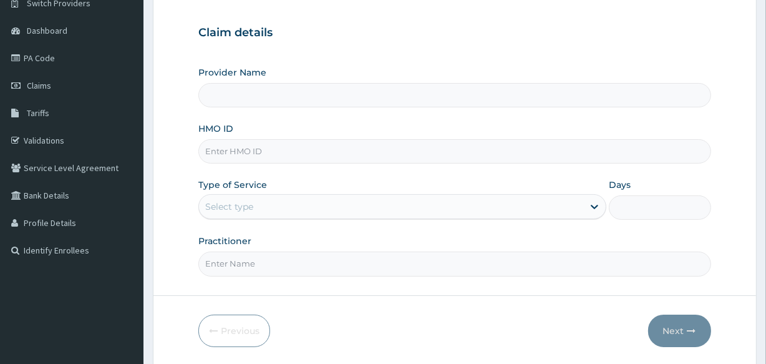
scroll to position [148, 0]
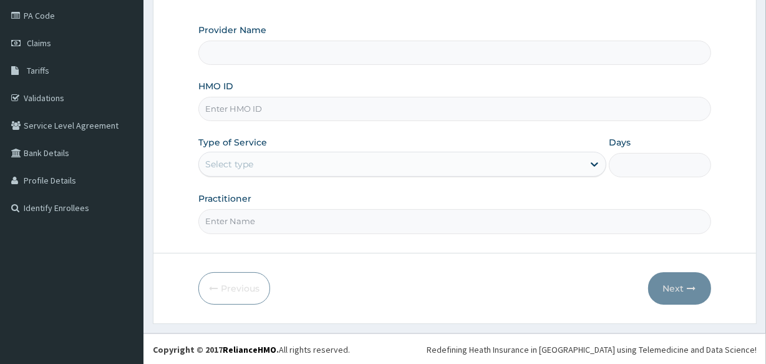
click at [228, 106] on input "HMO ID" at bounding box center [454, 109] width 512 height 24
type input "Veta Hospitals Ltd"
type input "GSV/10132/C"
click at [218, 160] on div "Select type" at bounding box center [229, 164] width 48 height 12
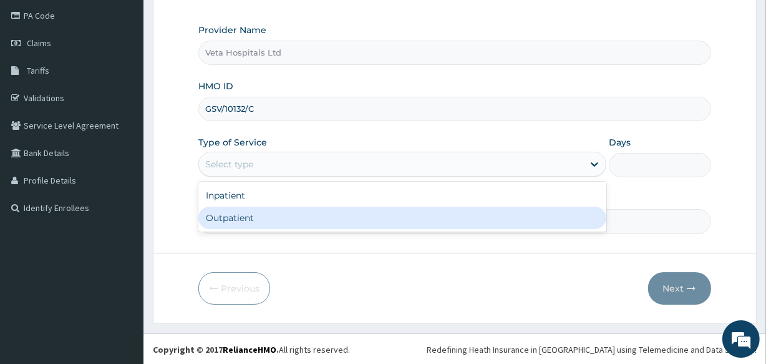
click at [228, 219] on div "Outpatient" at bounding box center [402, 218] width 408 height 22
type input "1"
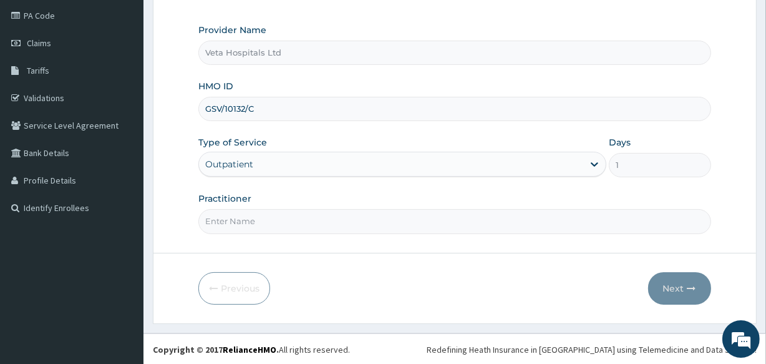
click at [228, 219] on input "Practitioner" at bounding box center [454, 221] width 512 height 24
type input "[PERSON_NAME]"
click at [657, 286] on button "Next" at bounding box center [679, 288] width 63 height 32
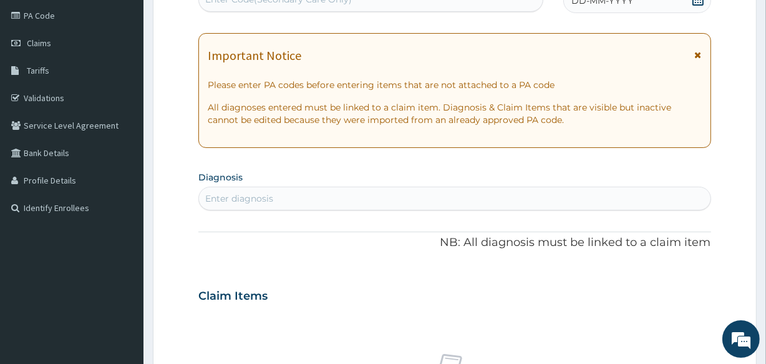
scroll to position [80, 0]
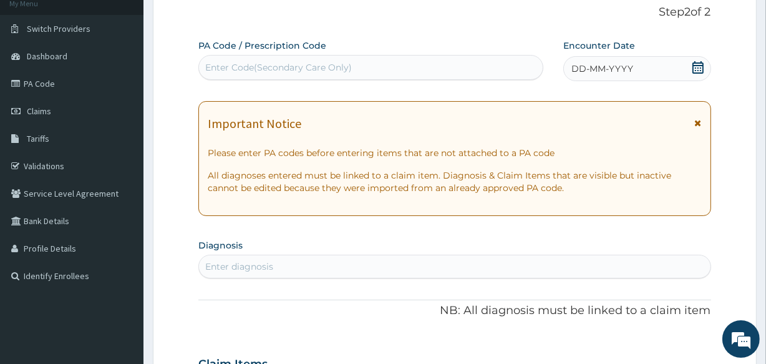
click at [696, 67] on icon at bounding box center [698, 67] width 12 height 12
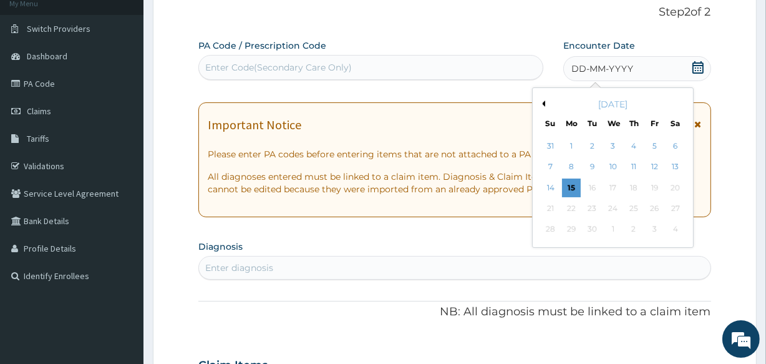
click at [567, 186] on div "15" at bounding box center [571, 187] width 19 height 19
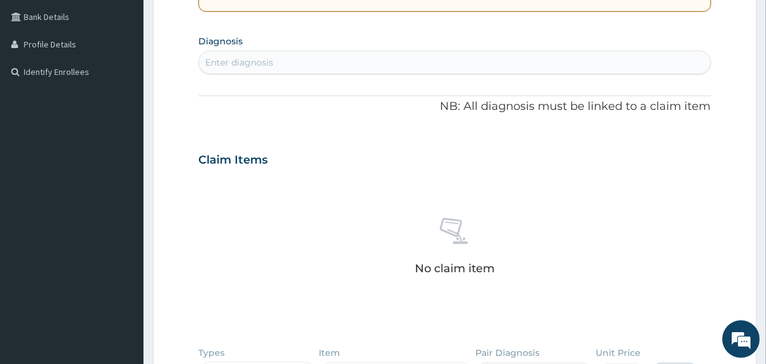
scroll to position [318, 0]
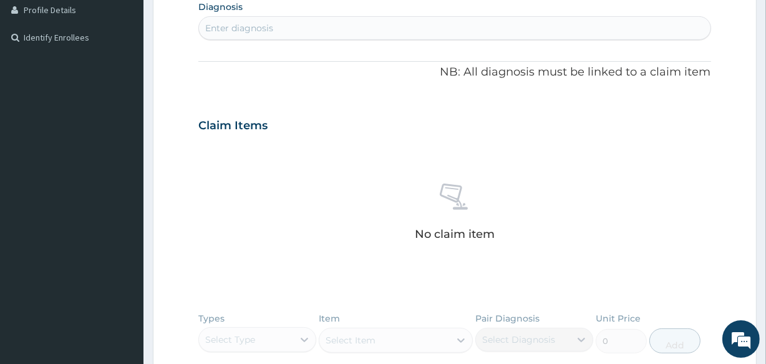
click at [243, 18] on div "Enter diagnosis" at bounding box center [454, 28] width 511 height 20
type input "UPPER RES"
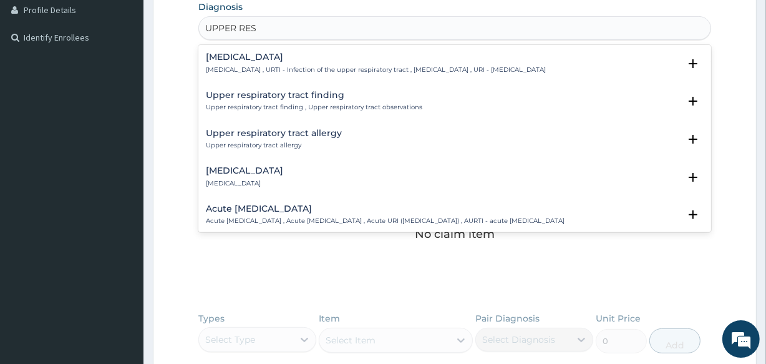
click at [250, 56] on h4 "Upper respiratory infection" at bounding box center [376, 56] width 340 height 9
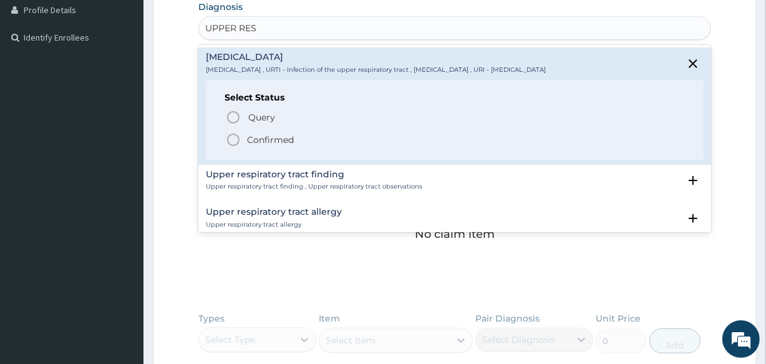
click at [233, 132] on icon "status option filled" at bounding box center [233, 139] width 15 height 15
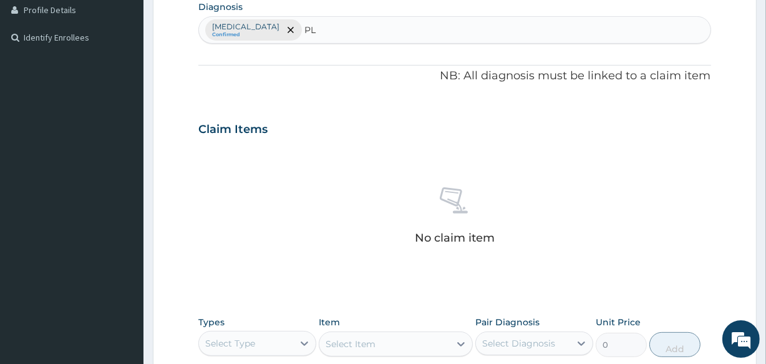
type input "P"
type input "MALAR"
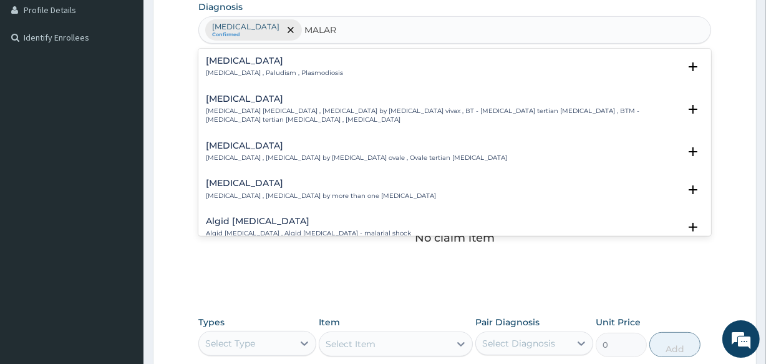
click at [230, 69] on p "Malaria , Paludism , Plasmodiosis" at bounding box center [274, 73] width 137 height 9
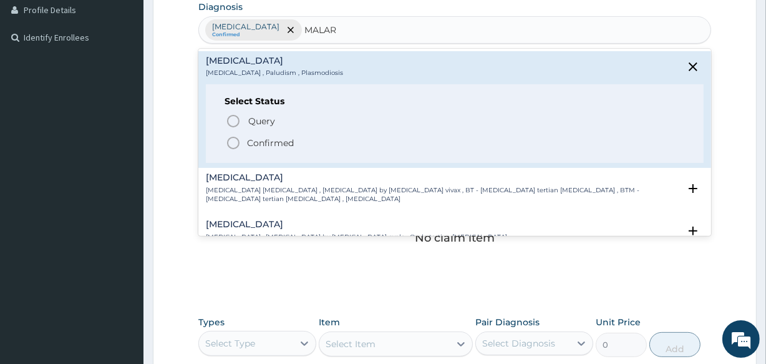
click at [235, 136] on icon "status option filled" at bounding box center [233, 142] width 15 height 15
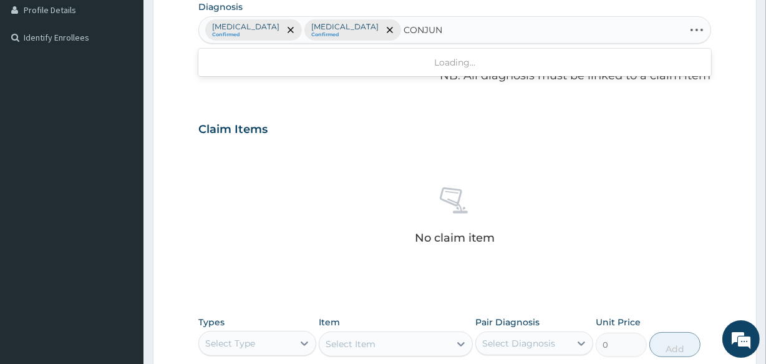
type input "CONJUNC"
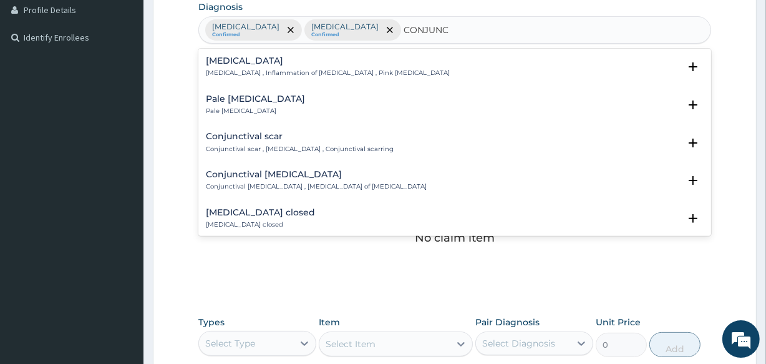
click at [247, 69] on p "Conjunctivitis , Inflammation of conjunctiva , Pink eye disease" at bounding box center [328, 73] width 244 height 9
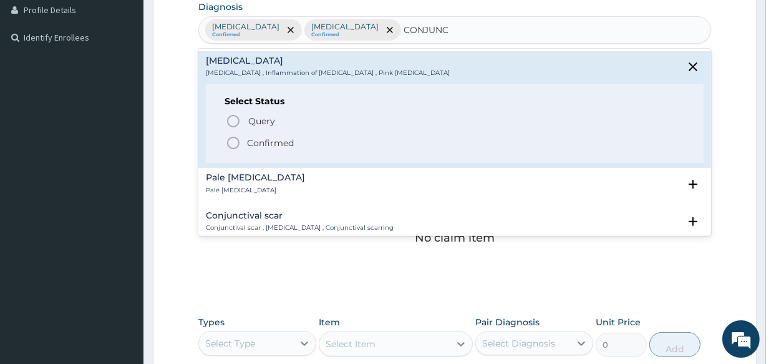
click at [232, 131] on div "Query Query covers suspected (?), Keep in view (kiv), Ruled out (r/o) Confirmed" at bounding box center [455, 131] width 460 height 38
click at [232, 140] on icon "status option filled" at bounding box center [233, 142] width 15 height 15
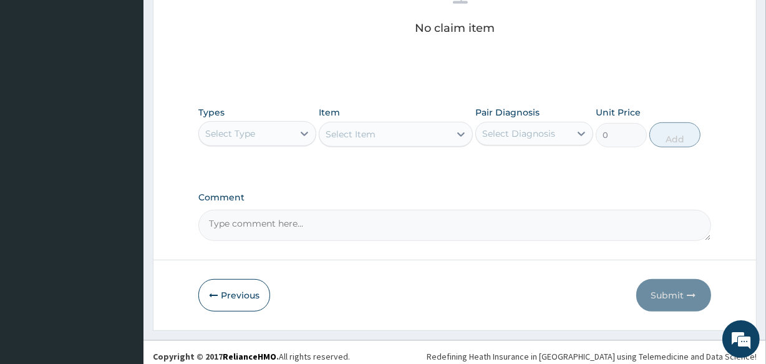
scroll to position [535, 0]
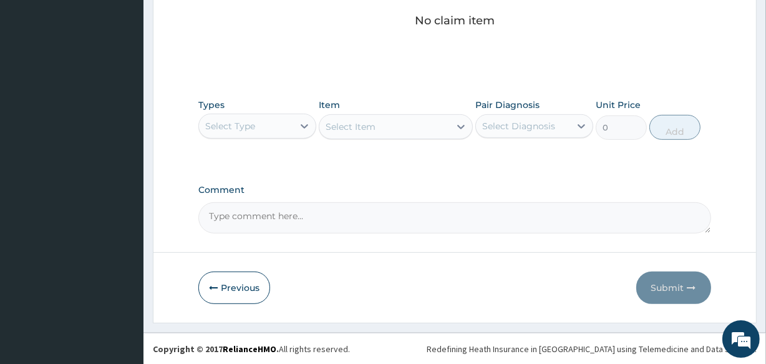
click at [225, 125] on div "Select Type" at bounding box center [230, 126] width 50 height 12
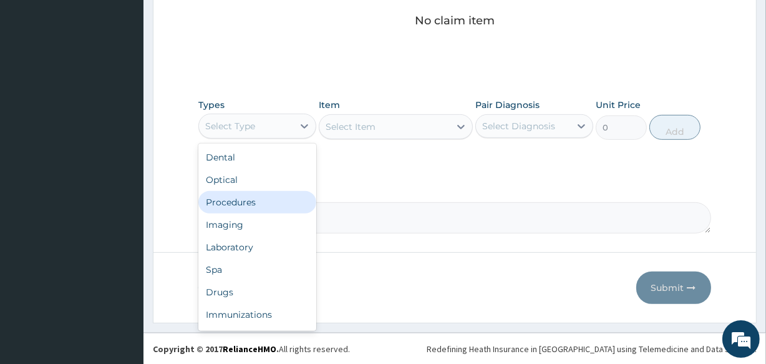
click at [246, 193] on div "Procedures" at bounding box center [257, 202] width 118 height 22
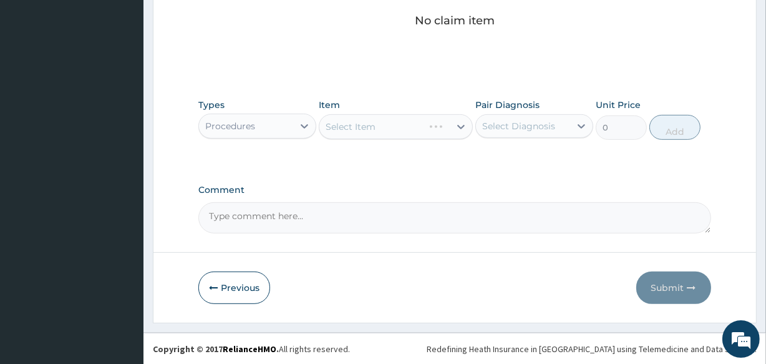
click at [360, 127] on div "Select Item" at bounding box center [396, 126] width 154 height 25
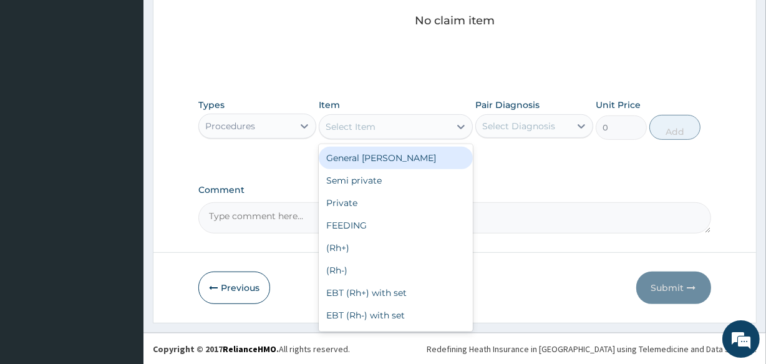
click at [360, 127] on div "Select Item" at bounding box center [351, 126] width 50 height 12
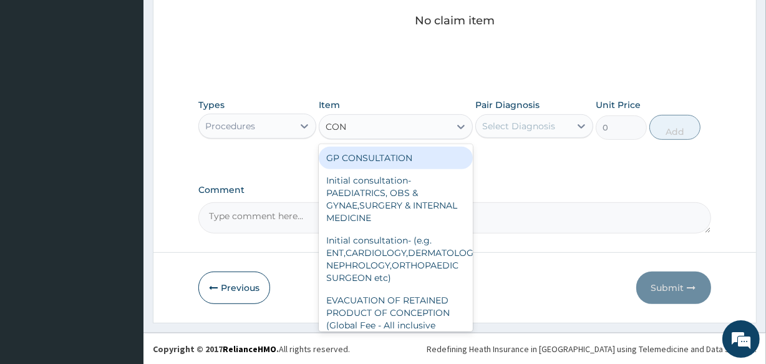
type input "CONS"
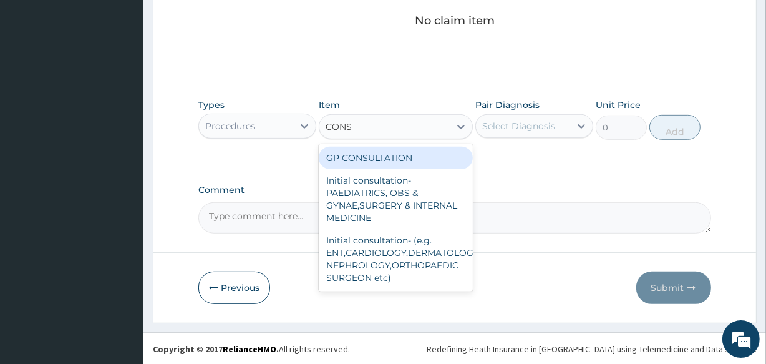
click at [365, 148] on div "GP CONSULTATION" at bounding box center [396, 158] width 154 height 22
type input "2000"
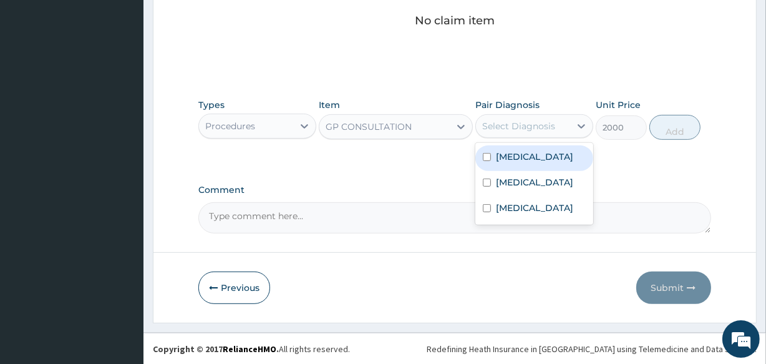
click at [500, 124] on div "Select Diagnosis" at bounding box center [518, 126] width 73 height 12
click at [487, 154] on div "Upper respiratory infection" at bounding box center [535, 158] width 118 height 26
checkbox input "true"
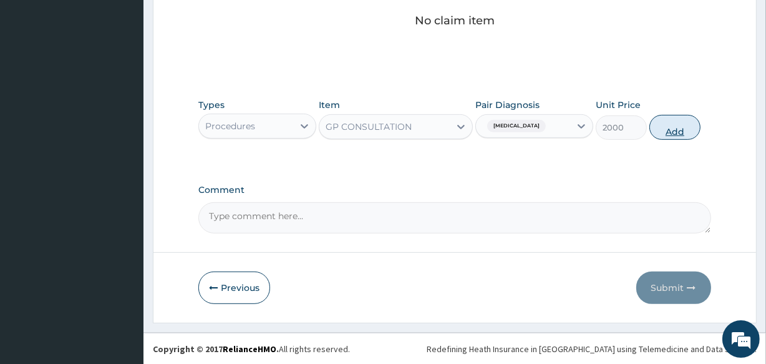
click at [677, 124] on button "Add" at bounding box center [675, 127] width 51 height 25
type input "0"
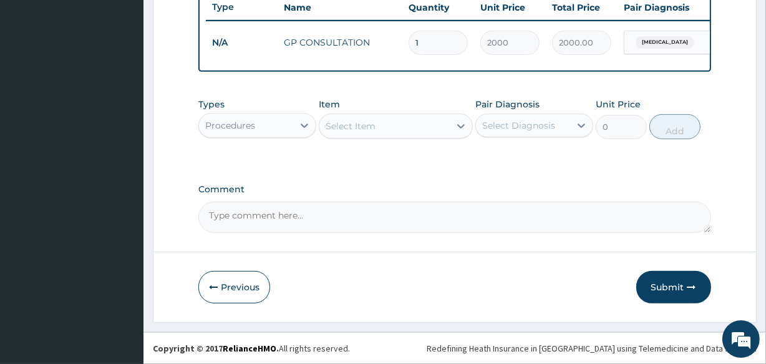
click at [232, 108] on div "Types Procedures" at bounding box center [257, 118] width 118 height 41
click at [232, 112] on div "Types Procedures" at bounding box center [257, 118] width 118 height 41
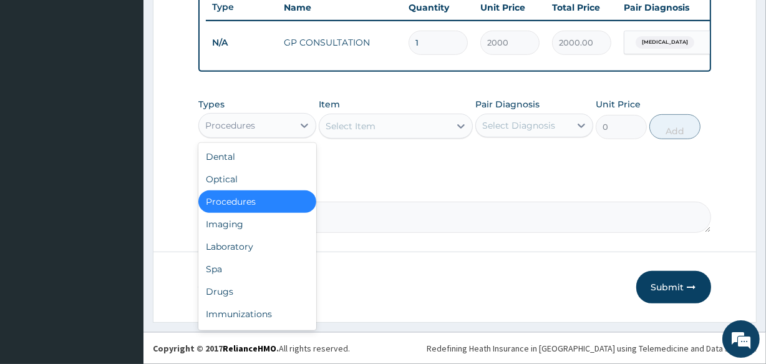
click at [234, 114] on div "Procedures" at bounding box center [257, 125] width 118 height 25
click at [238, 298] on div "Drugs" at bounding box center [257, 291] width 118 height 22
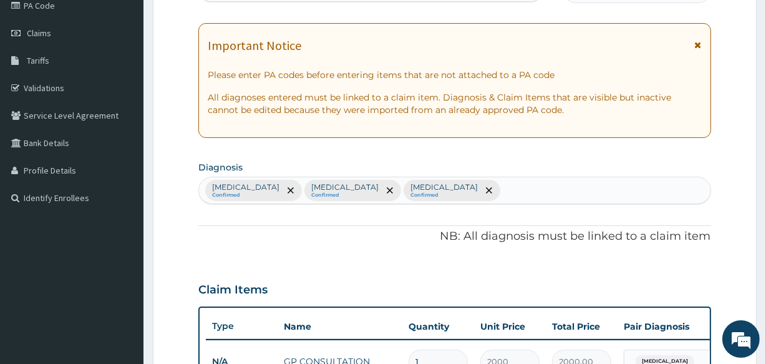
scroll to position [122, 0]
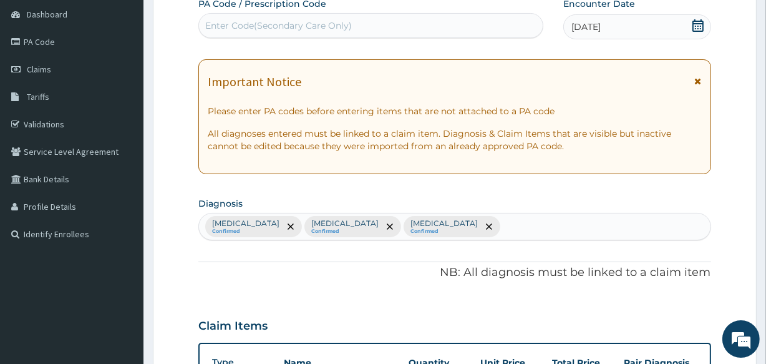
click at [503, 224] on div at bounding box center [503, 226] width 1 height 15
type input "MYALG"
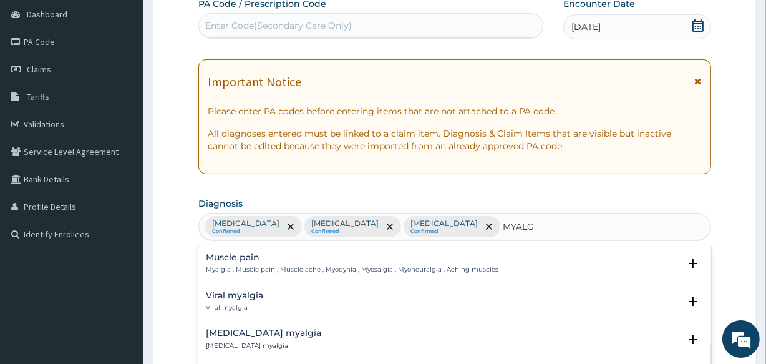
click at [237, 265] on p "Myalgia , Muscle pain , Muscle ache , Myodynia , Myosalgia , Myoneuralgia , Ach…" at bounding box center [352, 269] width 293 height 9
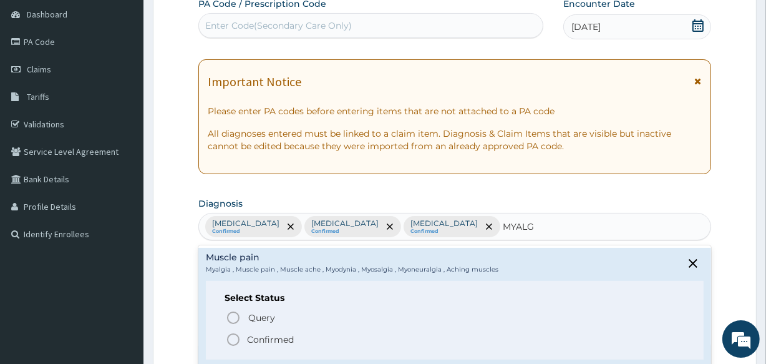
click at [231, 336] on icon "status option filled" at bounding box center [233, 339] width 15 height 15
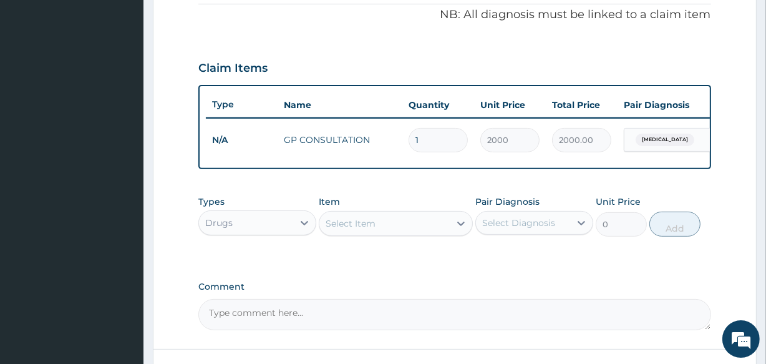
scroll to position [419, 0]
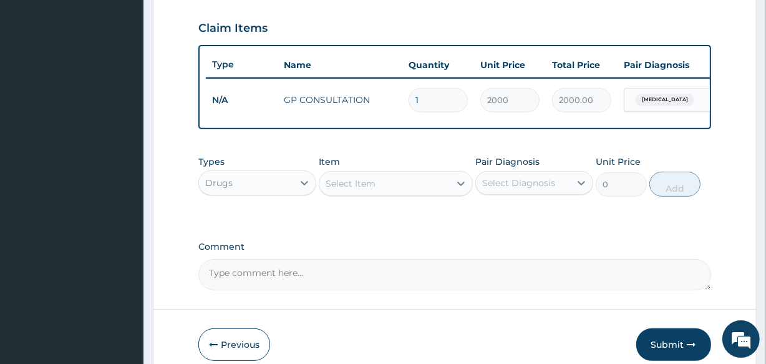
click at [391, 171] on div "Item Select Item" at bounding box center [396, 175] width 154 height 41
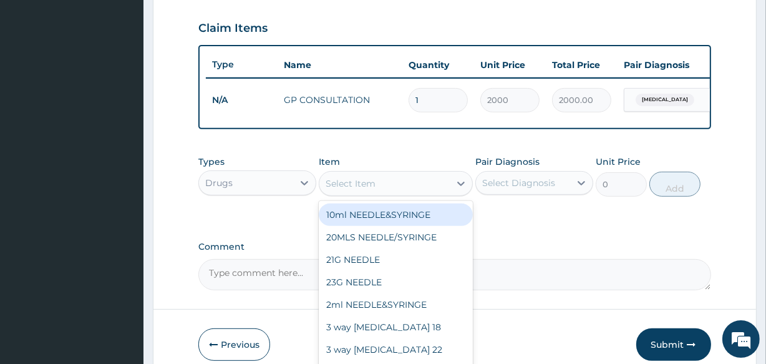
click at [389, 180] on div "Select Item" at bounding box center [396, 183] width 154 height 25
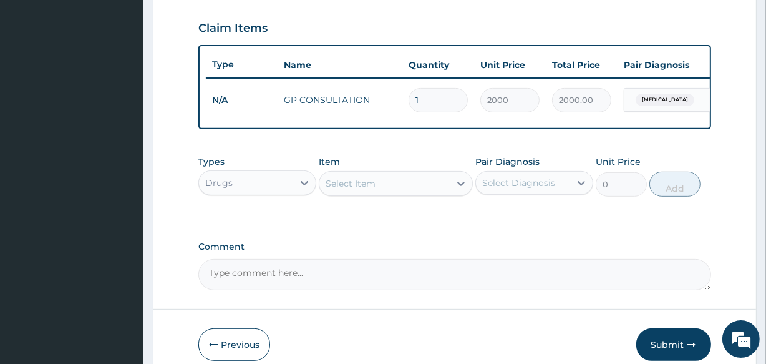
click at [389, 180] on div "Select Item" at bounding box center [396, 183] width 154 height 25
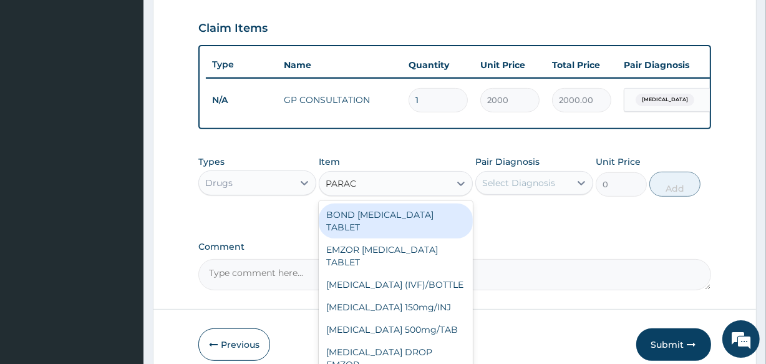
type input "PARACE"
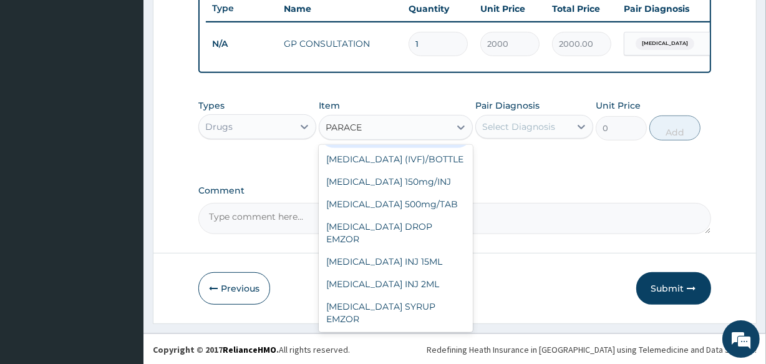
scroll to position [484, 0]
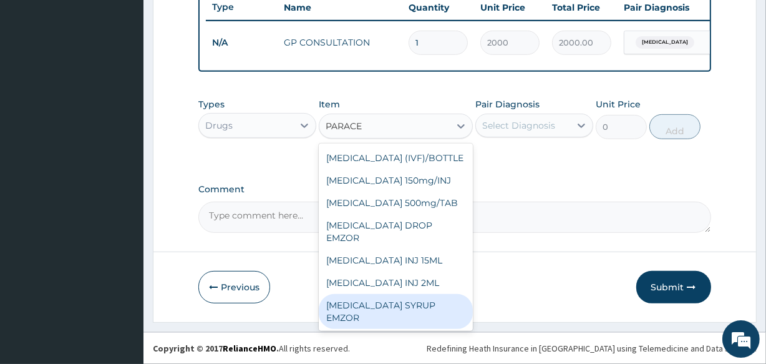
click at [428, 299] on div "[MEDICAL_DATA] SYRUP EMZOR" at bounding box center [396, 311] width 154 height 35
type input "468.7"
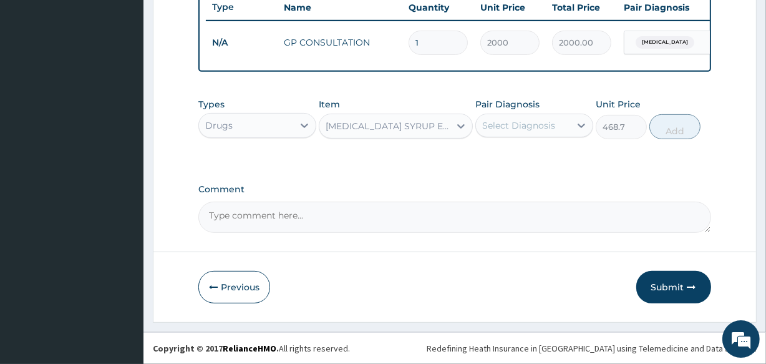
click at [505, 109] on label "Pair Diagnosis" at bounding box center [508, 104] width 64 height 12
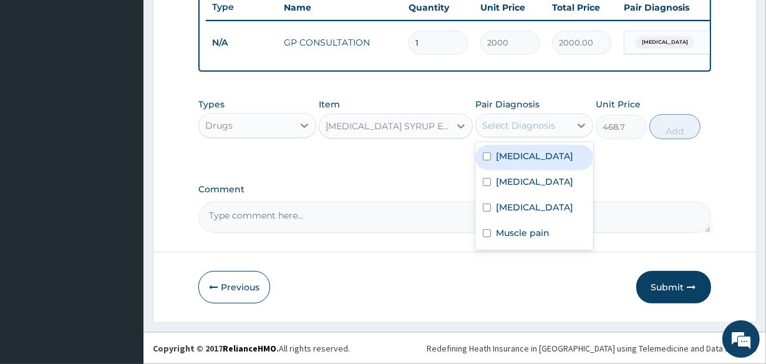
click at [505, 118] on div "Select Diagnosis" at bounding box center [523, 125] width 94 height 20
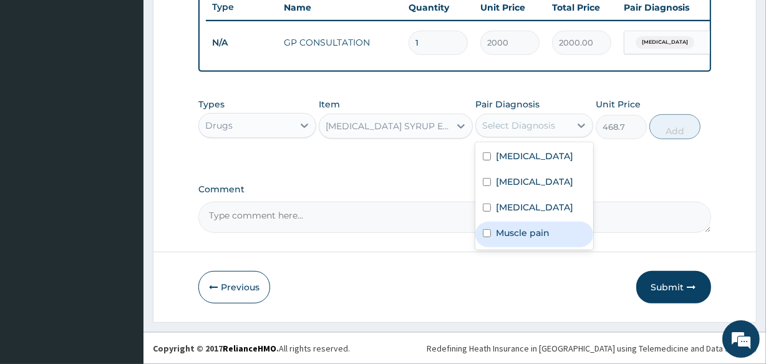
click at [506, 239] on label "Muscle pain" at bounding box center [523, 233] width 54 height 12
checkbox input "true"
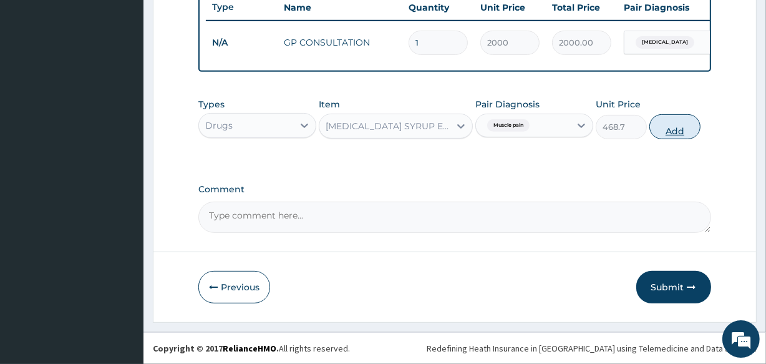
click at [670, 125] on button "Add" at bounding box center [675, 126] width 51 height 25
type input "0"
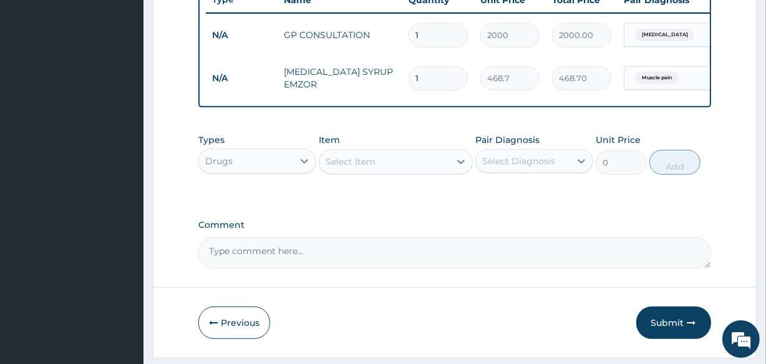
click at [408, 161] on div "Select Item" at bounding box center [385, 162] width 130 height 20
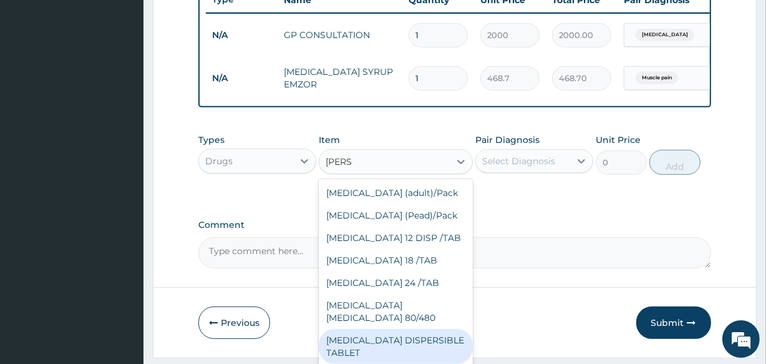
drag, startPoint x: 442, startPoint y: 325, endPoint x: 424, endPoint y: 240, distance: 87.5
click at [426, 257] on div "Coartem (adult)/Pack Coartem (Pead)/Pack COARTEM 12 DISP /TAB COARTEM 18 /TAB C…" at bounding box center [396, 272] width 154 height 187
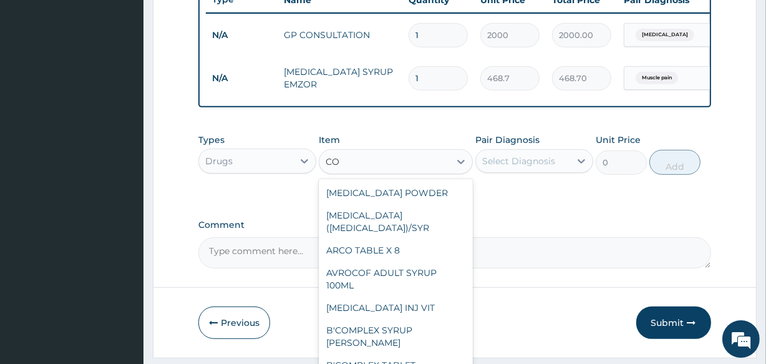
type input "C"
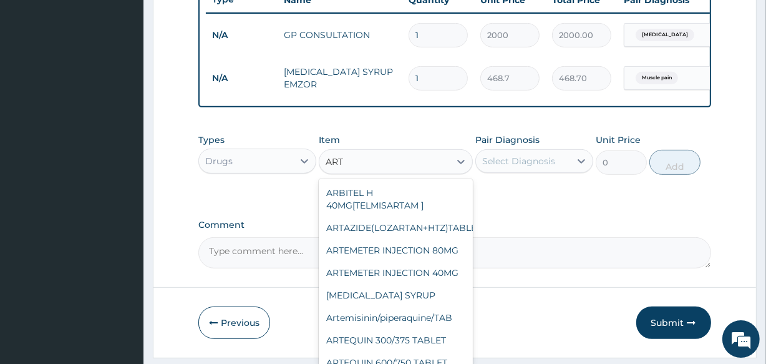
type input "ARTE"
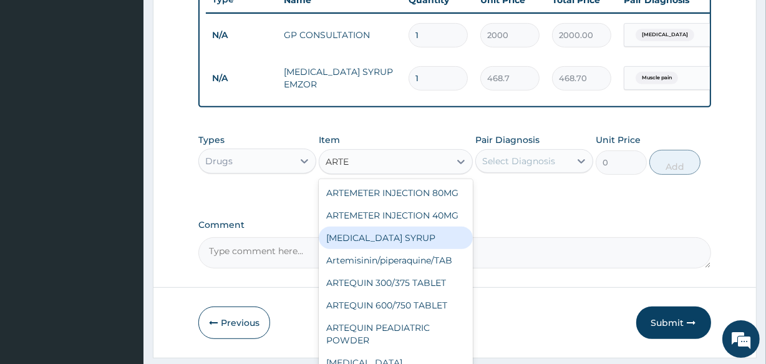
click at [408, 249] on div "[MEDICAL_DATA] SYRUP" at bounding box center [396, 238] width 154 height 22
type input "1500"
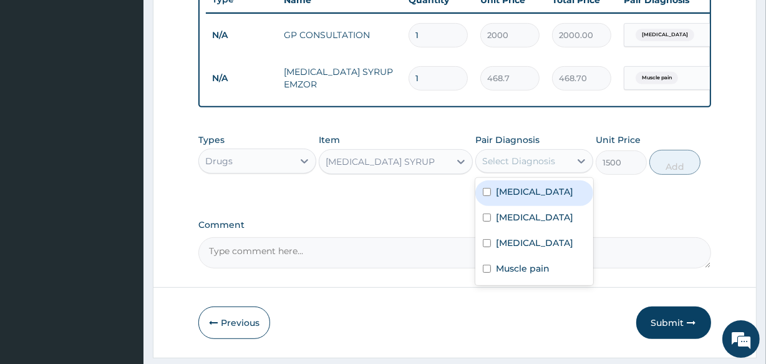
click at [505, 167] on div "Select Diagnosis" at bounding box center [518, 161] width 73 height 12
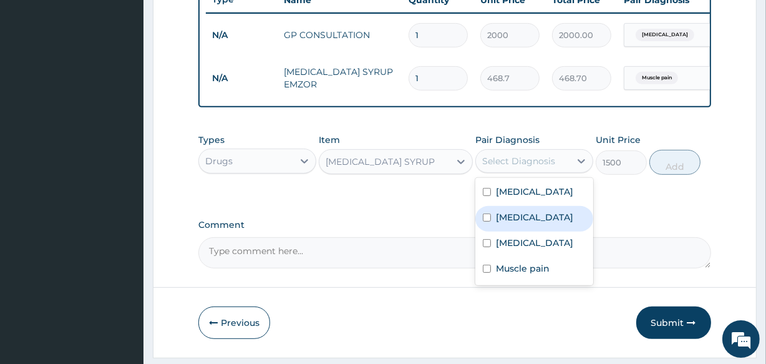
click at [505, 223] on label "[MEDICAL_DATA]" at bounding box center [534, 217] width 77 height 12
checkbox input "true"
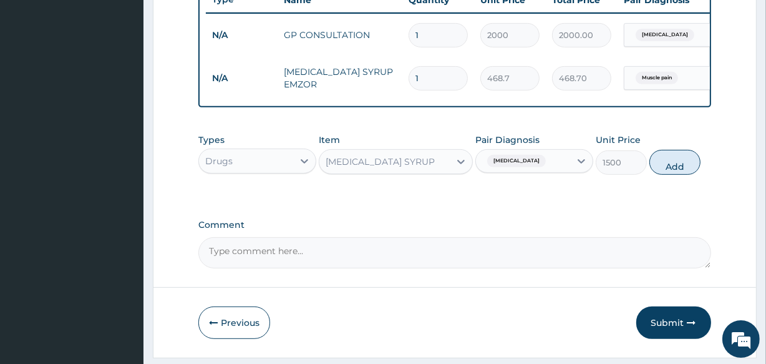
click at [681, 162] on button "Add" at bounding box center [675, 162] width 51 height 25
type input "0"
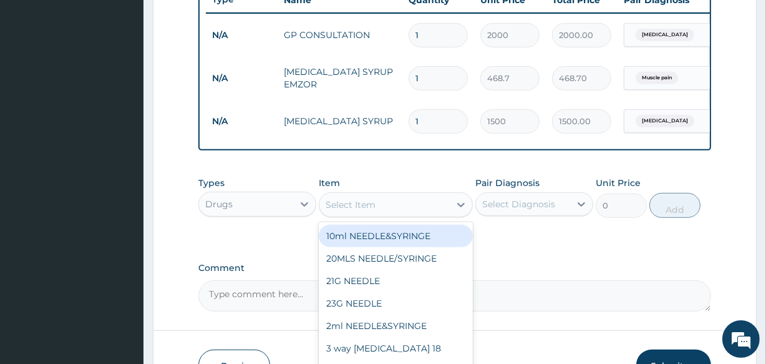
click at [376, 212] on div "Select Item" at bounding box center [385, 205] width 130 height 20
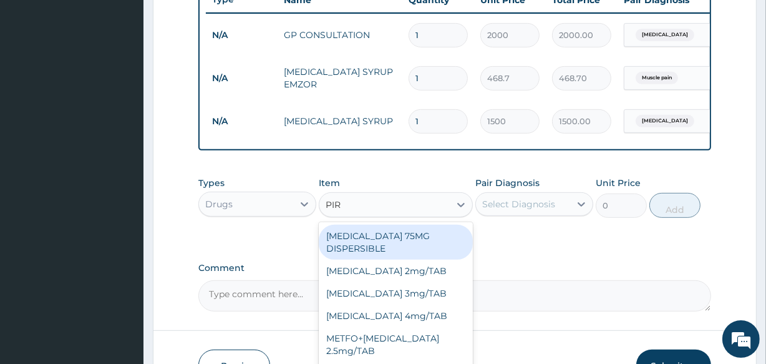
type input "PIRI"
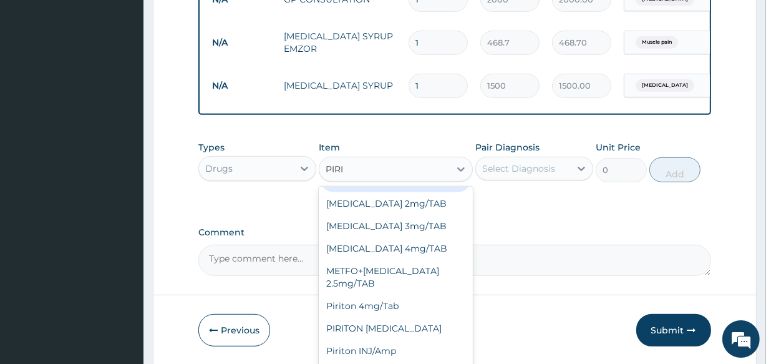
scroll to position [571, 0]
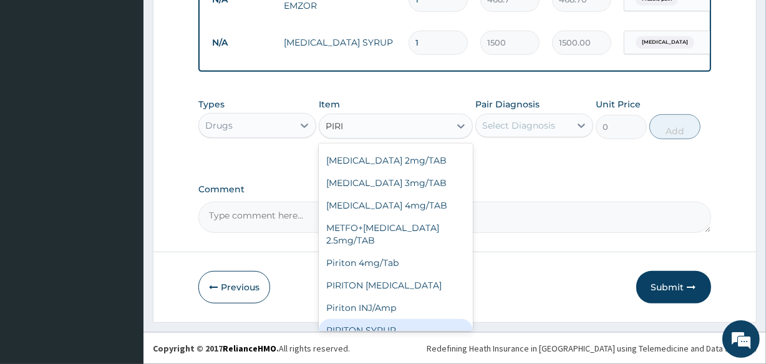
click at [390, 319] on div "PIRITON SYRUP" at bounding box center [396, 330] width 154 height 22
type input "750"
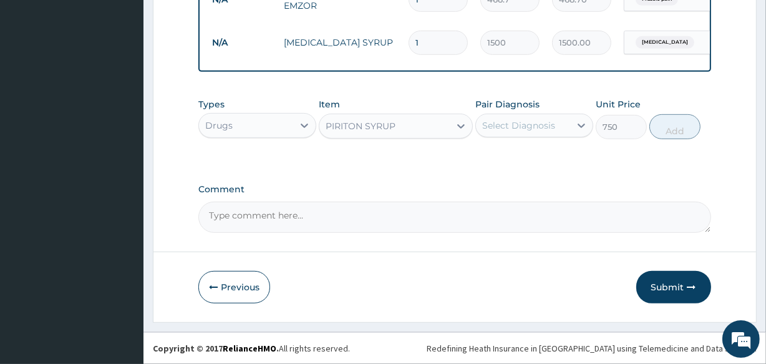
click at [504, 127] on div "Select Diagnosis" at bounding box center [518, 125] width 73 height 12
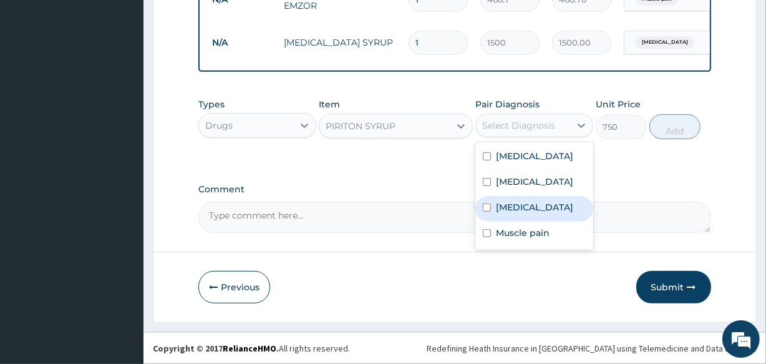
click at [518, 212] on div "Conjunctivitis" at bounding box center [535, 209] width 118 height 26
checkbox input "true"
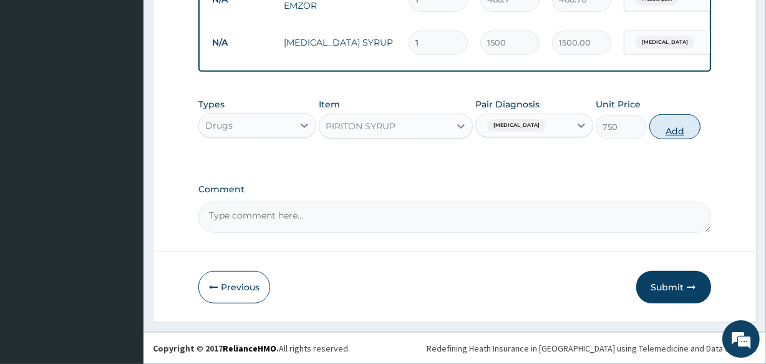
click at [672, 120] on button "Add" at bounding box center [675, 126] width 51 height 25
type input "0"
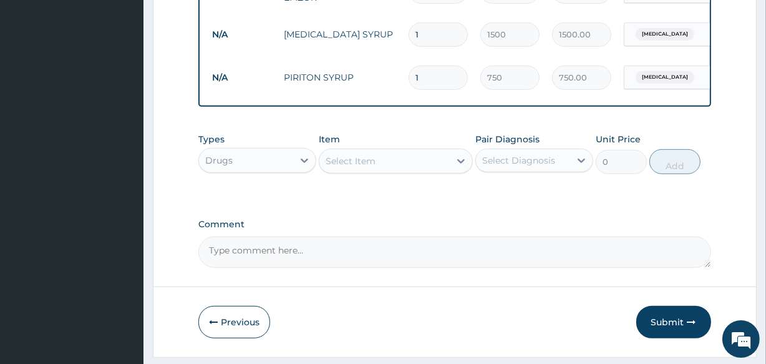
click at [334, 155] on div "Item Select Item" at bounding box center [396, 153] width 154 height 41
click at [337, 162] on div "Select Item" at bounding box center [385, 161] width 130 height 20
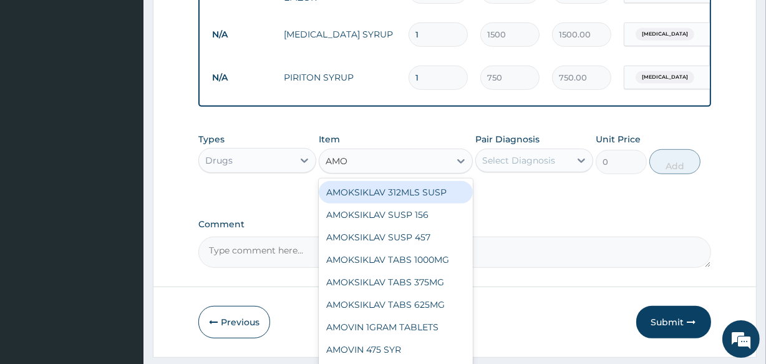
type input "AMOX"
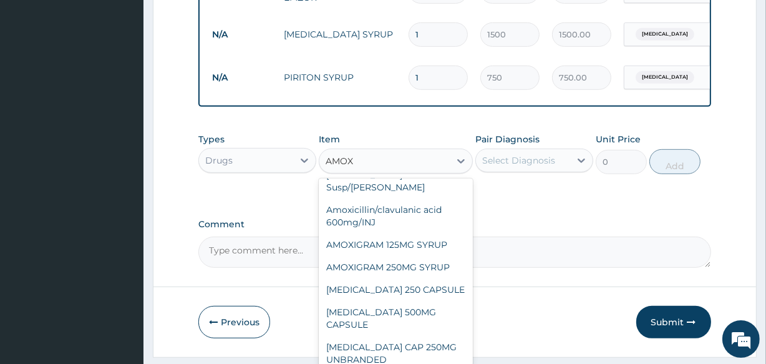
scroll to position [90, 0]
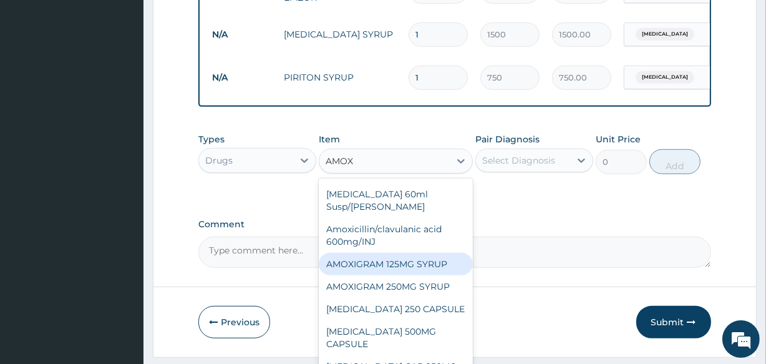
click at [441, 256] on div "AMOXIGRAM 125MG SYRUP" at bounding box center [396, 264] width 154 height 22
type input "675"
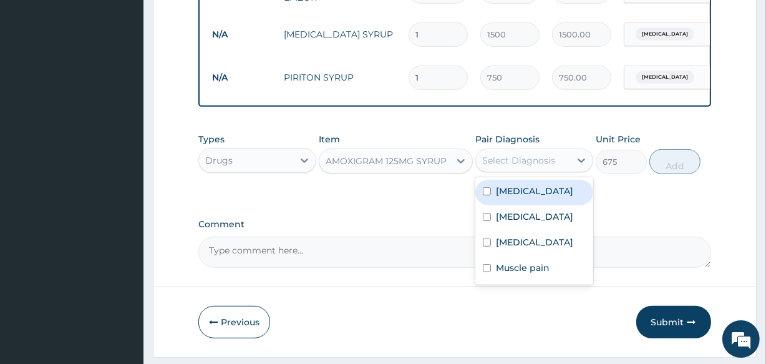
click at [515, 160] on div "Select Diagnosis" at bounding box center [523, 160] width 94 height 20
click at [517, 193] on label "Upper respiratory infection" at bounding box center [534, 191] width 77 height 12
checkbox input "true"
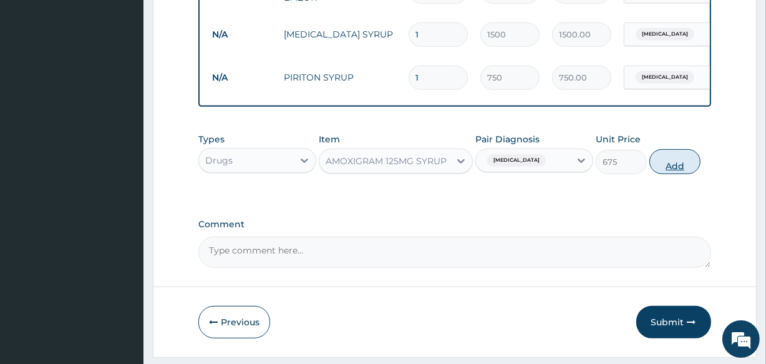
click at [657, 174] on button "Add" at bounding box center [675, 161] width 51 height 25
type input "0"
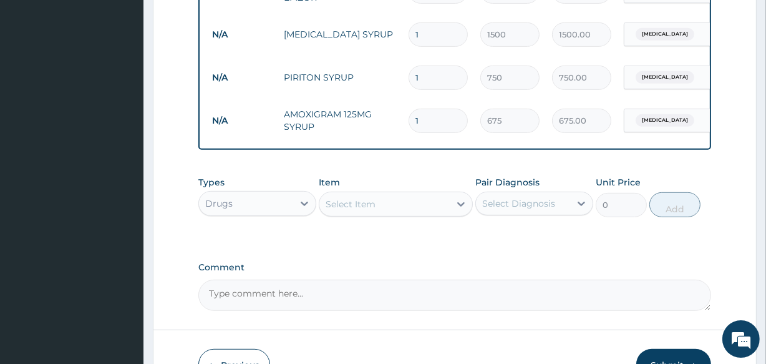
scroll to position [658, 0]
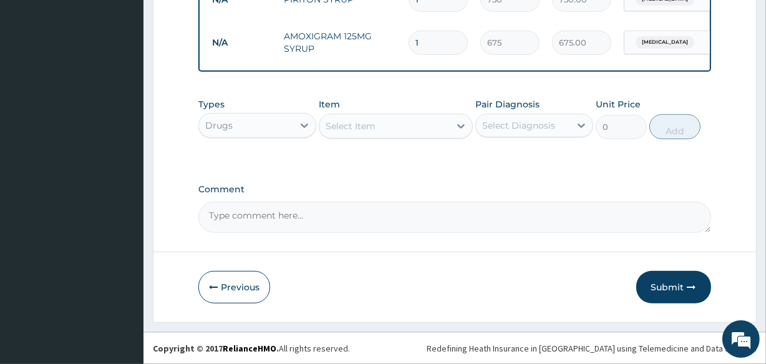
click at [683, 276] on button "Submit" at bounding box center [674, 287] width 75 height 32
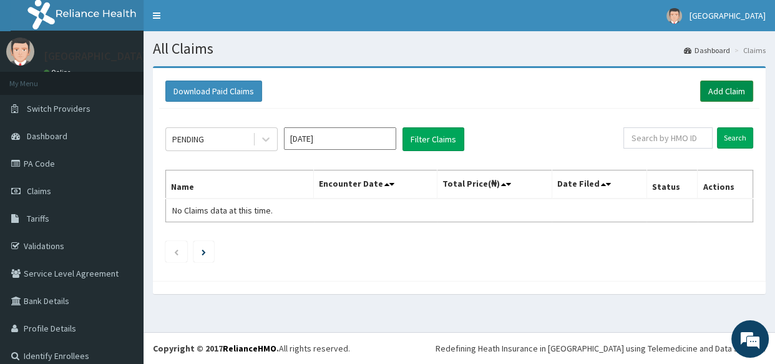
click at [724, 94] on link "Add Claim" at bounding box center [726, 91] width 53 height 21
click at [721, 92] on link "Add Claim" at bounding box center [726, 91] width 53 height 21
click at [717, 85] on link "Add Claim" at bounding box center [726, 91] width 53 height 21
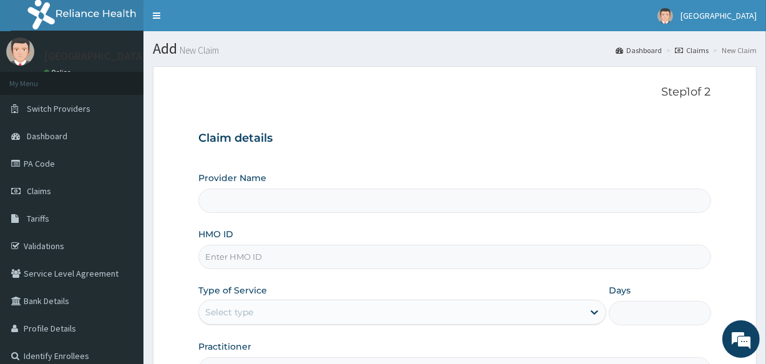
type input "Veta Hospitals Ltd"
click at [271, 256] on input "HMO ID" at bounding box center [454, 257] width 512 height 24
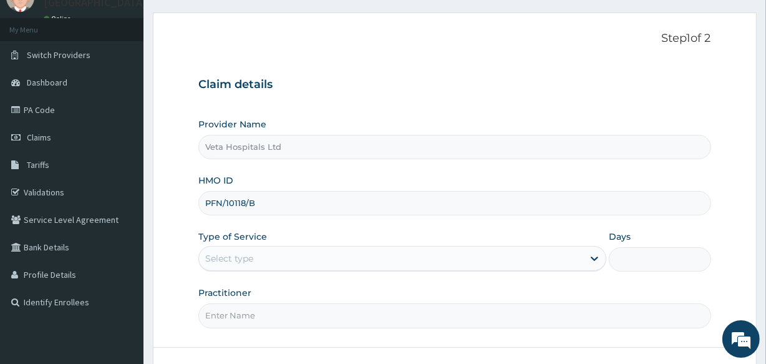
scroll to position [57, 0]
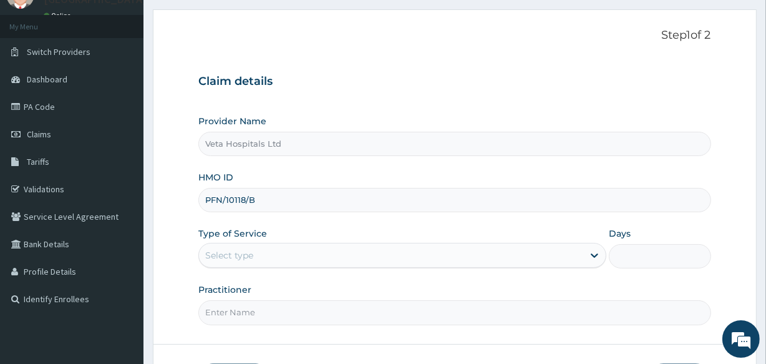
type input "PFN/10118/B"
click at [252, 243] on div "Select type" at bounding box center [402, 255] width 408 height 25
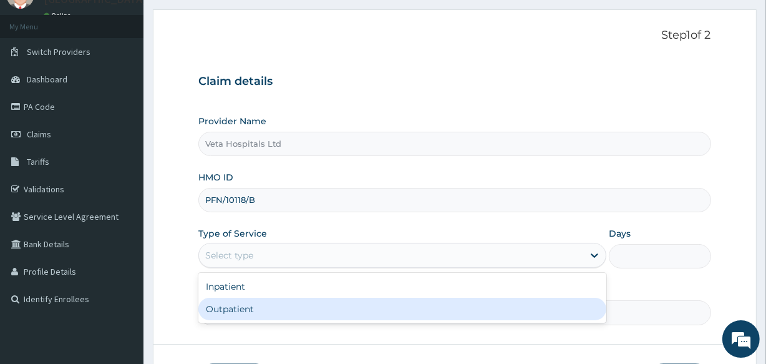
click at [248, 299] on div "Outpatient" at bounding box center [402, 309] width 408 height 22
type input "1"
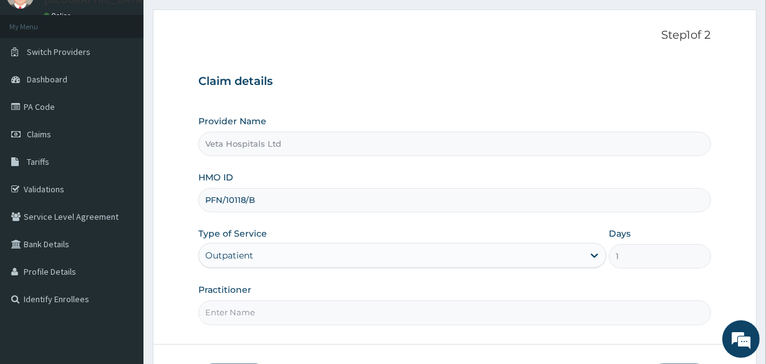
click at [248, 305] on input "Practitioner" at bounding box center [454, 312] width 512 height 24
type input "[PERSON_NAME]"
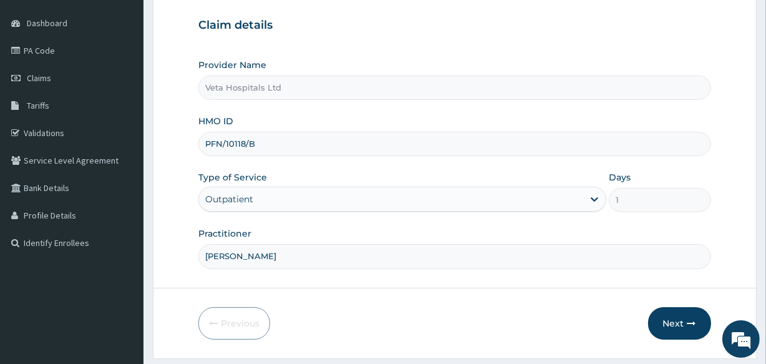
scroll to position [148, 0]
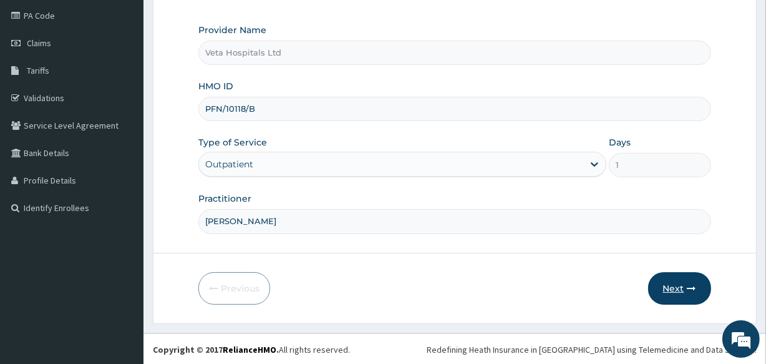
click at [680, 290] on button "Next" at bounding box center [679, 288] width 63 height 32
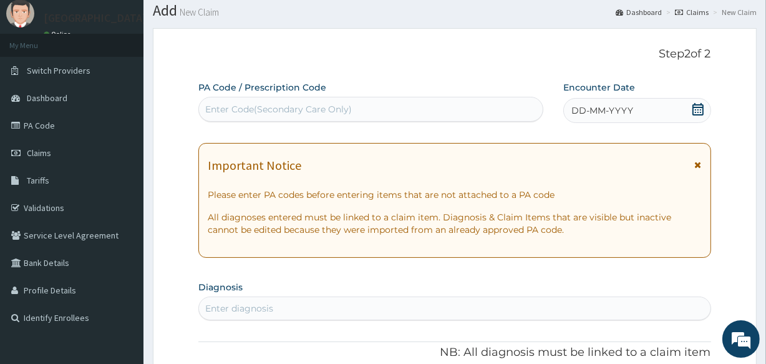
scroll to position [35, 0]
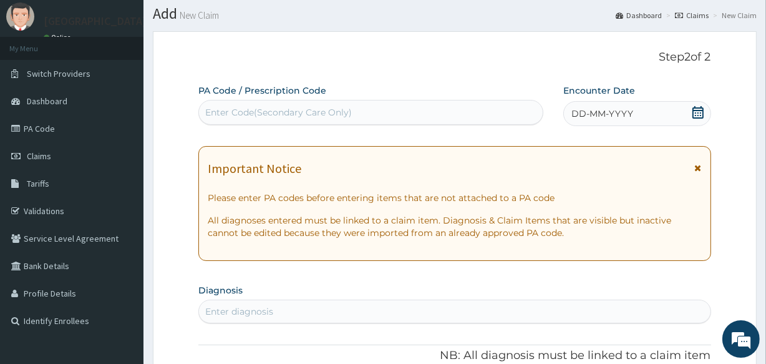
click at [700, 106] on icon at bounding box center [698, 112] width 12 height 12
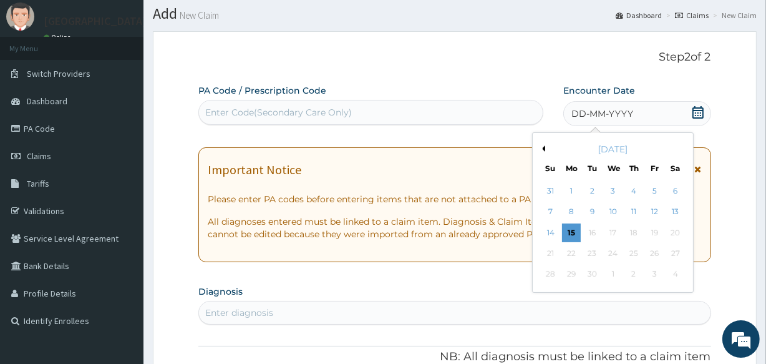
click at [569, 225] on div "15" at bounding box center [571, 232] width 19 height 19
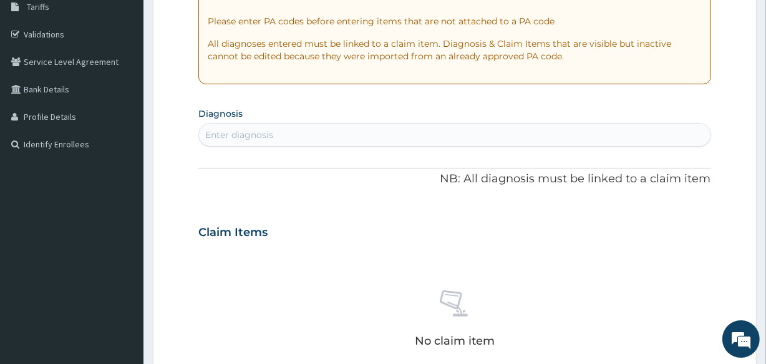
scroll to position [281, 0]
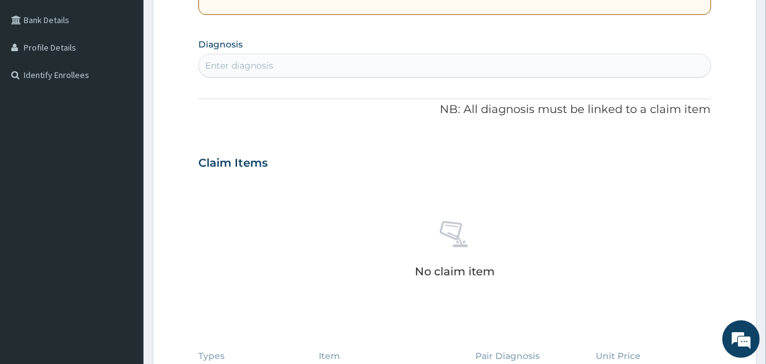
click at [216, 64] on div "Enter diagnosis" at bounding box center [239, 65] width 68 height 12
type input "PLASMOD"
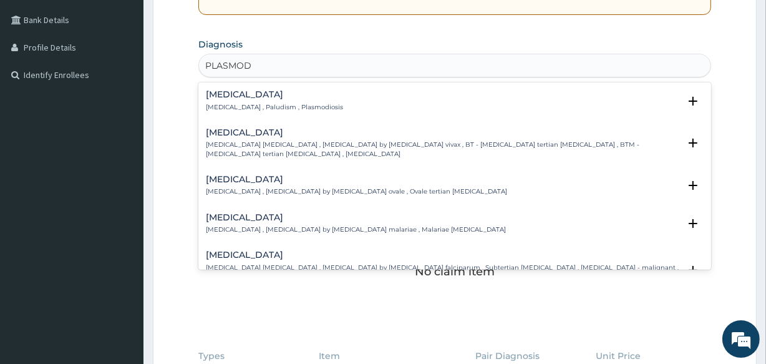
click at [224, 92] on h4 "[MEDICAL_DATA]" at bounding box center [274, 94] width 137 height 9
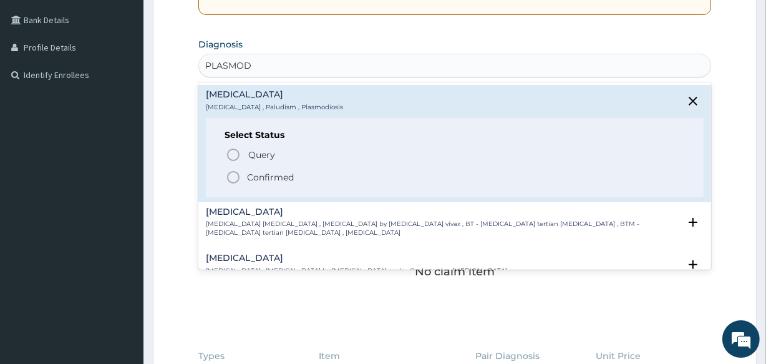
click at [224, 92] on h4 "[MEDICAL_DATA]" at bounding box center [274, 94] width 137 height 9
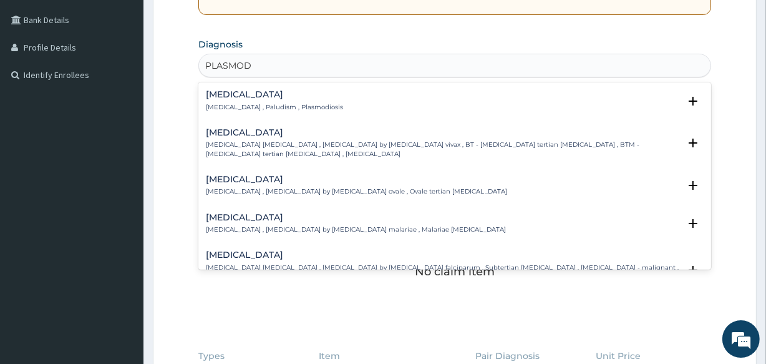
click at [235, 95] on h4 "[MEDICAL_DATA]" at bounding box center [274, 94] width 137 height 9
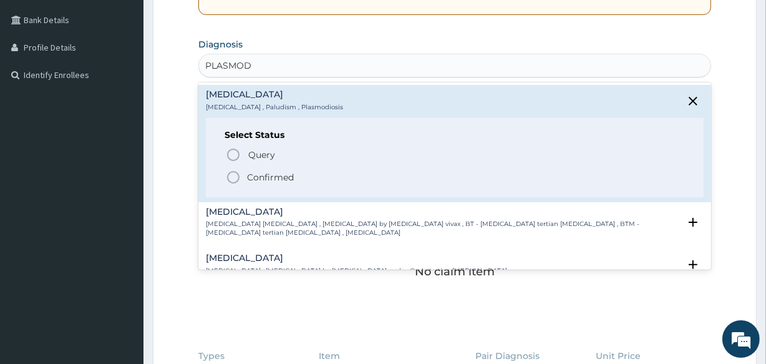
click at [228, 174] on circle "status option filled" at bounding box center [233, 177] width 11 height 11
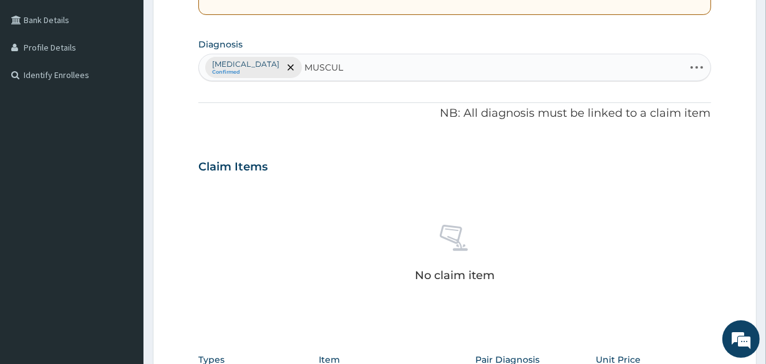
type input "MUSCULO"
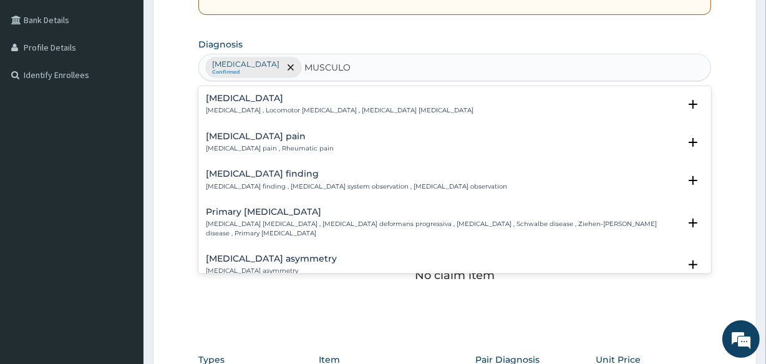
click at [229, 141] on div "[MEDICAL_DATA] pain [MEDICAL_DATA] pain , Rheumatic pain" at bounding box center [270, 143] width 128 height 22
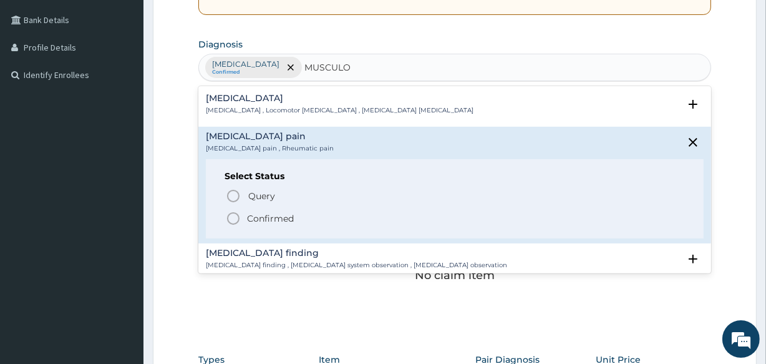
click at [227, 211] on icon "status option filled" at bounding box center [233, 218] width 15 height 15
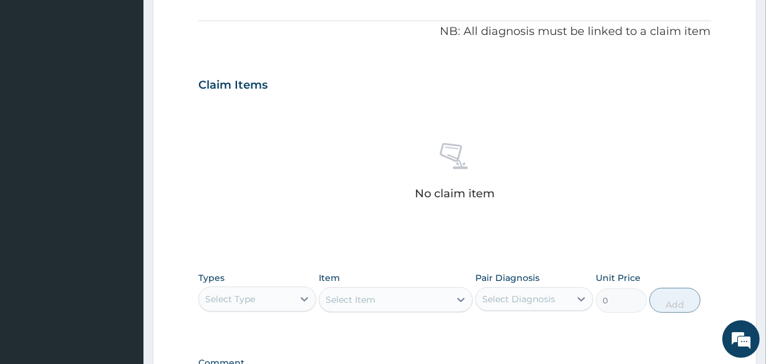
scroll to position [535, 0]
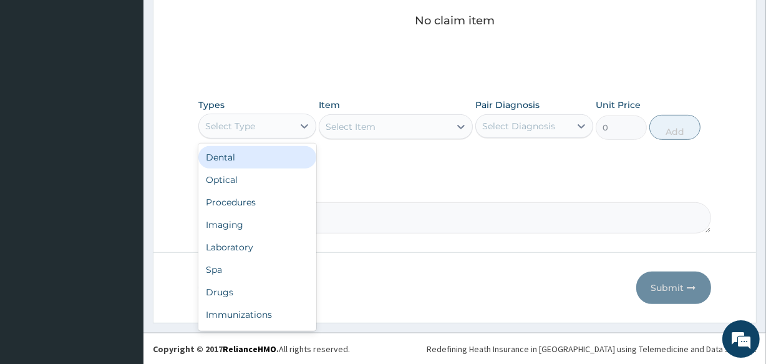
click at [236, 120] on div "Select Type" at bounding box center [230, 126] width 50 height 12
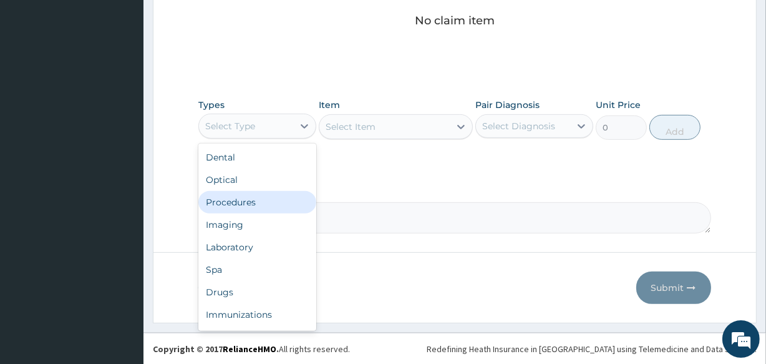
click at [240, 199] on div "Procedures" at bounding box center [257, 202] width 118 height 22
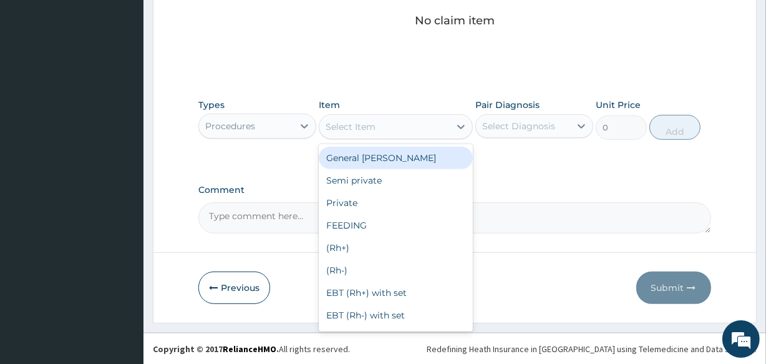
click at [381, 129] on div "Select Item" at bounding box center [385, 127] width 130 height 20
type input "C"
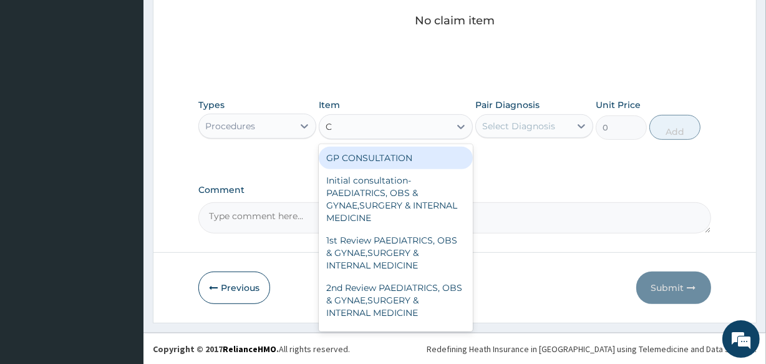
click at [381, 160] on div "GP CONSULTATION" at bounding box center [396, 158] width 154 height 22
type input "2000"
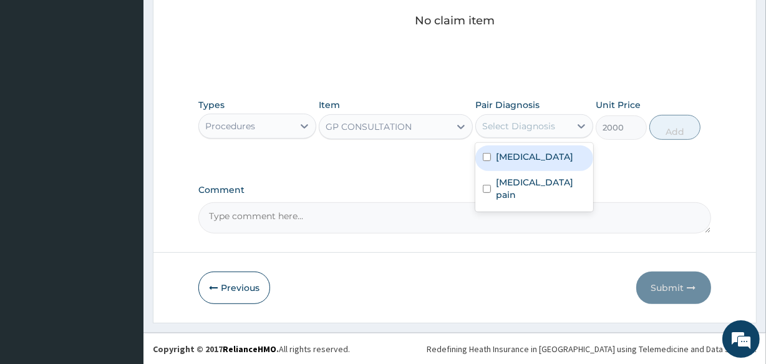
click at [514, 126] on div "Select Diagnosis" at bounding box center [518, 126] width 73 height 12
click at [513, 154] on label "[MEDICAL_DATA]" at bounding box center [534, 156] width 77 height 12
checkbox input "true"
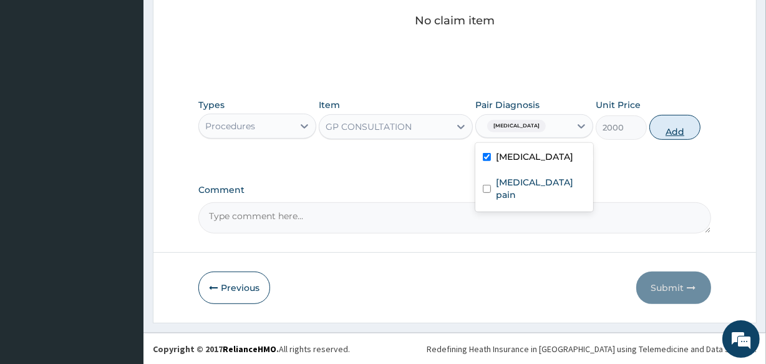
click at [662, 121] on button "Add" at bounding box center [675, 127] width 51 height 25
type input "0"
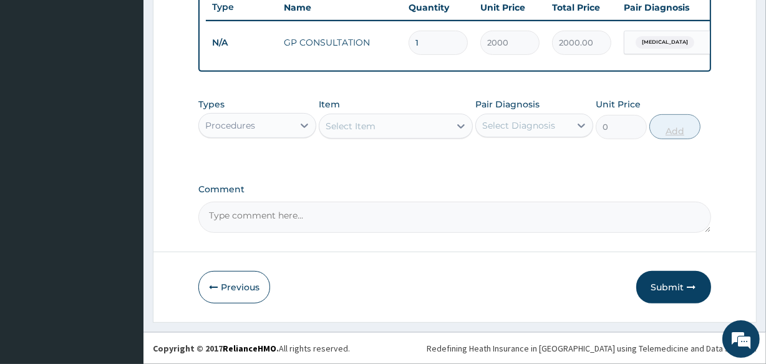
scroll to position [484, 0]
click at [268, 131] on div "Procedures" at bounding box center [246, 125] width 94 height 20
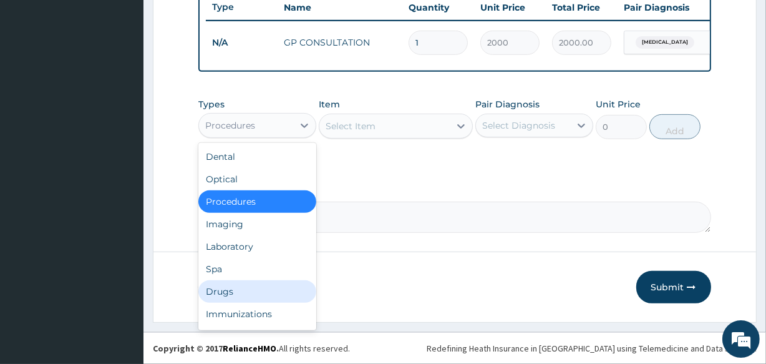
click at [233, 285] on div "Drugs" at bounding box center [257, 291] width 118 height 22
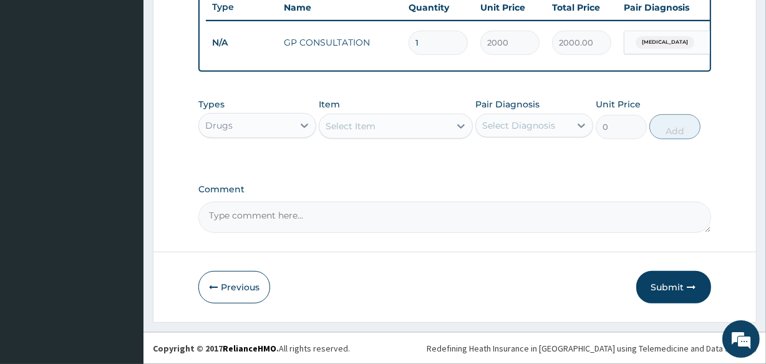
click at [389, 123] on div "Select Item" at bounding box center [385, 126] width 130 height 20
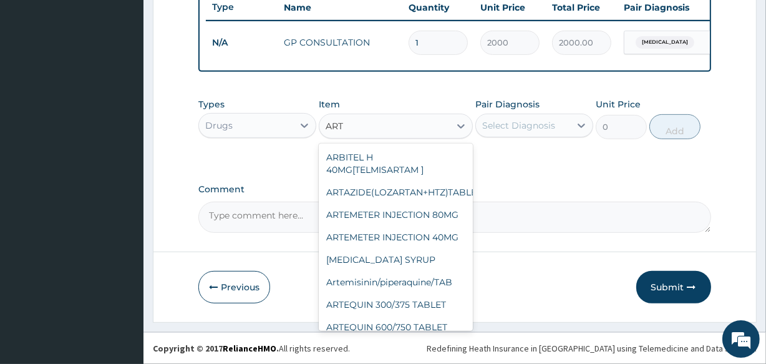
type input "ARTE"
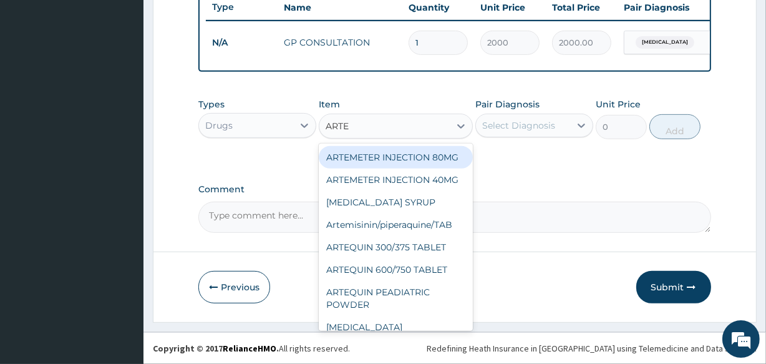
click at [394, 160] on div "ARTEMETER INJECTION 80MG" at bounding box center [396, 157] width 154 height 22
type input "700"
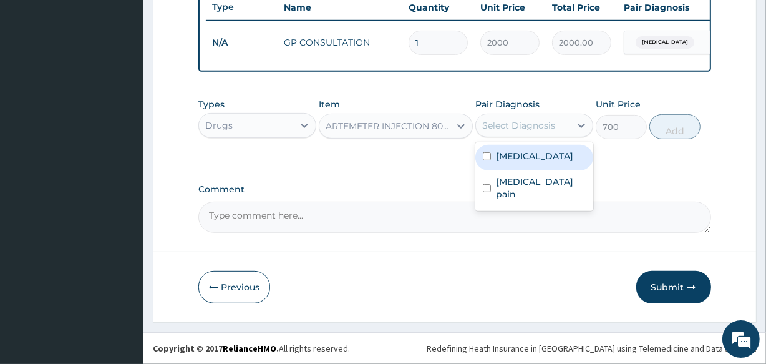
click at [525, 124] on div "Select Diagnosis" at bounding box center [518, 125] width 73 height 12
click at [519, 145] on div "[MEDICAL_DATA]" at bounding box center [535, 158] width 118 height 26
checkbox input "true"
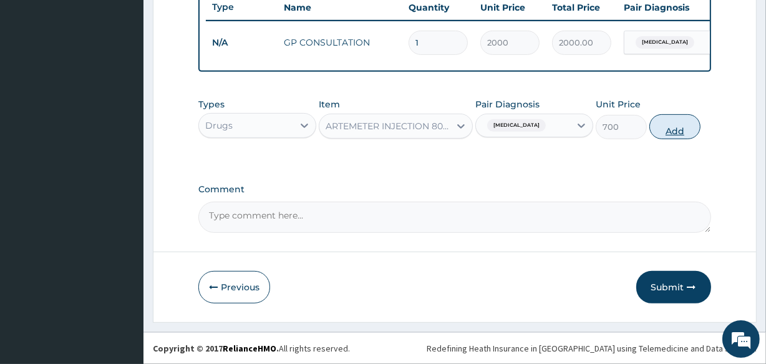
click at [661, 119] on button "Add" at bounding box center [675, 126] width 51 height 25
type input "0"
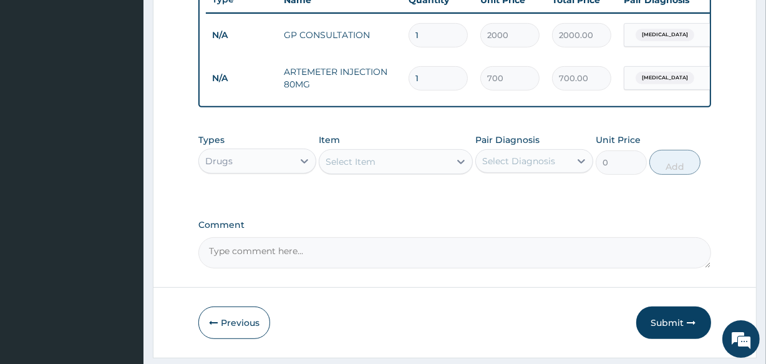
type input "0.00"
type input "6"
type input "4200.00"
type input "6"
click at [378, 172] on div "Select Item" at bounding box center [385, 162] width 130 height 20
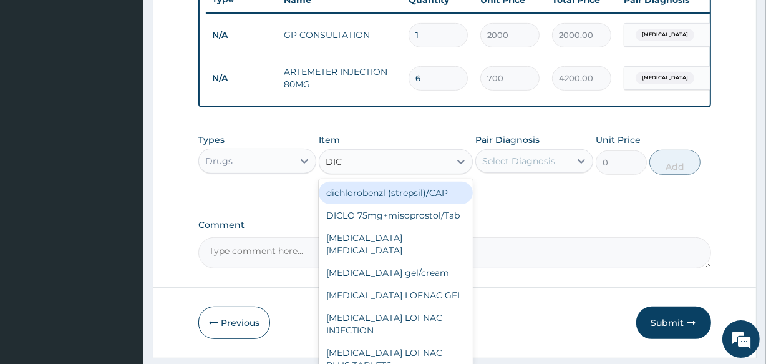
type input "DICL"
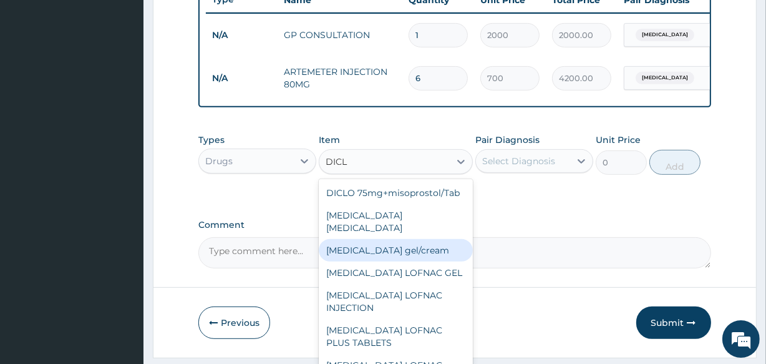
click at [398, 256] on div "[MEDICAL_DATA] gel/cream" at bounding box center [396, 250] width 154 height 22
type input "843.7"
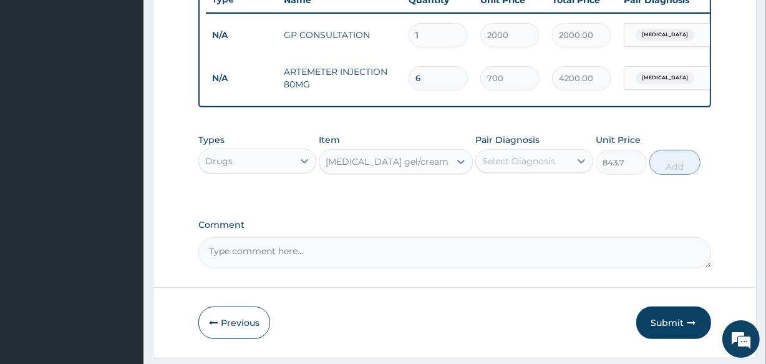
click at [423, 168] on div "[MEDICAL_DATA] gel/cream" at bounding box center [385, 162] width 130 height 20
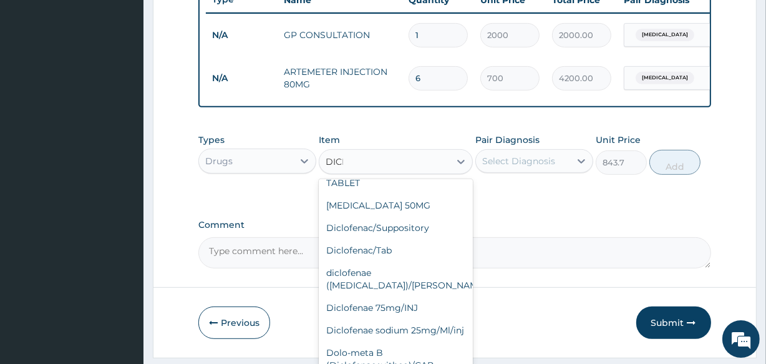
scroll to position [194, 0]
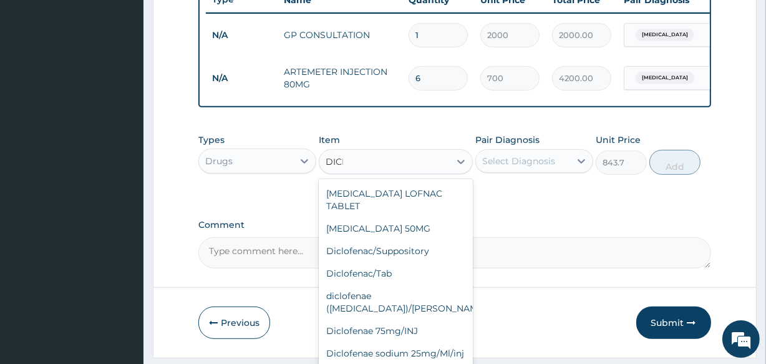
type input "DICLO"
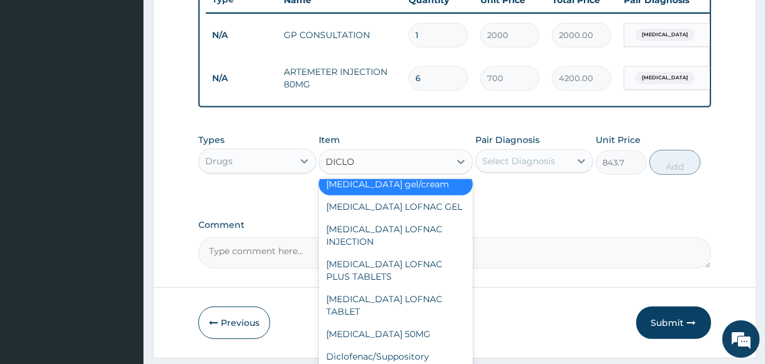
scroll to position [58, 0]
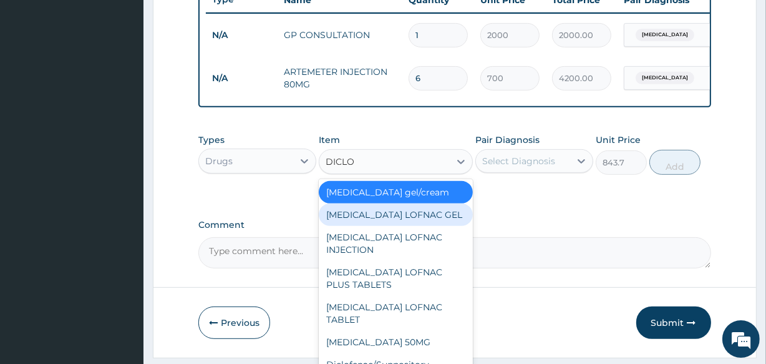
click at [432, 218] on div "Diclofenac LOFNAC GEL" at bounding box center [396, 214] width 154 height 22
type input "937.5"
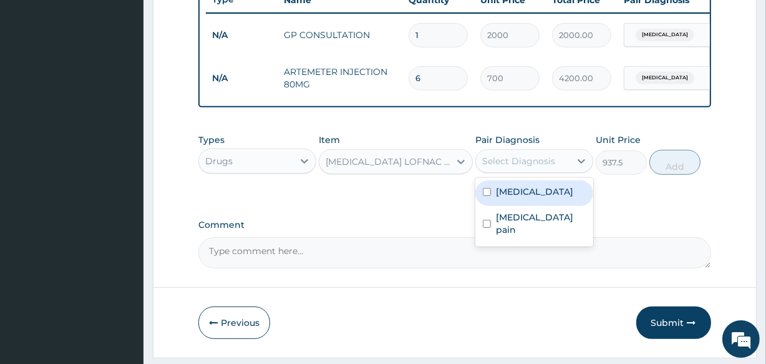
click at [522, 162] on div "Select Diagnosis" at bounding box center [518, 161] width 73 height 12
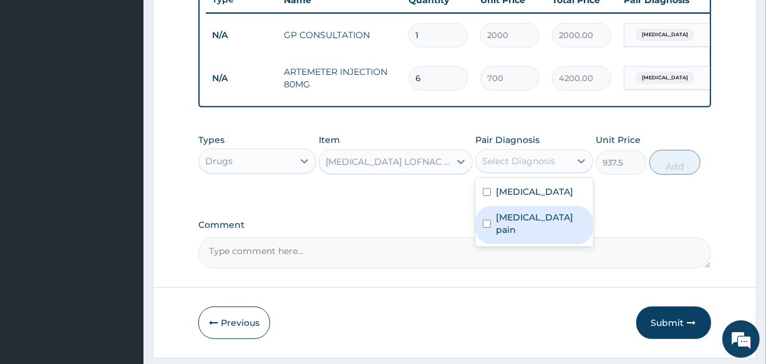
click at [513, 225] on label "Musculoskeletal pain" at bounding box center [541, 223] width 90 height 25
checkbox input "true"
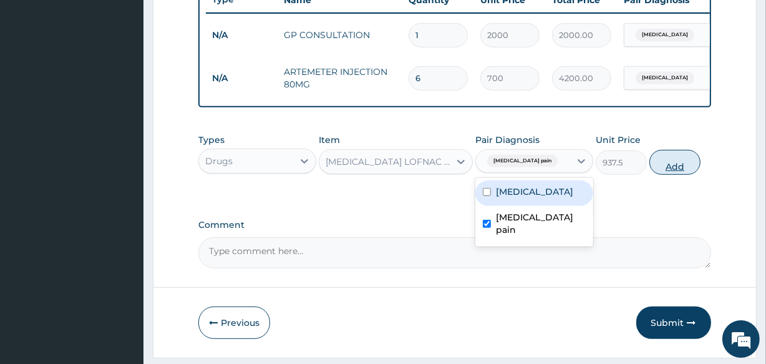
click at [681, 170] on button "Add" at bounding box center [675, 162] width 51 height 25
type input "0"
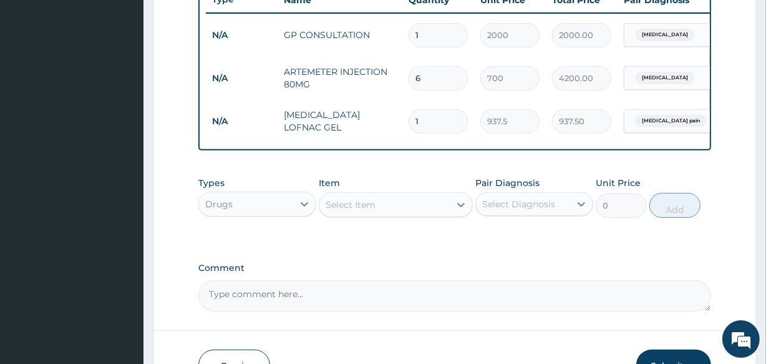
click at [368, 217] on div "Select Item" at bounding box center [396, 204] width 154 height 25
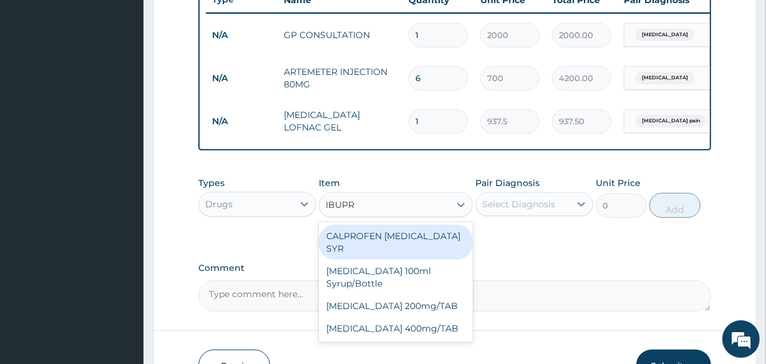
type input "IBUPRO"
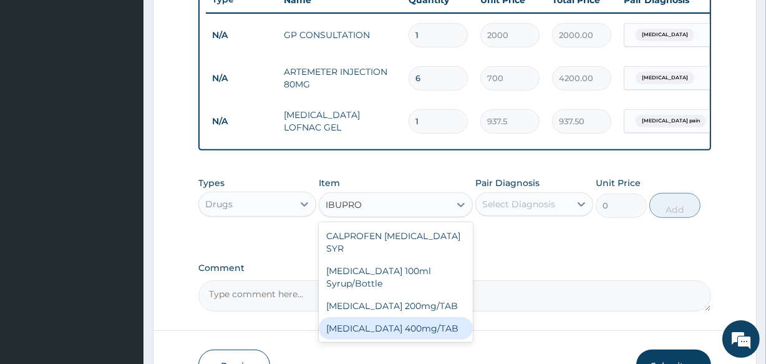
click at [377, 317] on div "IBUPROFEN 400mg/TAB" at bounding box center [396, 328] width 154 height 22
type input "75"
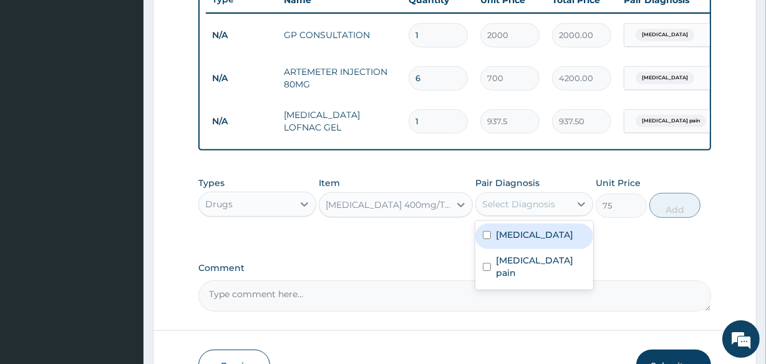
click at [521, 210] on div "Select Diagnosis" at bounding box center [518, 204] width 73 height 12
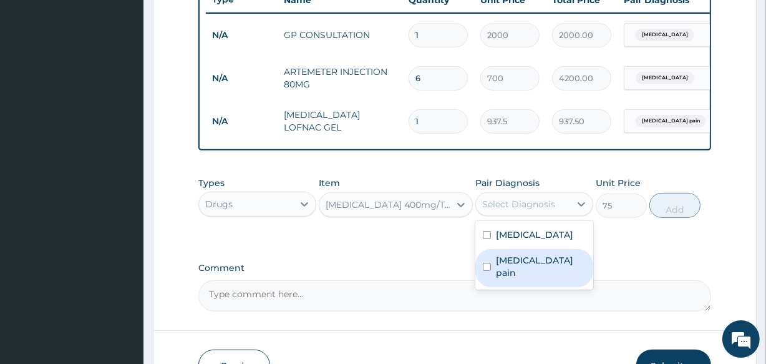
click at [514, 265] on label "Musculoskeletal pain" at bounding box center [541, 266] width 90 height 25
checkbox input "true"
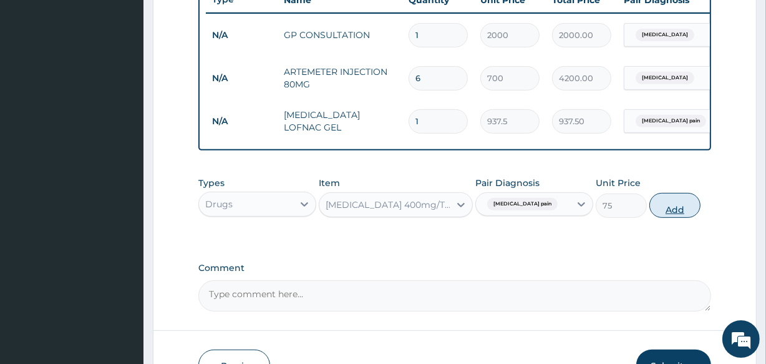
click at [668, 217] on button "Add" at bounding box center [675, 205] width 51 height 25
type input "0"
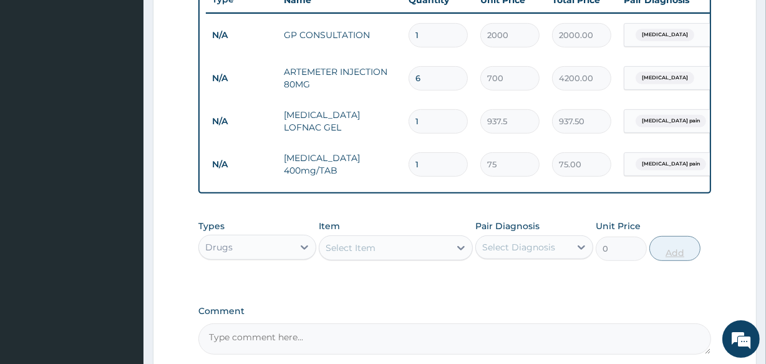
type input "15"
type input "1125.00"
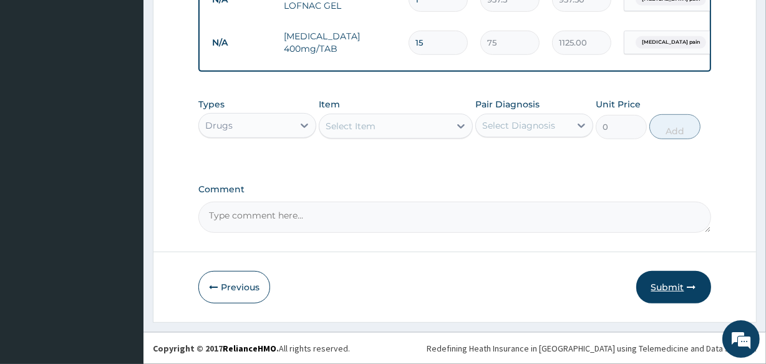
type input "15"
drag, startPoint x: 675, startPoint y: 280, endPoint x: 681, endPoint y: 281, distance: 6.3
click at [681, 281] on button "Submit" at bounding box center [674, 287] width 75 height 32
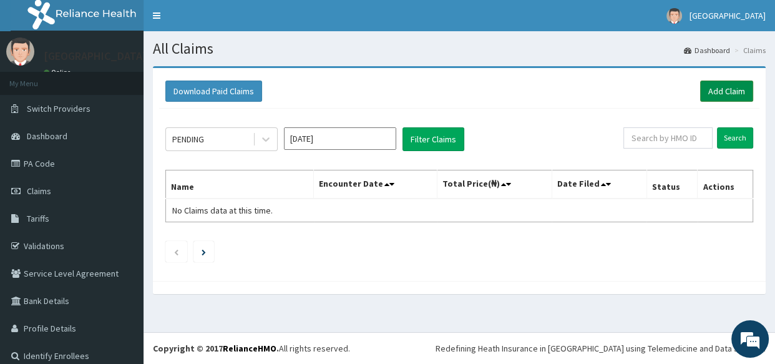
click at [721, 87] on link "Add Claim" at bounding box center [726, 91] width 53 height 21
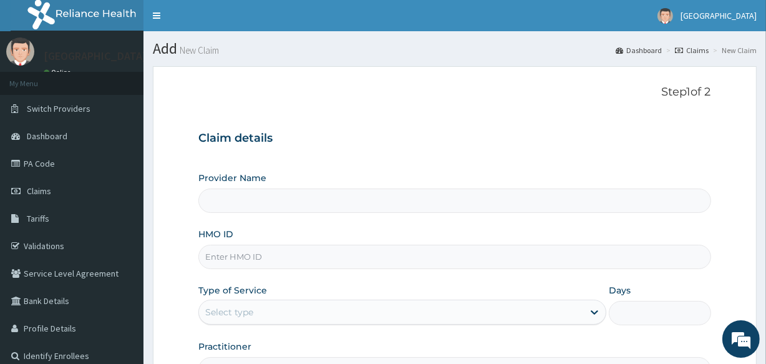
type input "Veta Hospitals Ltd"
click at [226, 254] on input "HMO ID" at bounding box center [454, 257] width 512 height 24
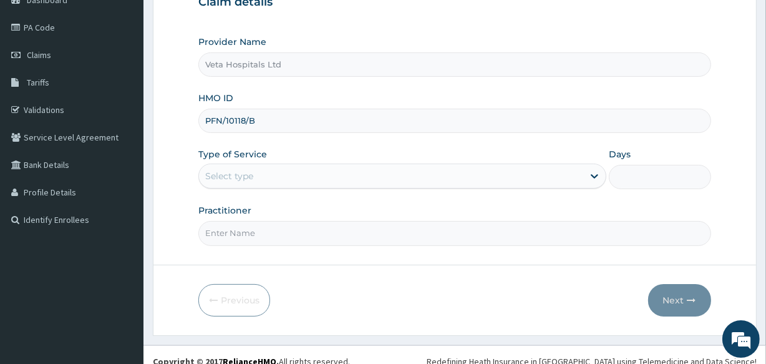
scroll to position [148, 0]
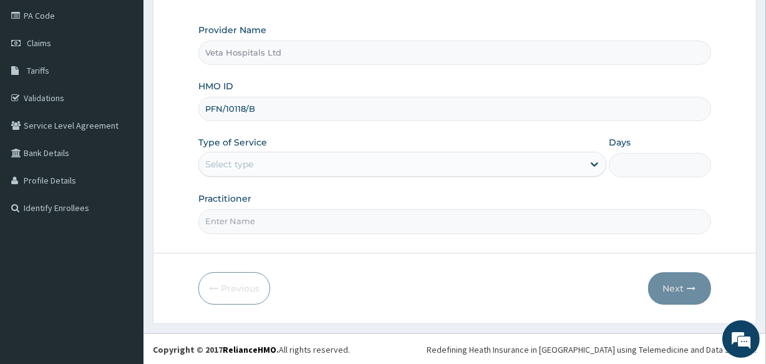
type input "PFN/10118/B"
click at [280, 152] on div "Select type" at bounding box center [402, 164] width 408 height 25
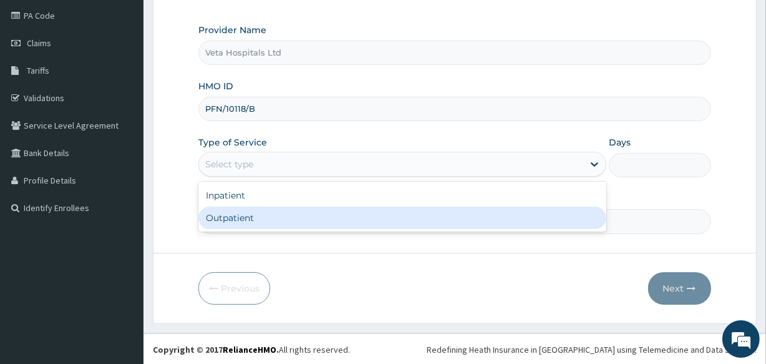
click at [270, 207] on div "Outpatient" at bounding box center [402, 218] width 408 height 22
type input "1"
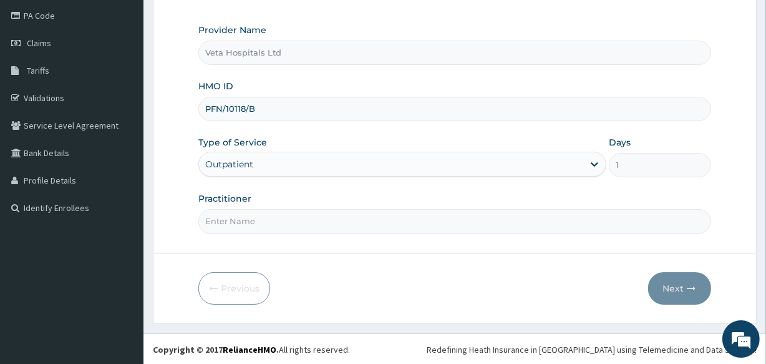
click at [269, 219] on input "Practitioner" at bounding box center [454, 221] width 512 height 24
type input "DR .SAMUEL"
click at [688, 284] on icon "button" at bounding box center [692, 288] width 9 height 9
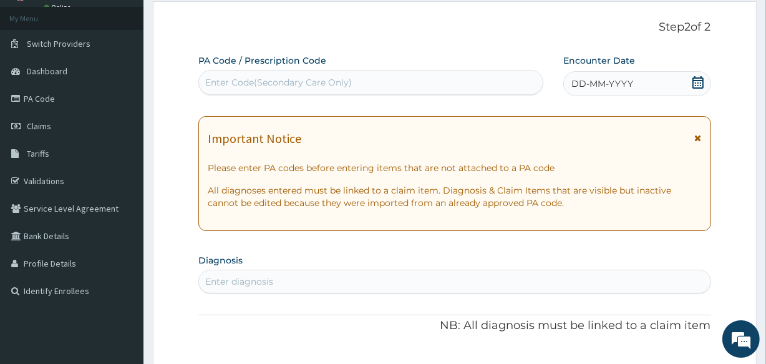
scroll to position [38, 0]
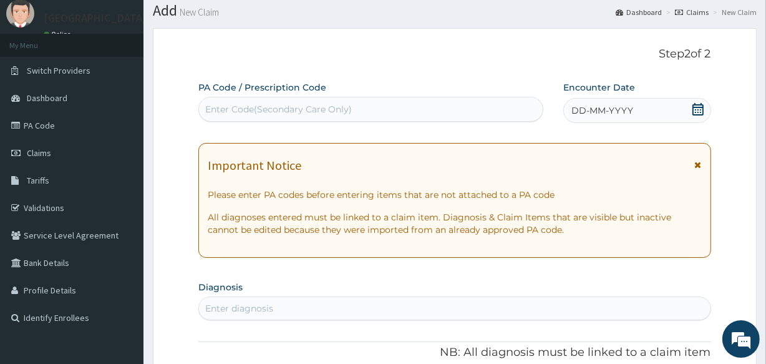
click at [703, 105] on icon at bounding box center [698, 109] width 11 height 12
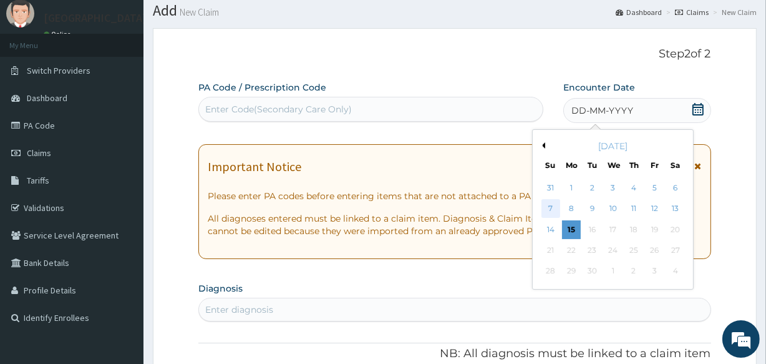
click at [551, 205] on div "7" at bounding box center [550, 209] width 19 height 19
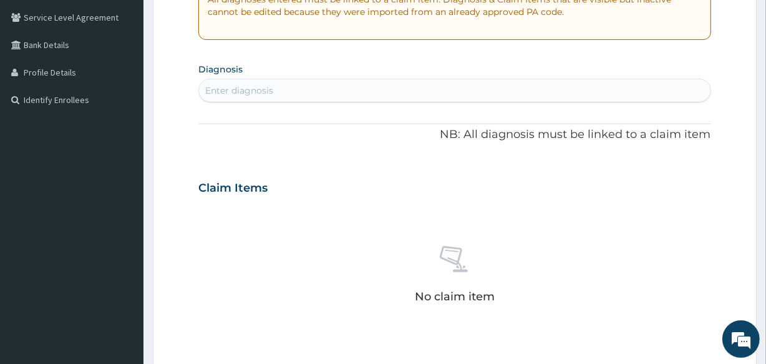
scroll to position [259, 0]
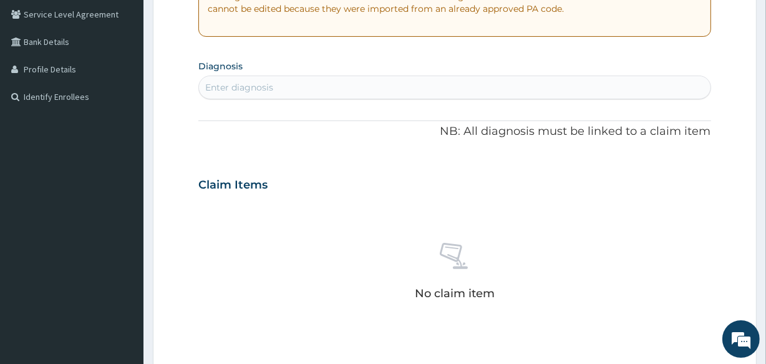
click at [222, 82] on div "Enter diagnosis" at bounding box center [239, 87] width 68 height 12
type input "PLASMO"
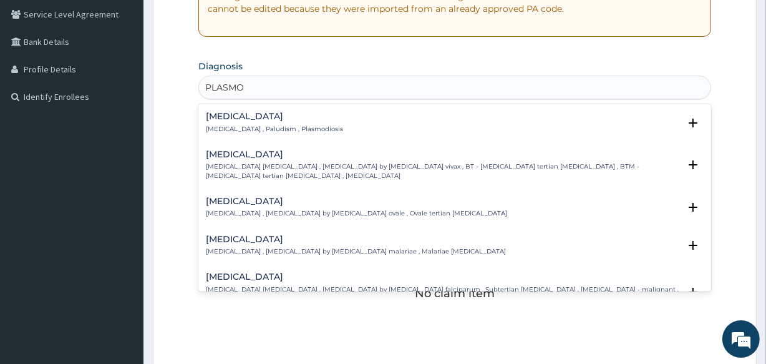
click at [220, 114] on h4 "Malaria" at bounding box center [274, 116] width 137 height 9
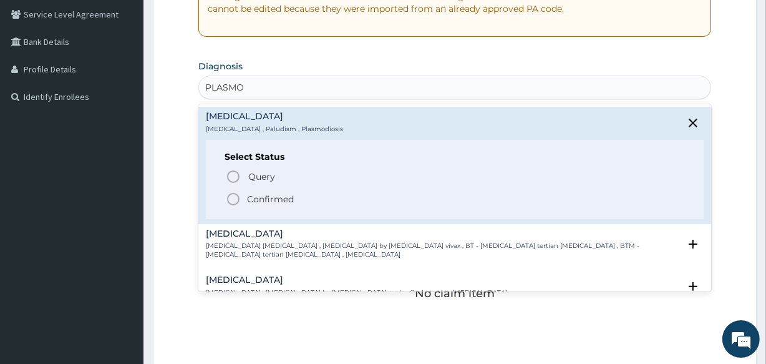
drag, startPoint x: 231, startPoint y: 207, endPoint x: 232, endPoint y: 196, distance: 10.6
click at [231, 206] on div "Select Status Query Query covers suspected (?), Keep in view (kiv), Ruled out (…" at bounding box center [454, 179] width 497 height 79
click at [232, 196] on icon "status option filled" at bounding box center [233, 199] width 15 height 15
click at [232, 196] on div "Claim Items" at bounding box center [454, 182] width 512 height 32
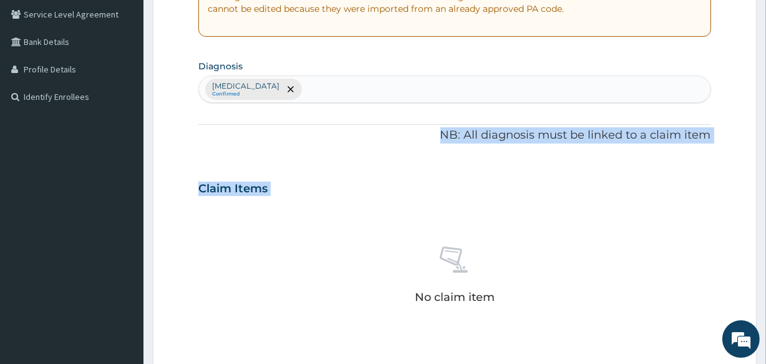
drag, startPoint x: 232, startPoint y: 196, endPoint x: 292, endPoint y: 103, distance: 110.6
click at [292, 103] on div "PA Code / Prescription Code Enter Code(Secondary Care Only) Encounter Date 07-0…" at bounding box center [454, 185] width 512 height 650
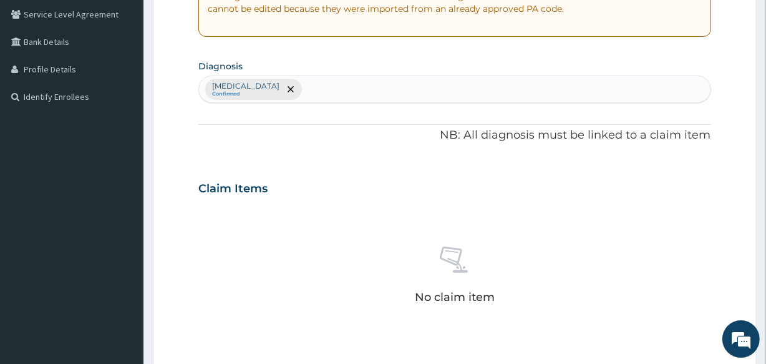
click at [268, 81] on div "Malaria Confirmed" at bounding box center [454, 89] width 511 height 26
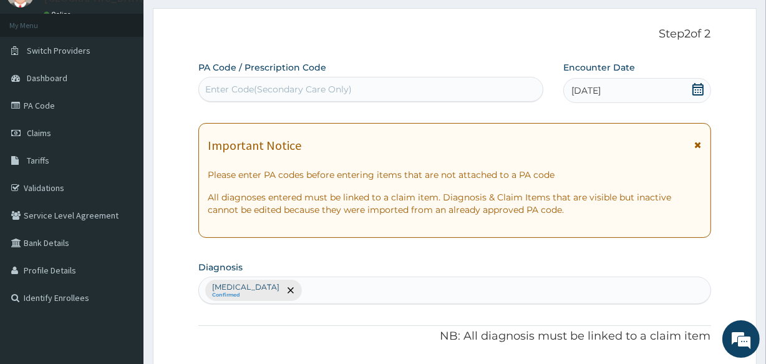
scroll to position [61, 0]
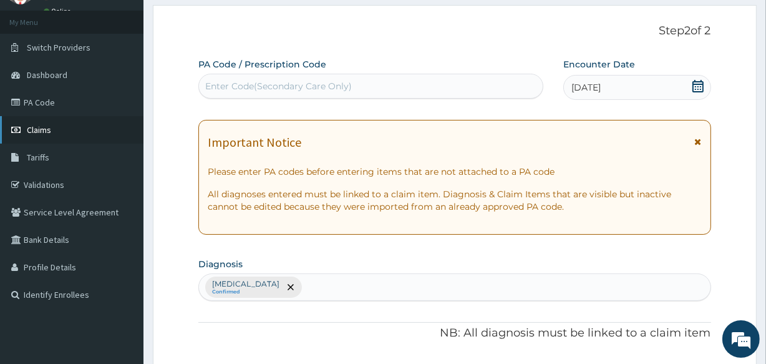
click at [84, 130] on link "Claims" at bounding box center [72, 129] width 144 height 27
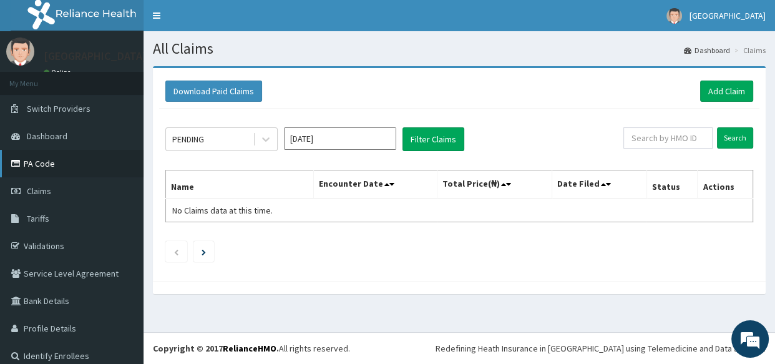
click at [50, 160] on link "PA Code" at bounding box center [72, 163] width 144 height 27
